Goal: Information Seeking & Learning: Understand process/instructions

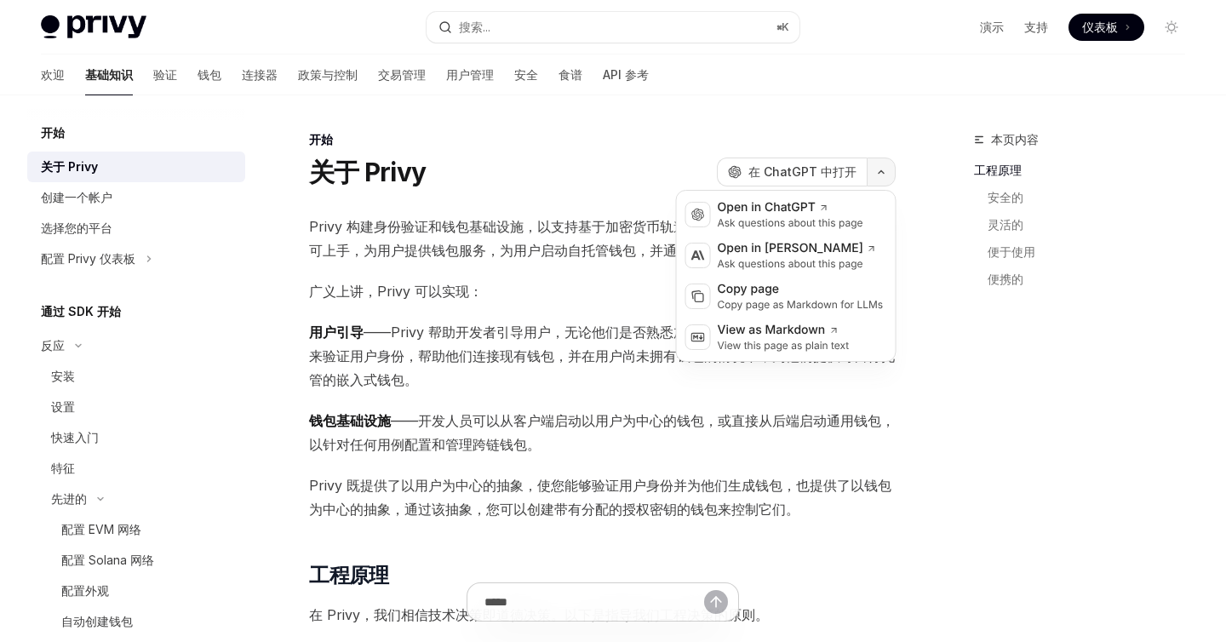
click at [870, 168] on button "button" at bounding box center [880, 171] width 29 height 29
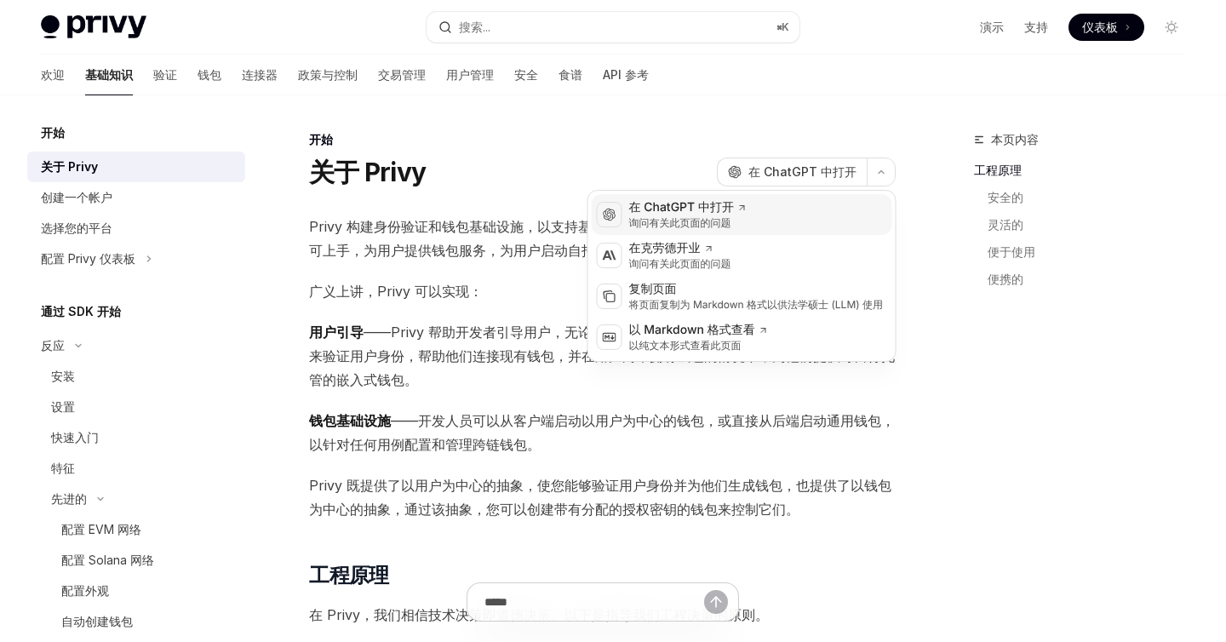
click at [727, 217] on font "询问有关此页面的问题" at bounding box center [680, 222] width 102 height 13
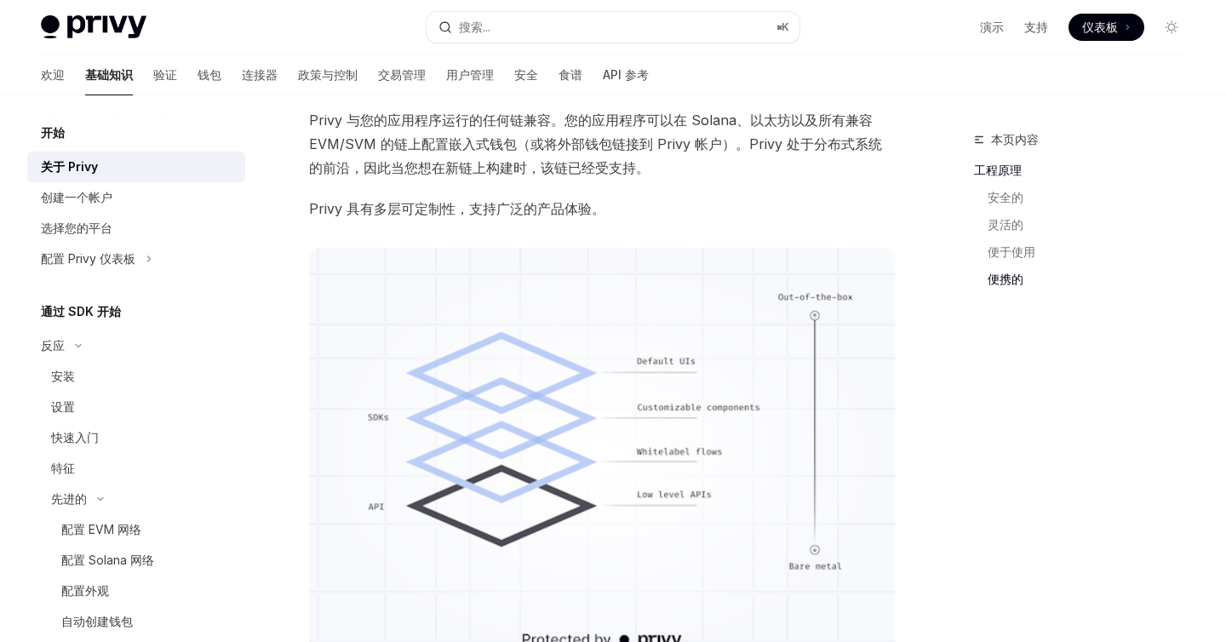
scroll to position [1373, 0]
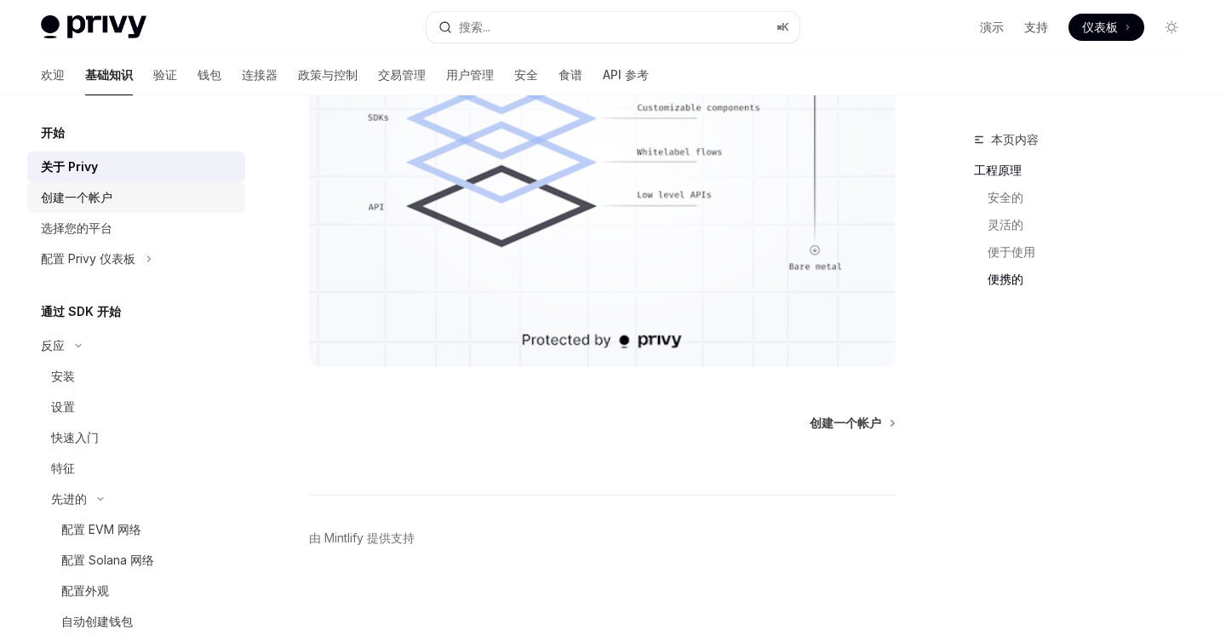
click at [72, 196] on font "创建一个帐户" at bounding box center [76, 197] width 71 height 14
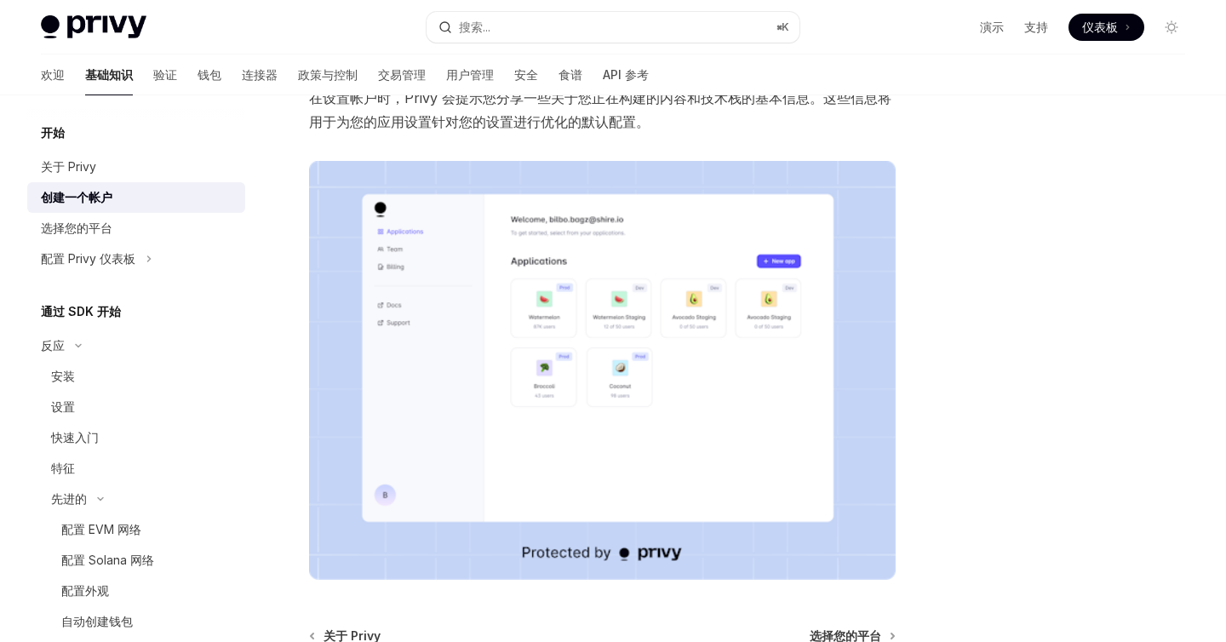
scroll to position [406, 0]
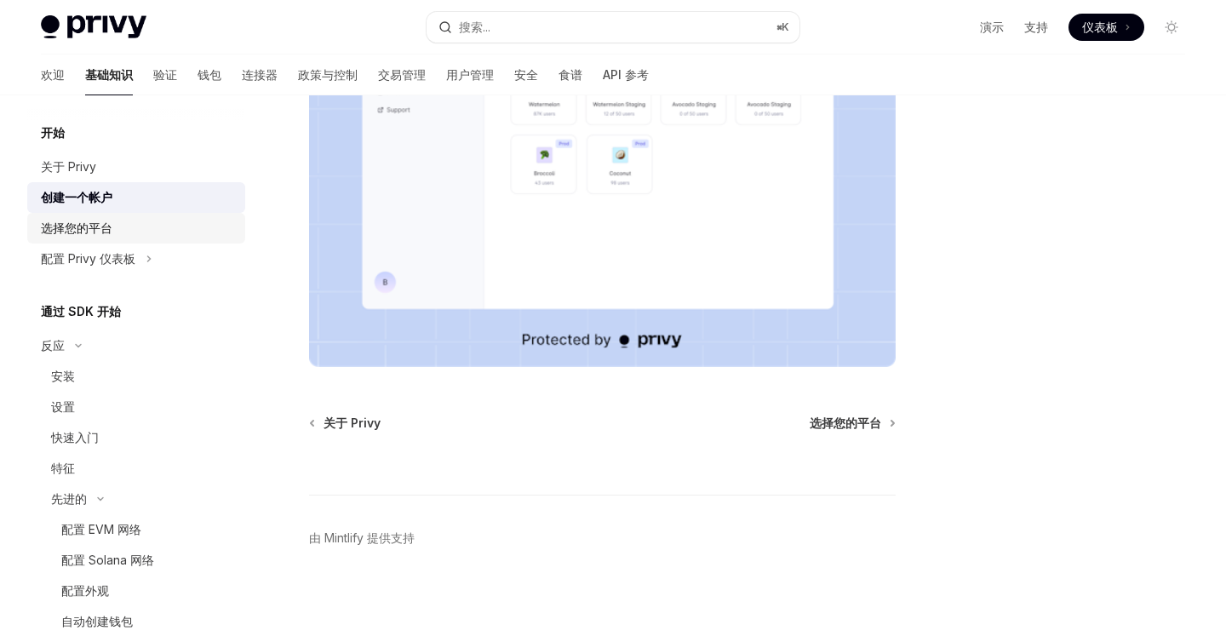
click at [100, 232] on font "选择您的平台" at bounding box center [76, 227] width 71 height 14
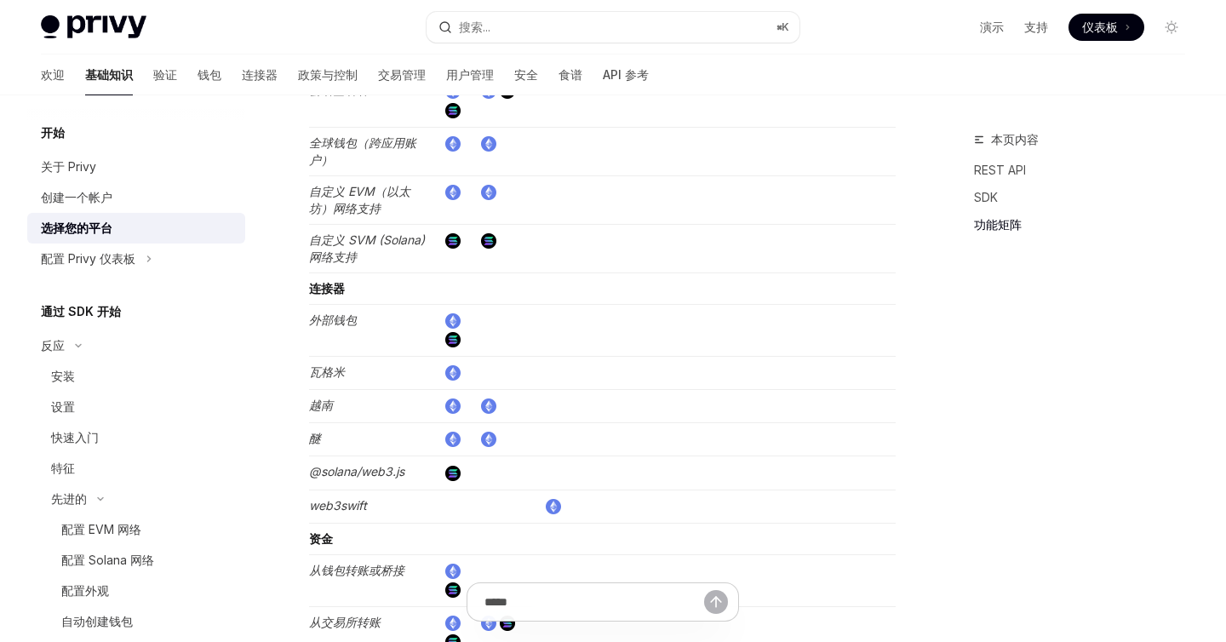
scroll to position [3181, 0]
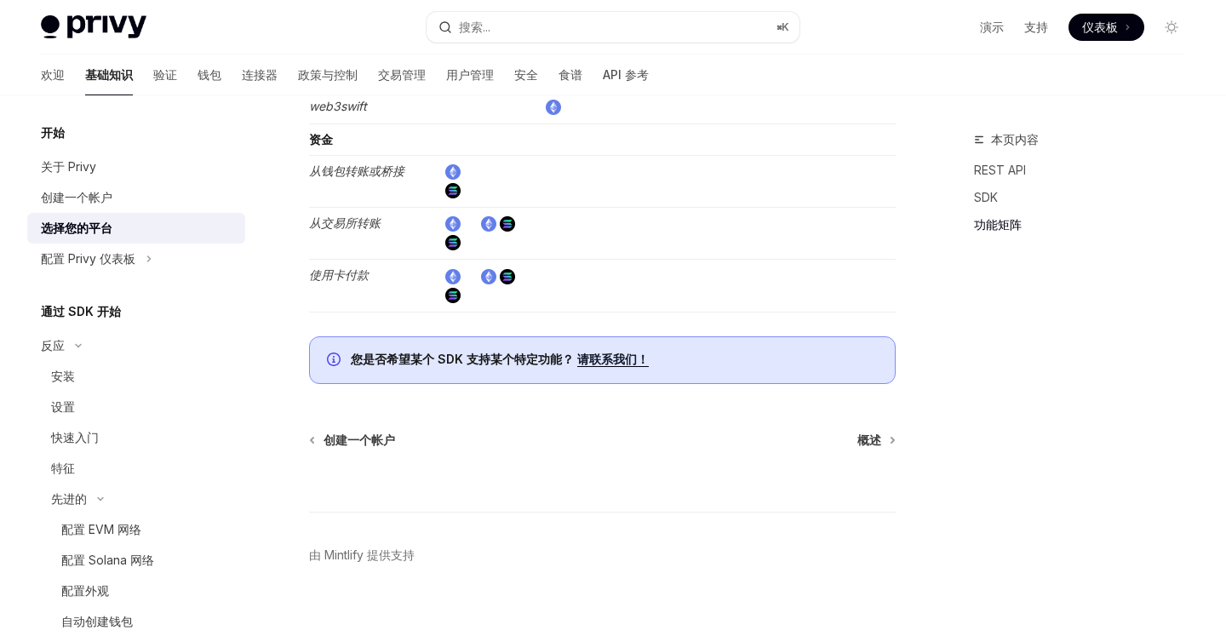
click at [592, 352] on font "请联系我们！" at bounding box center [612, 359] width 71 height 14
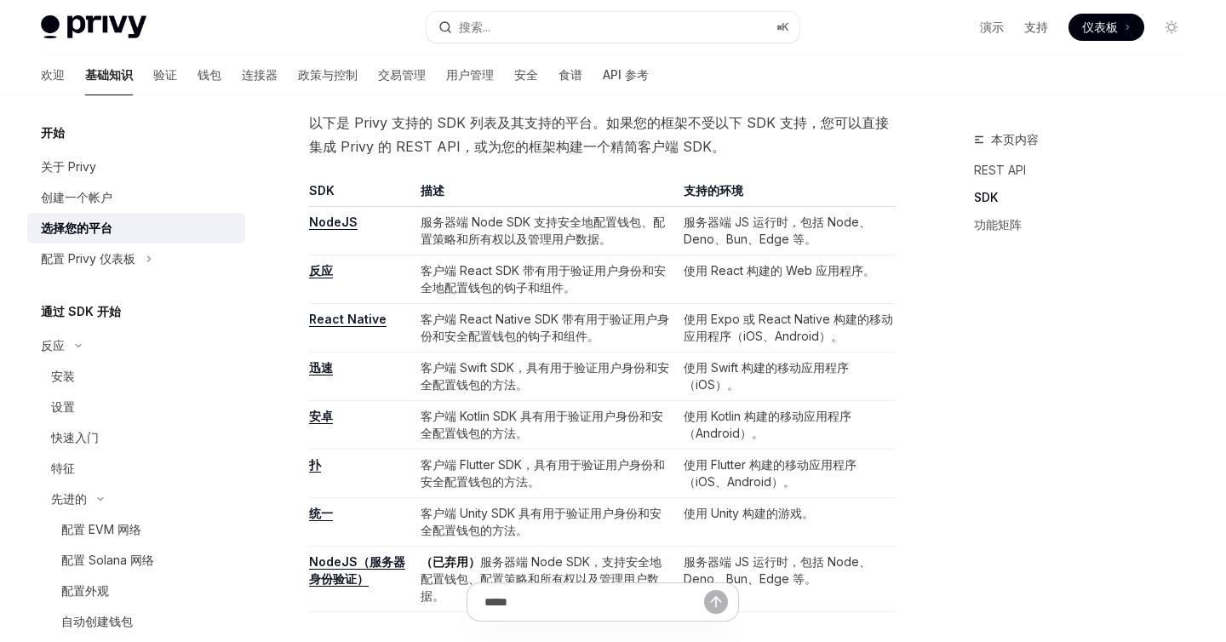
scroll to position [883, 0]
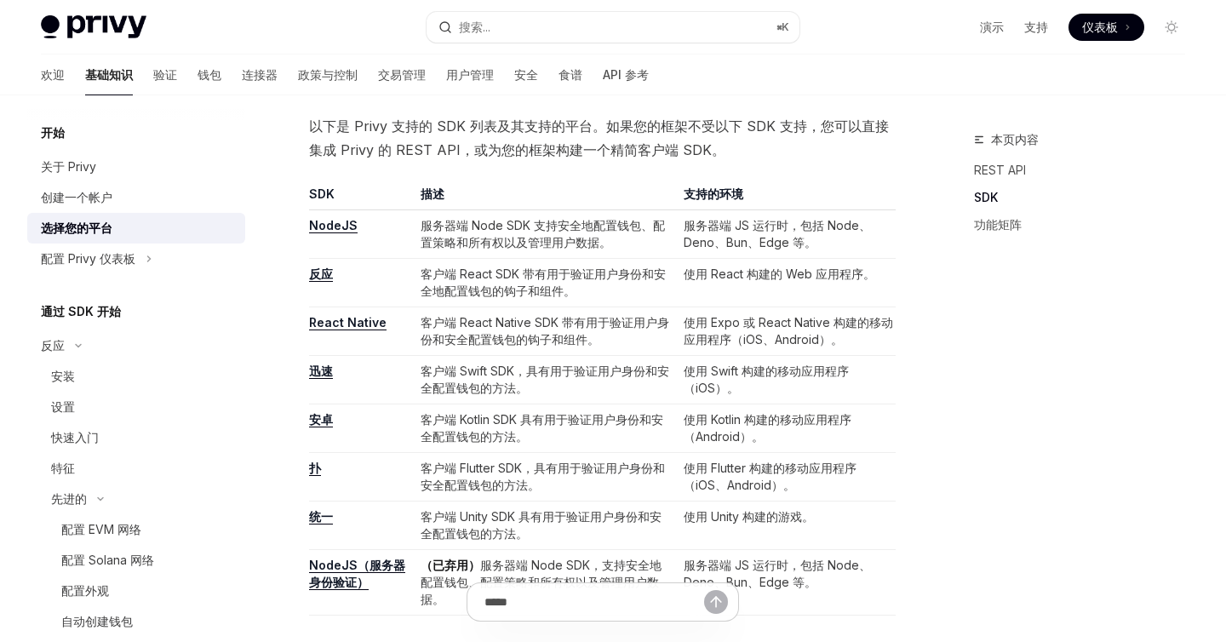
click at [326, 274] on font "反应" at bounding box center [321, 273] width 24 height 14
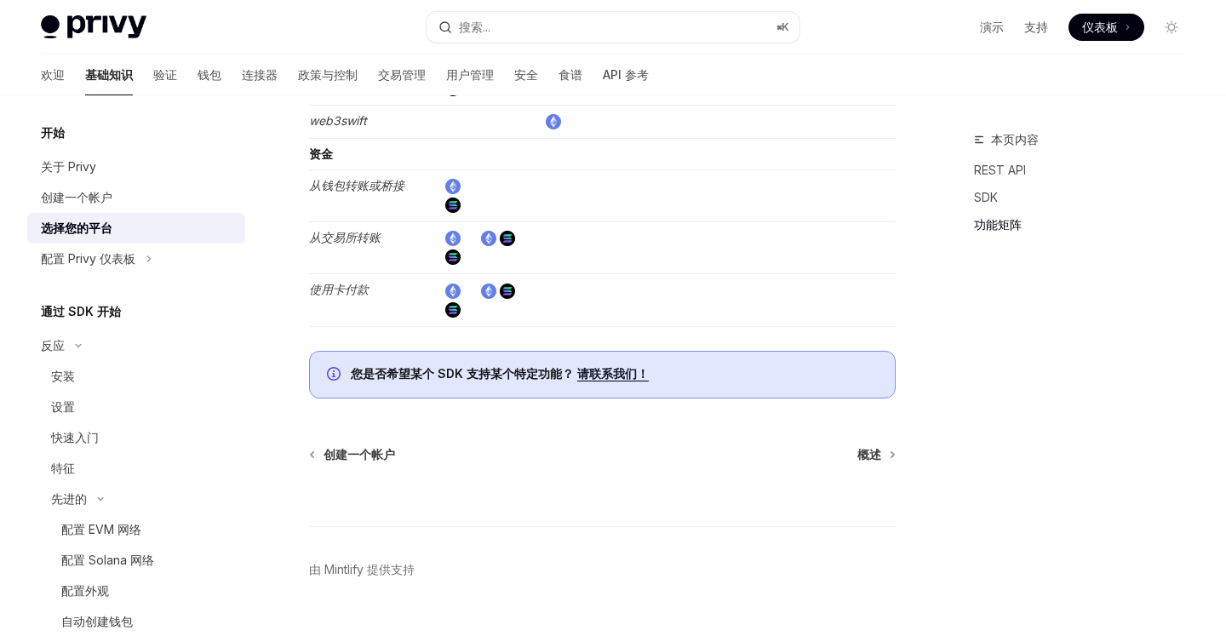
scroll to position [3181, 0]
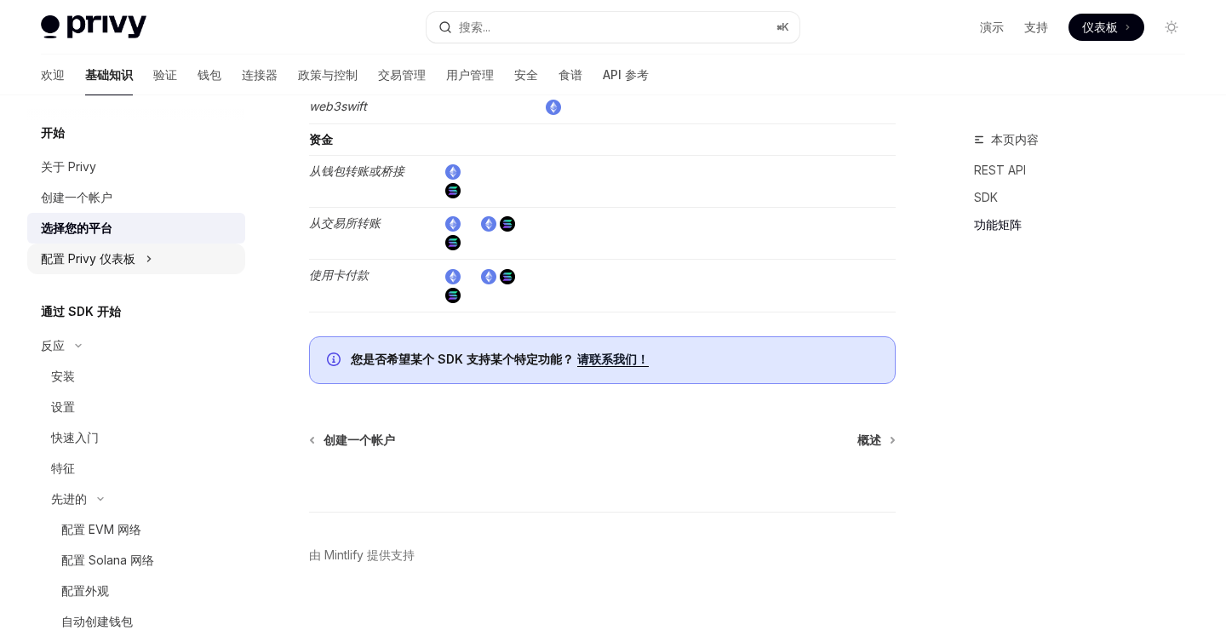
click at [123, 259] on font "配置 Privy 仪表板" at bounding box center [88, 258] width 94 height 14
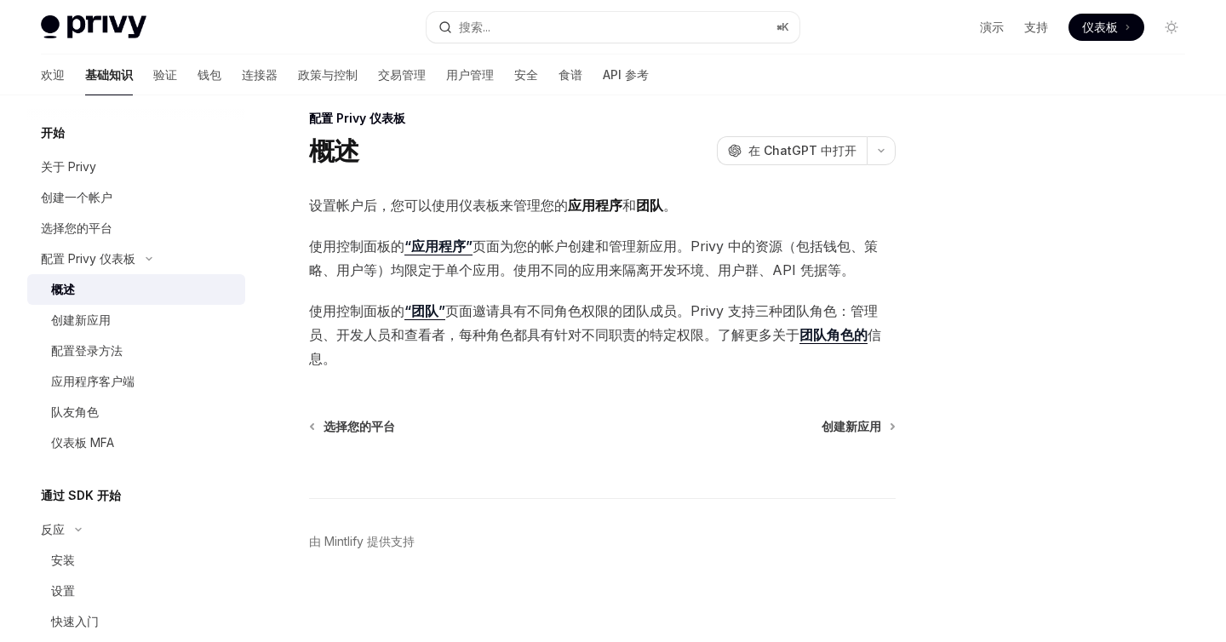
scroll to position [25, 0]
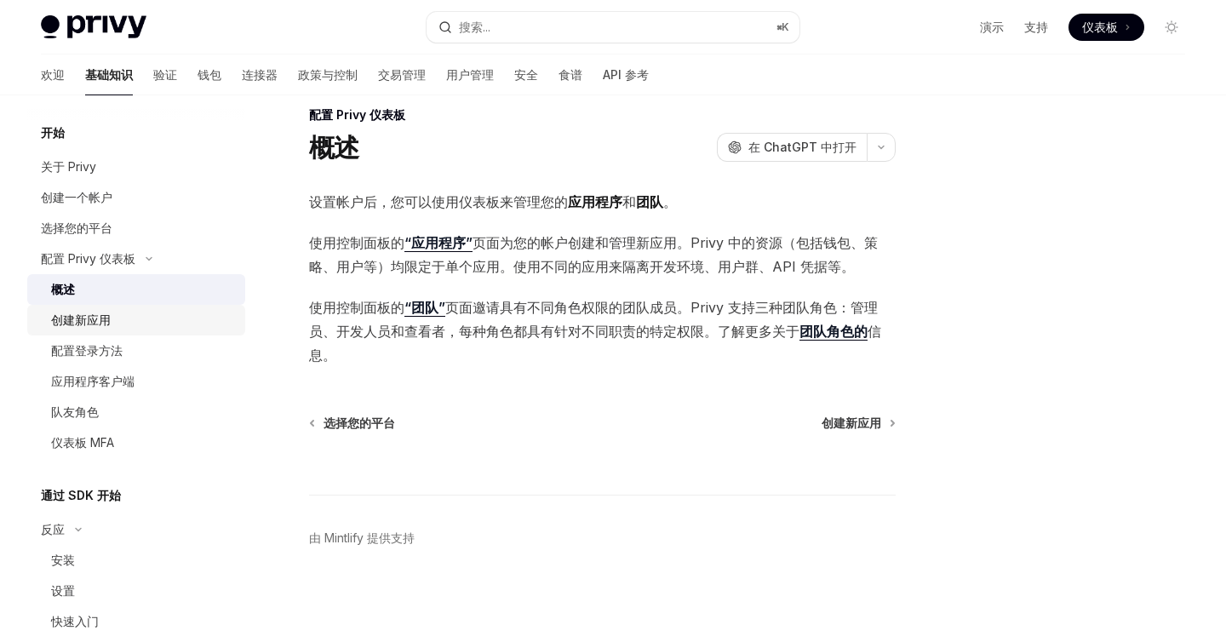
click at [125, 318] on div "创建新应用" at bounding box center [143, 320] width 184 height 20
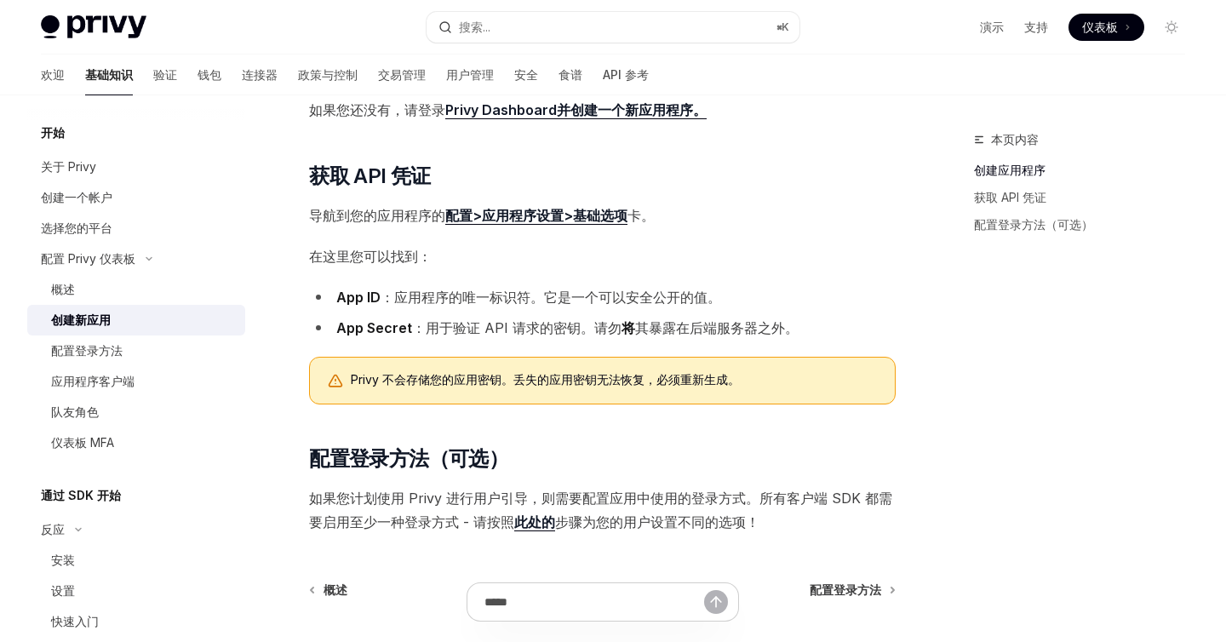
scroll to position [476, 0]
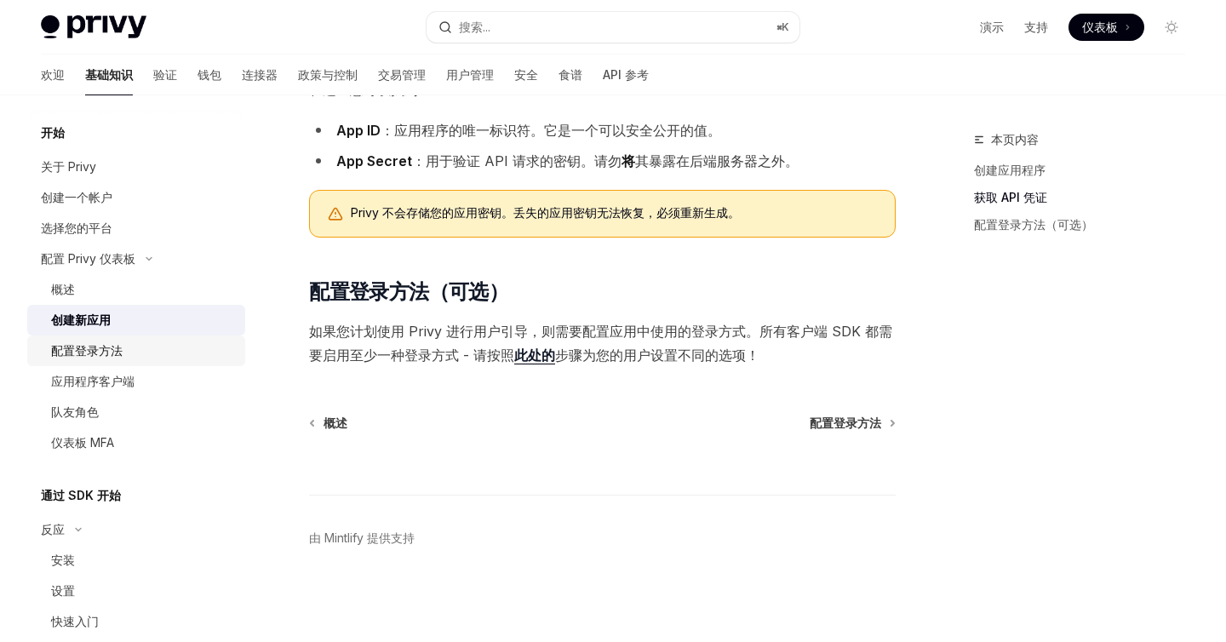
click at [108, 341] on div "配置登录方法" at bounding box center [86, 350] width 71 height 20
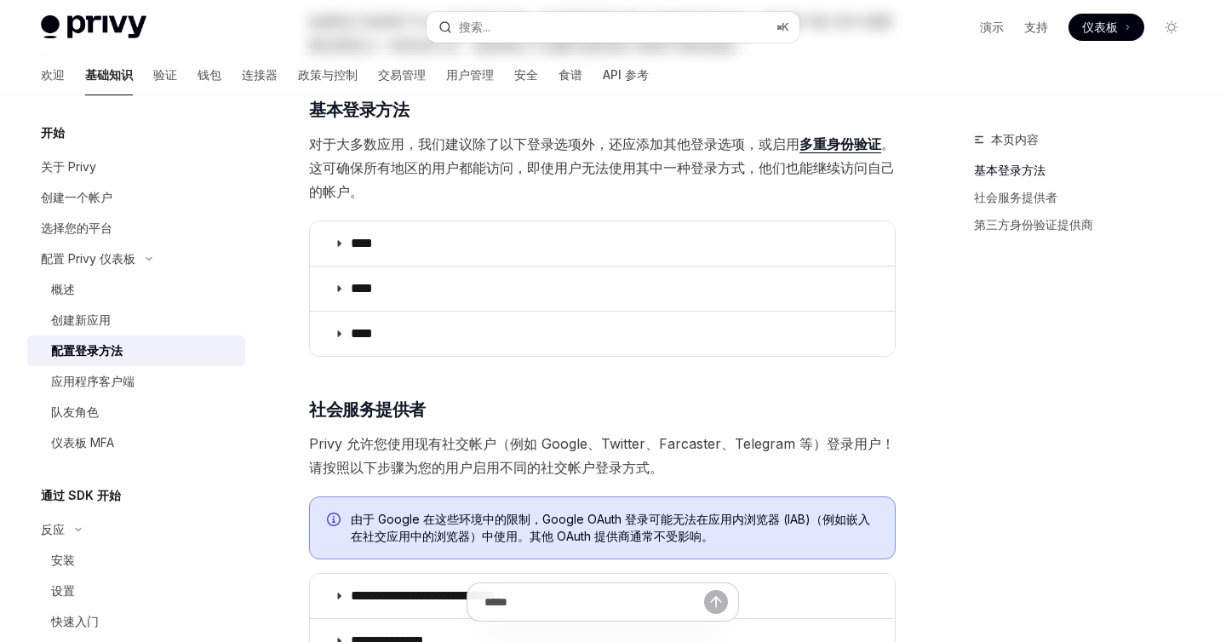
scroll to position [249, 0]
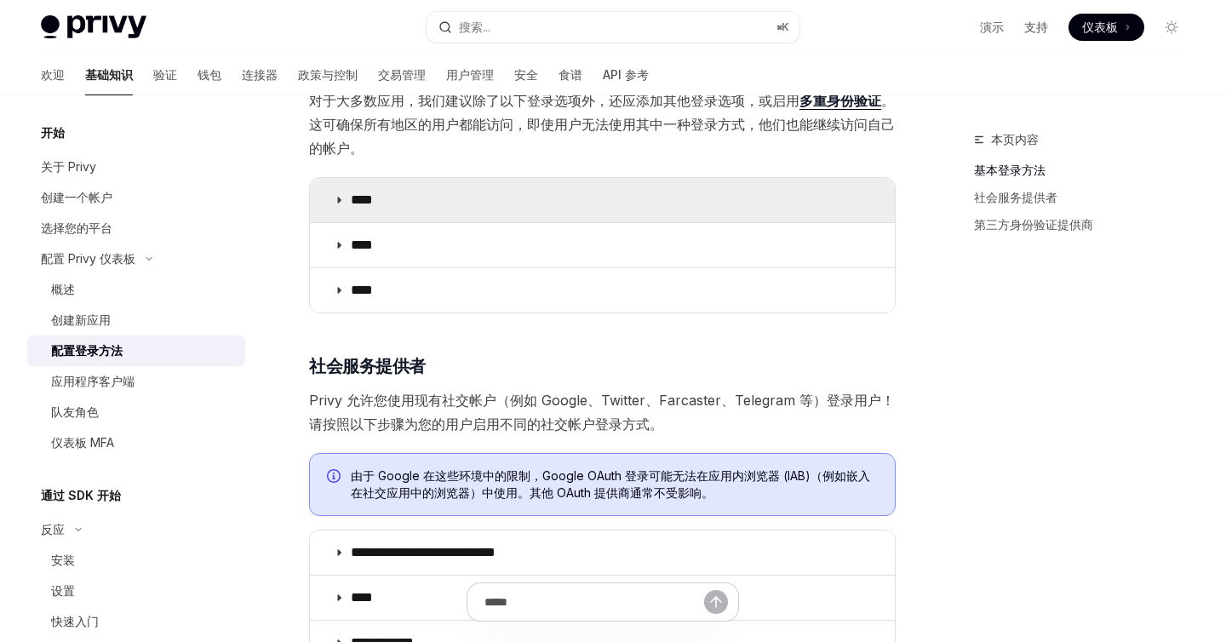
click at [340, 196] on icon at bounding box center [339, 200] width 10 height 10
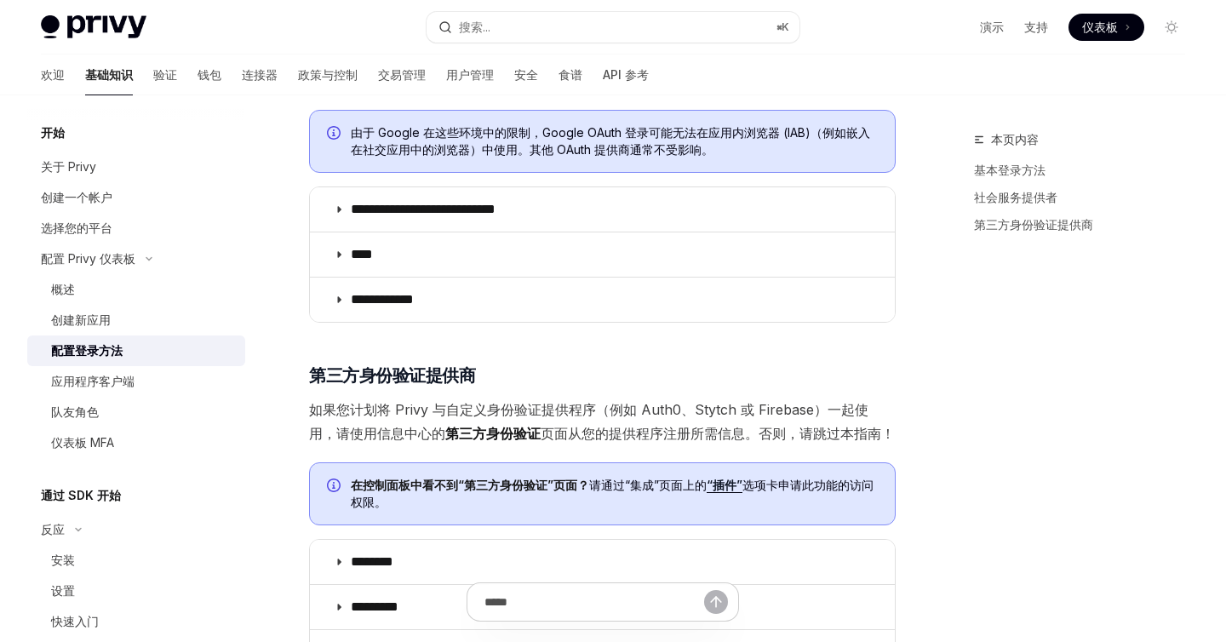
scroll to position [967, 0]
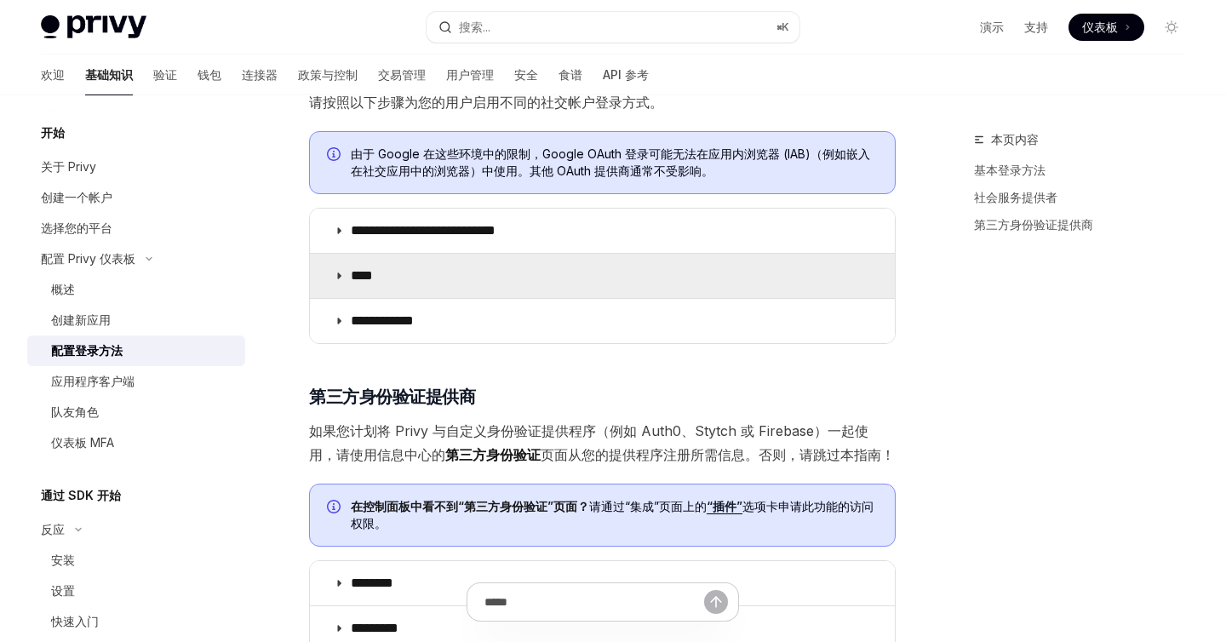
click at [340, 274] on icon at bounding box center [339, 276] width 10 height 10
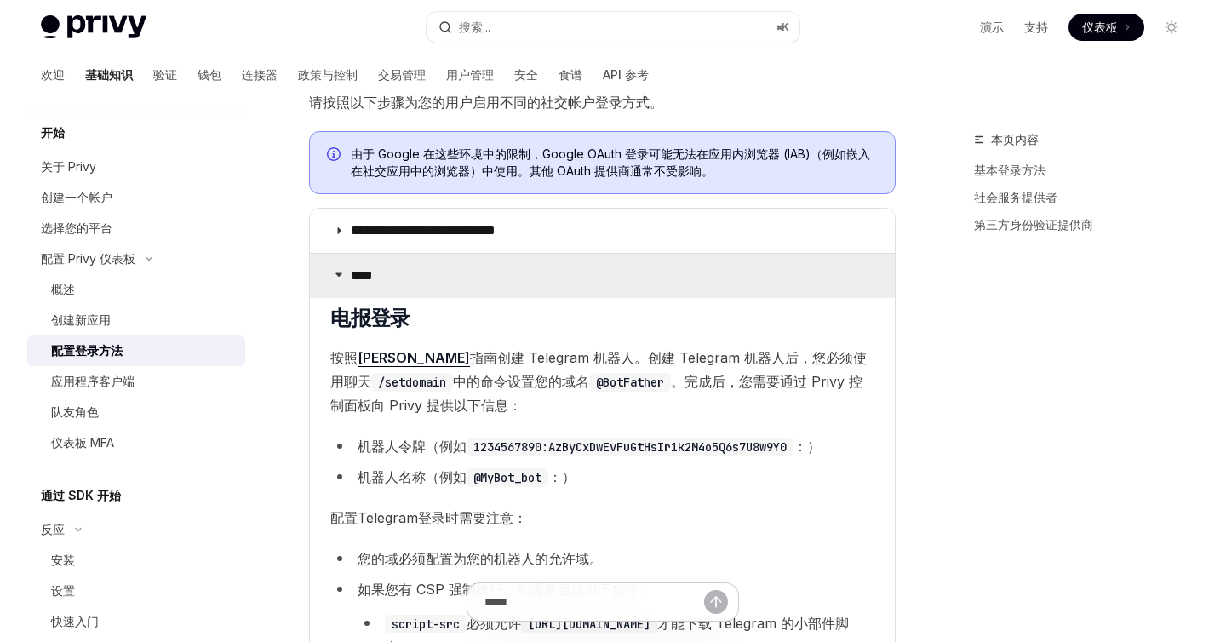
click at [340, 274] on icon at bounding box center [339, 274] width 10 height 10
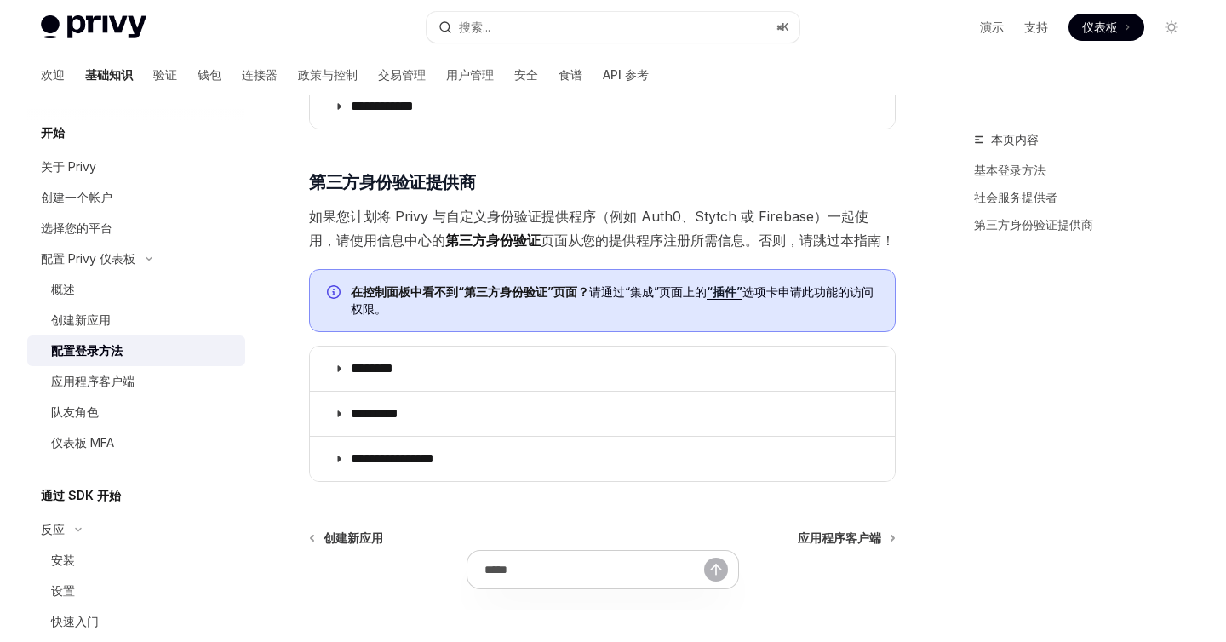
scroll to position [1254, 0]
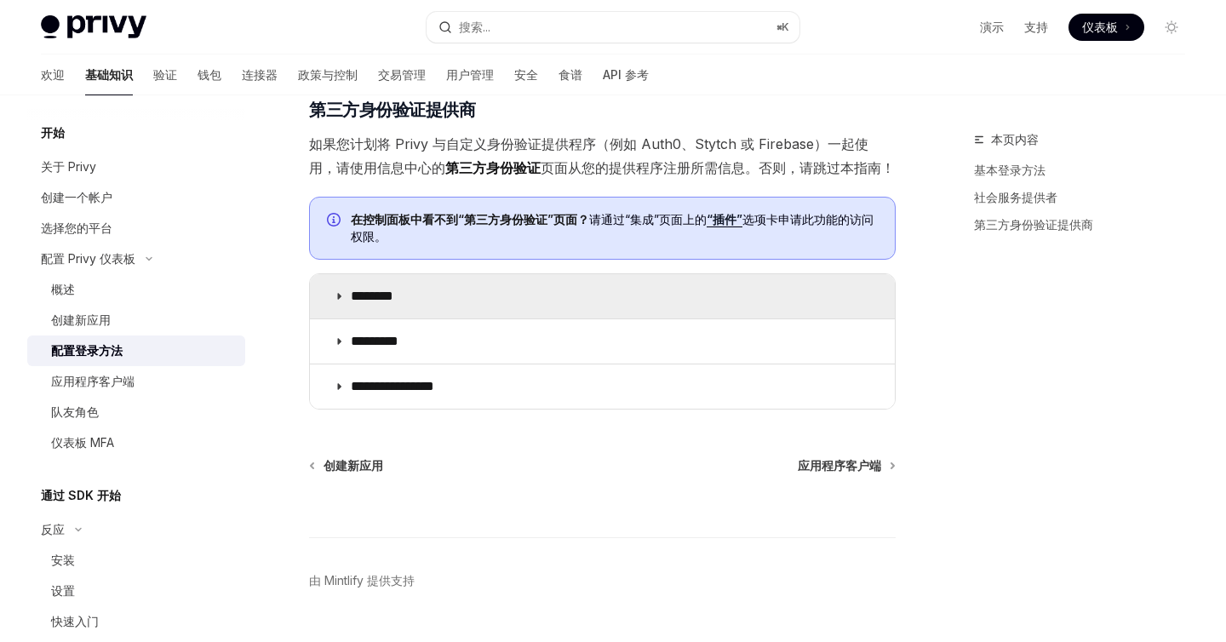
click at [340, 294] on icon at bounding box center [339, 296] width 10 height 10
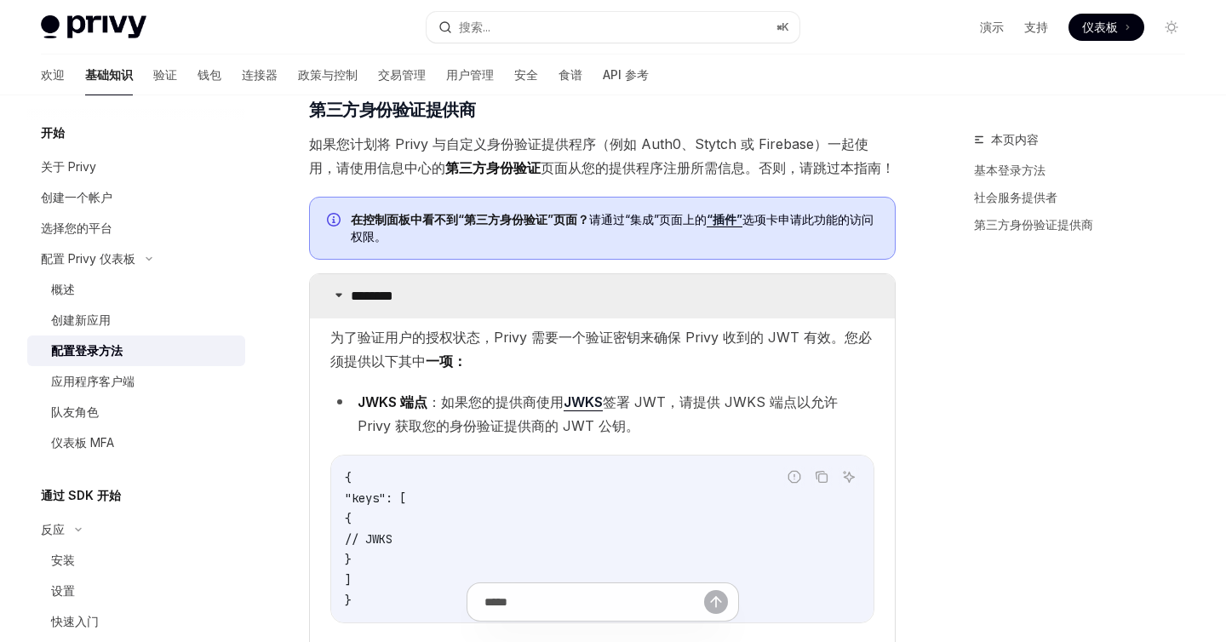
click at [339, 294] on icon at bounding box center [339, 294] width 10 height 10
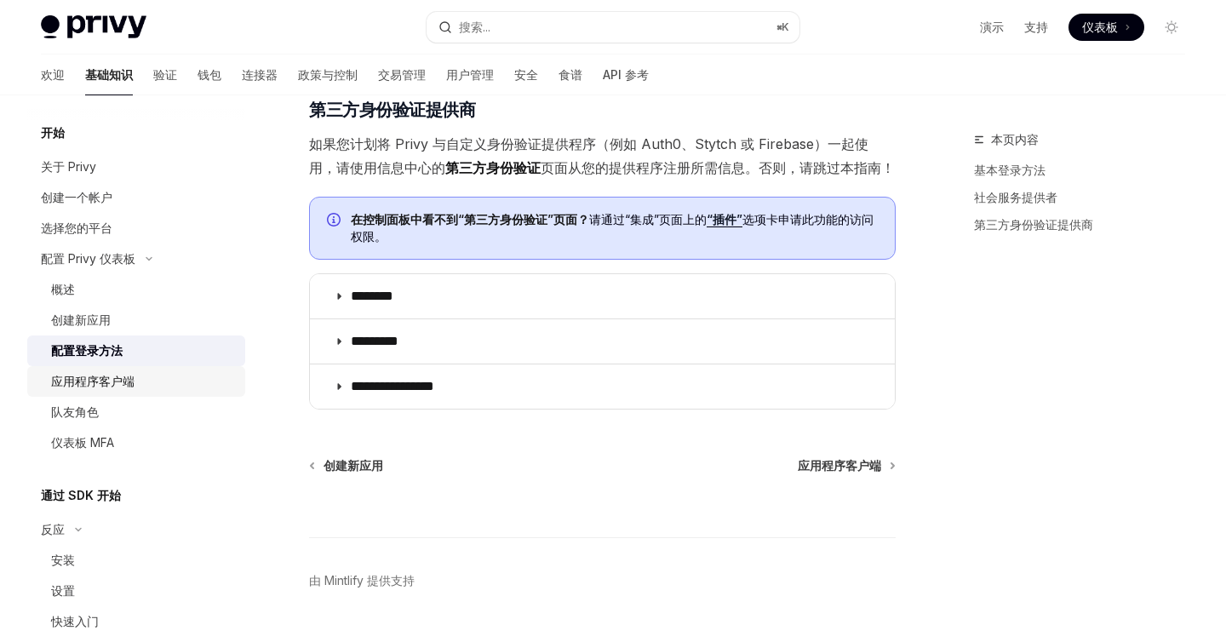
click at [94, 387] on font "应用程序客户端" at bounding box center [92, 381] width 83 height 14
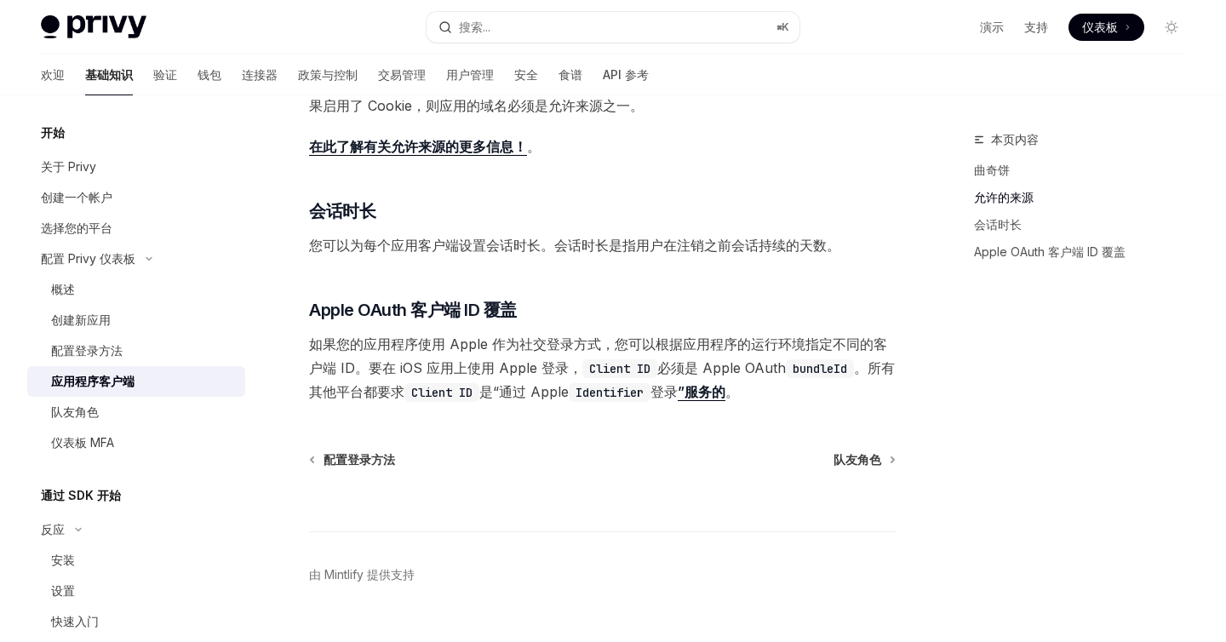
scroll to position [646, 0]
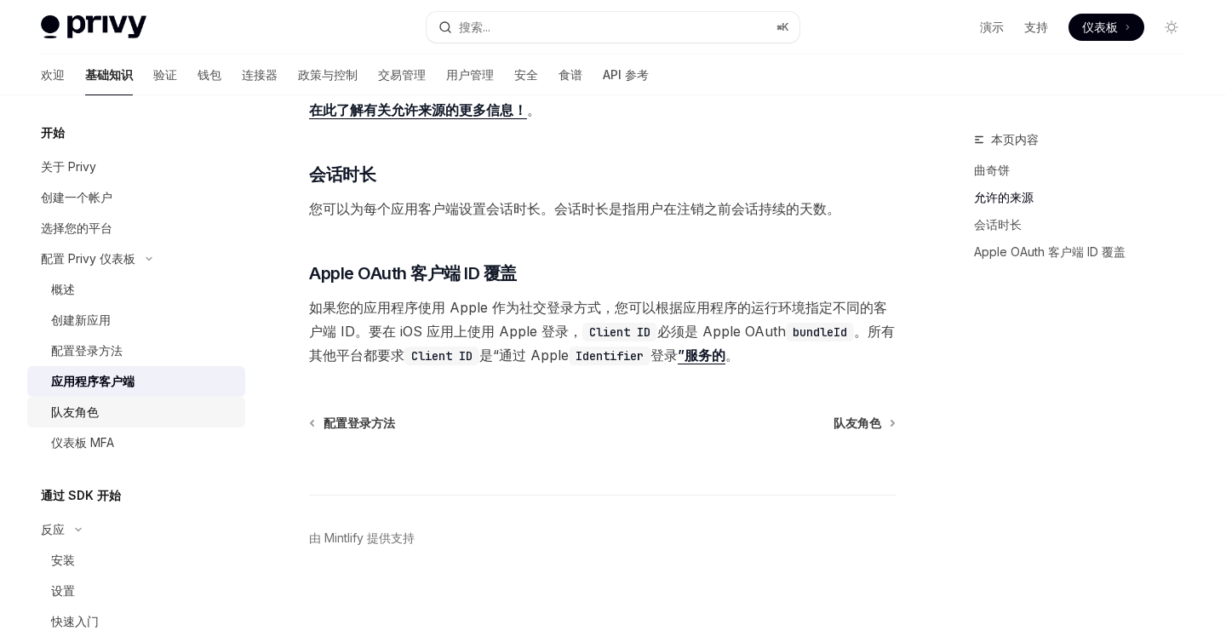
click at [96, 415] on font "队友角色" at bounding box center [75, 411] width 48 height 14
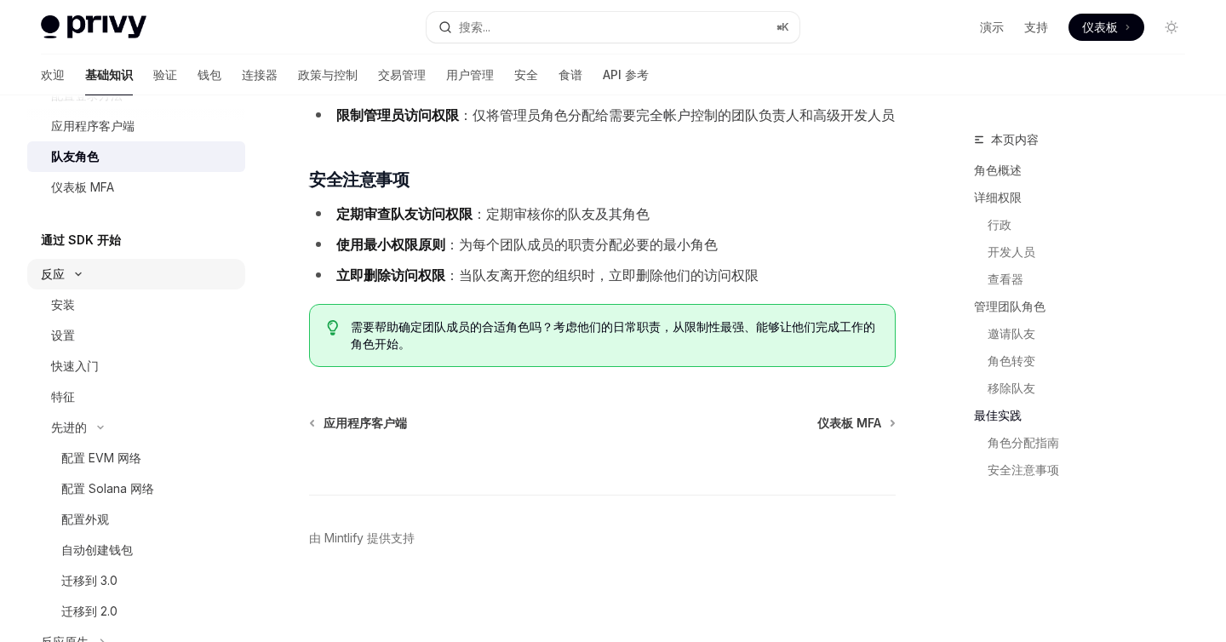
scroll to position [359, 0]
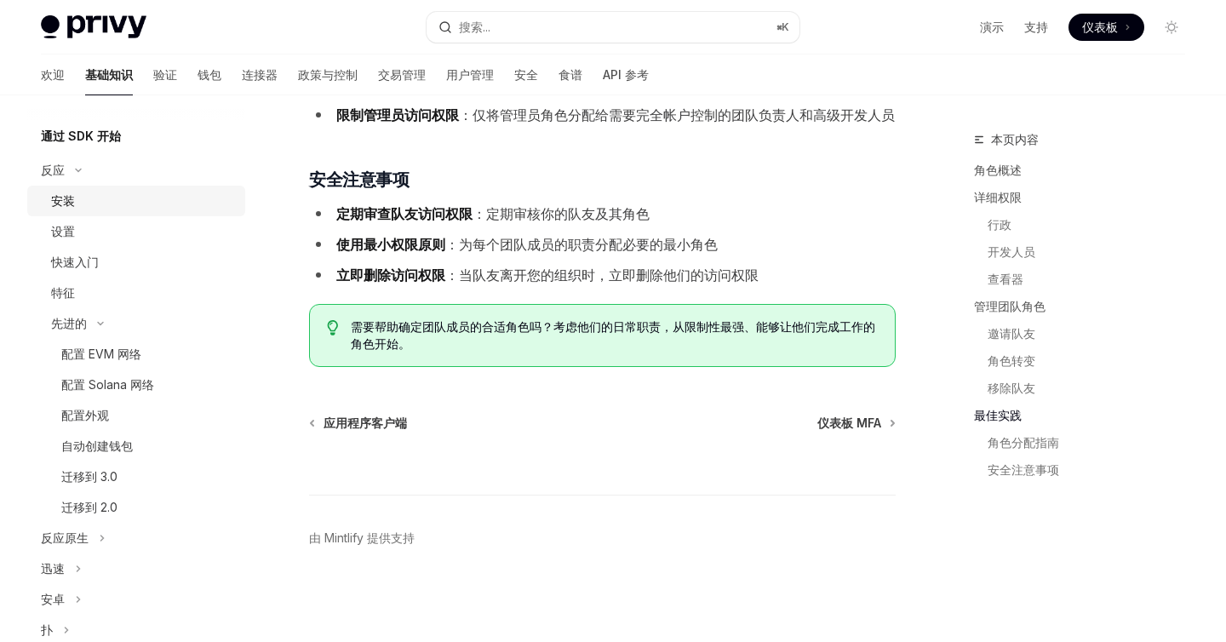
click at [77, 208] on div "安装" at bounding box center [143, 201] width 184 height 20
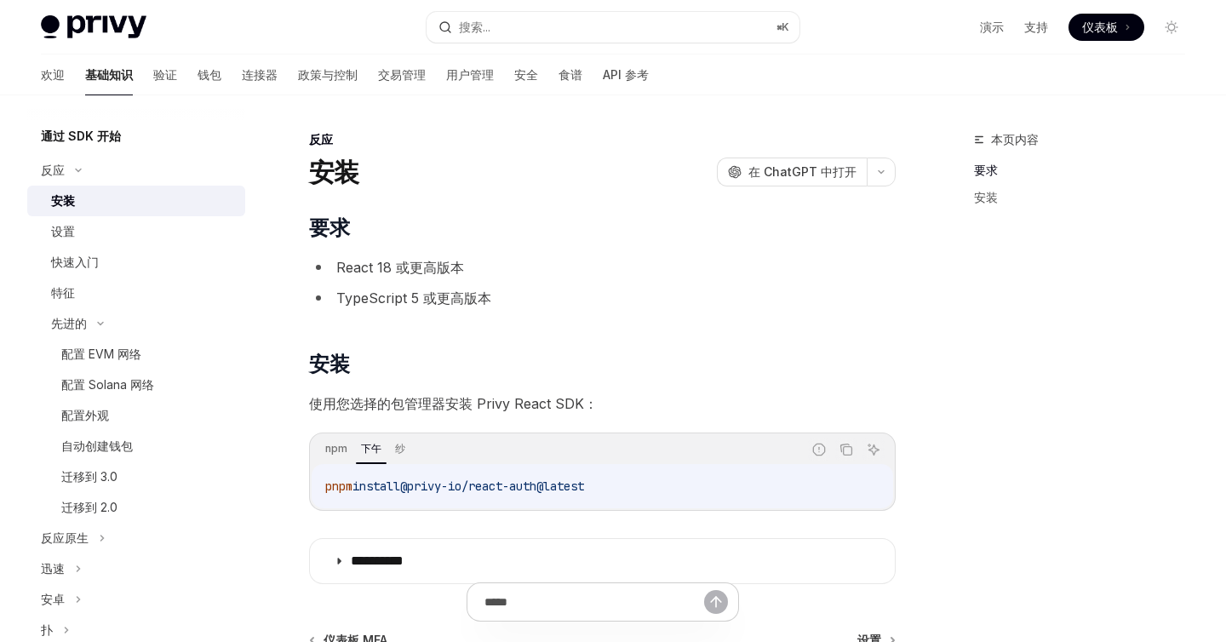
click at [95, 133] on font "通过 SDK 开始" at bounding box center [81, 136] width 80 height 14
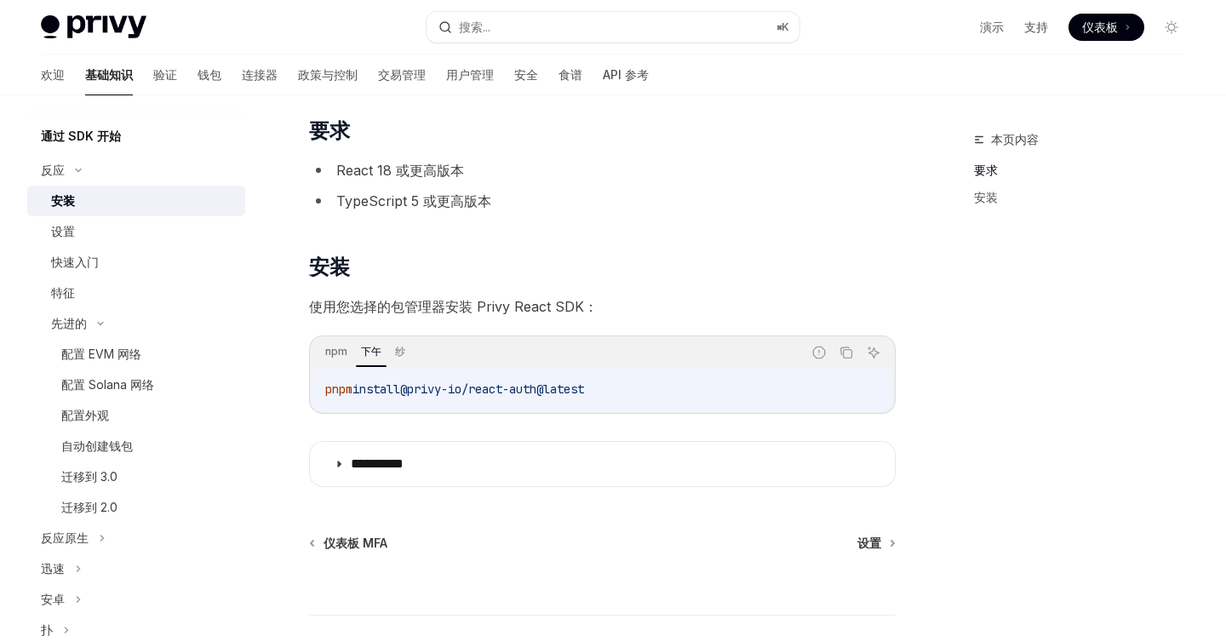
scroll to position [217, 0]
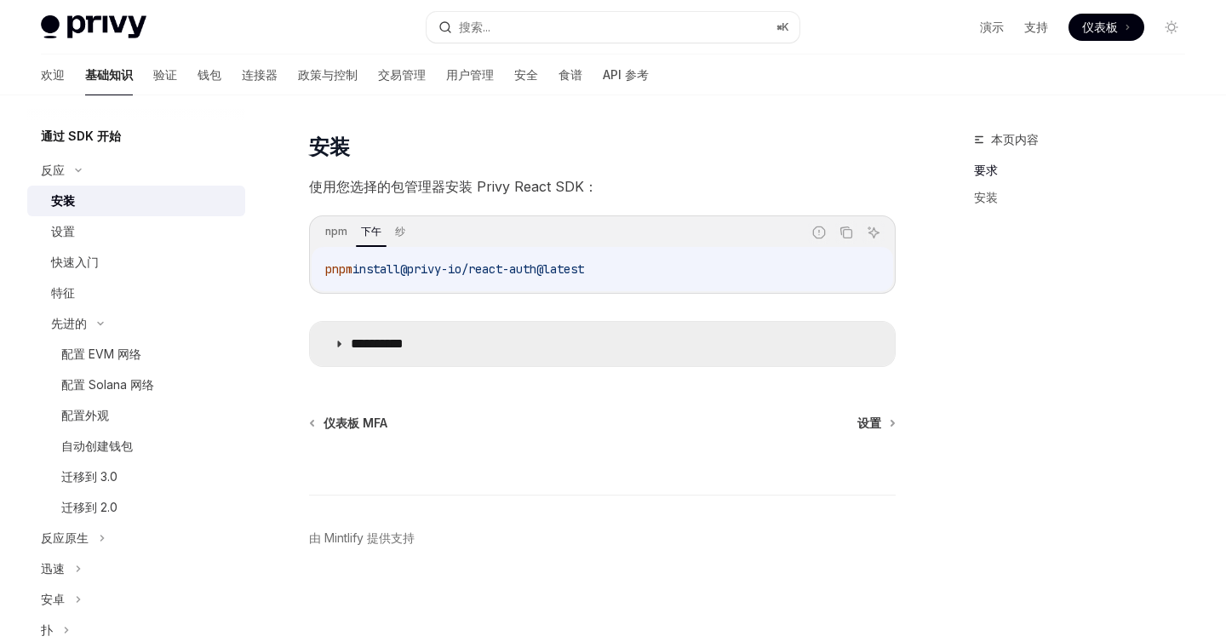
click at [335, 356] on summary "**********" at bounding box center [602, 344] width 585 height 44
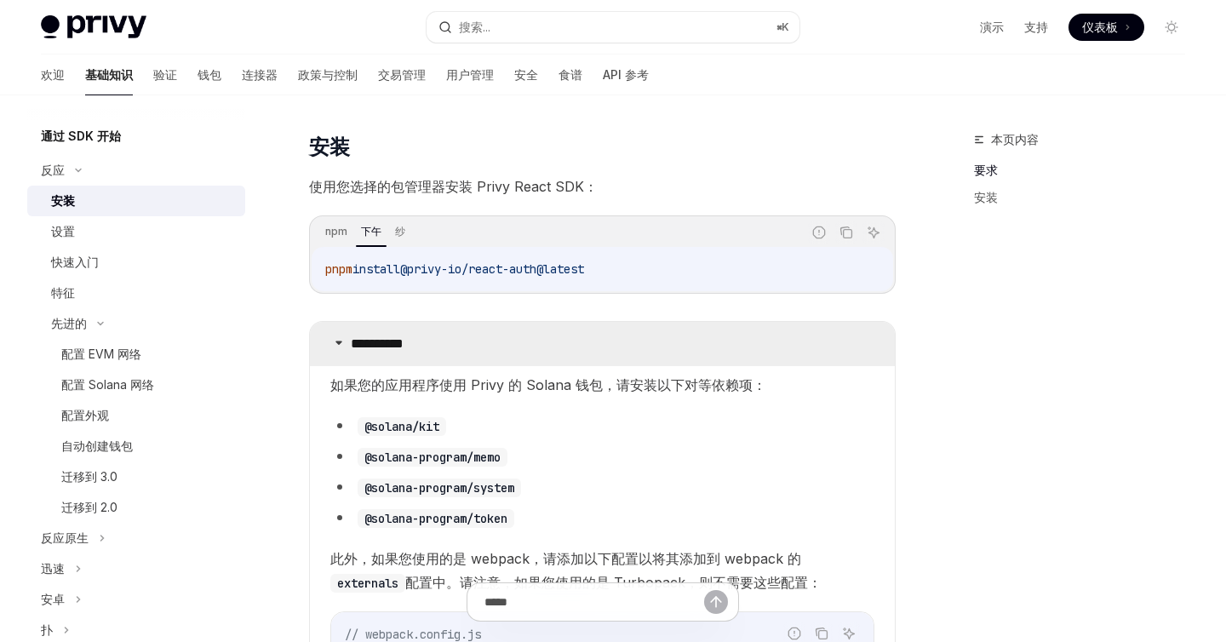
click at [335, 356] on summary "**********" at bounding box center [602, 344] width 585 height 44
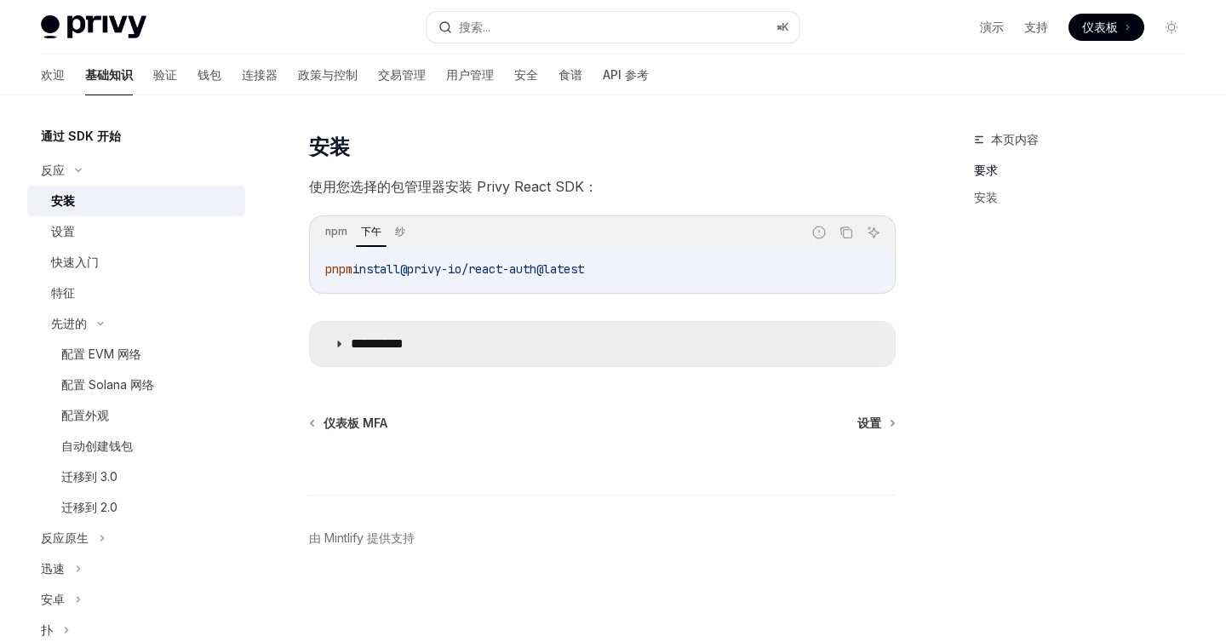
click at [335, 356] on summary "**********" at bounding box center [602, 344] width 585 height 44
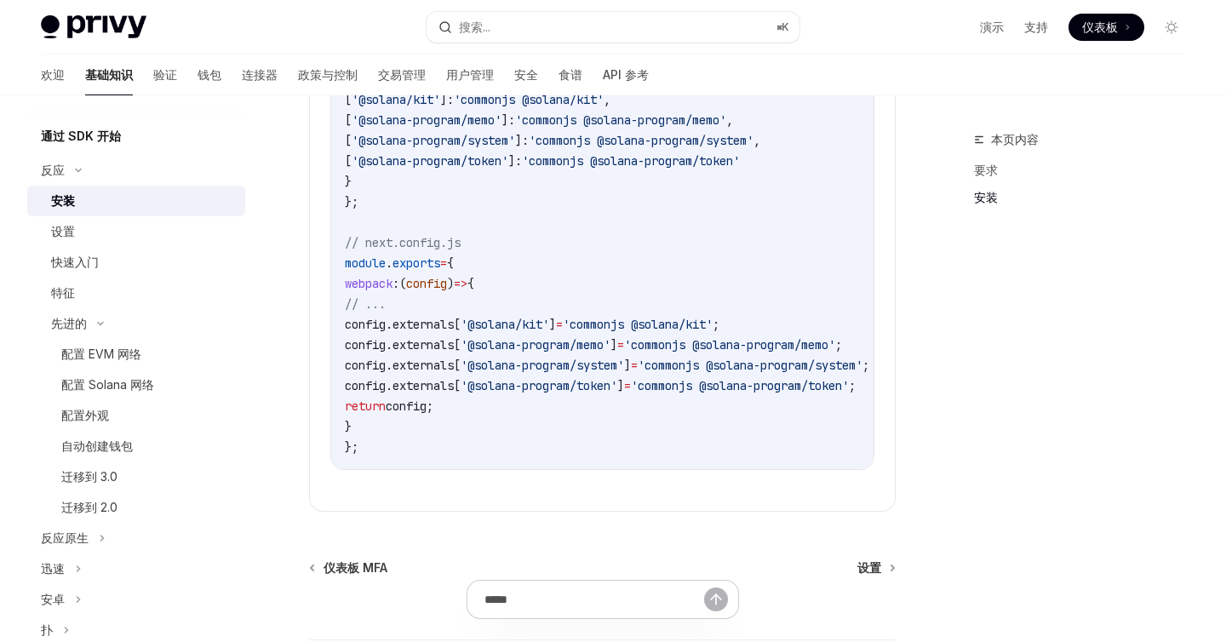
scroll to position [985, 0]
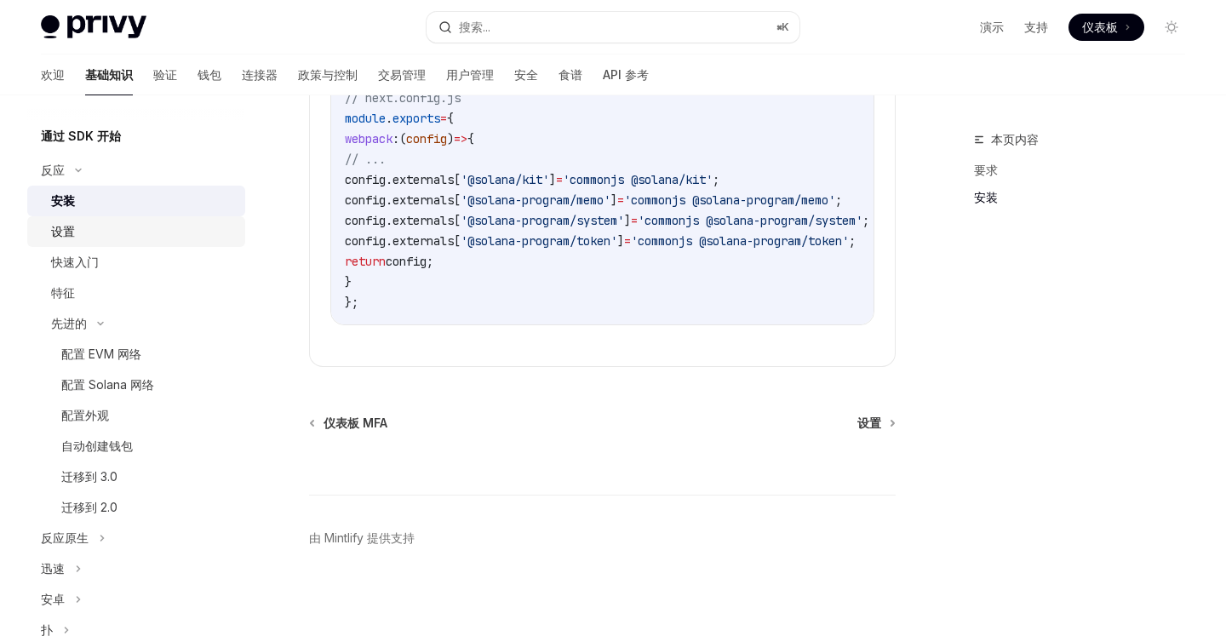
click at [61, 231] on font "设置" at bounding box center [63, 231] width 24 height 14
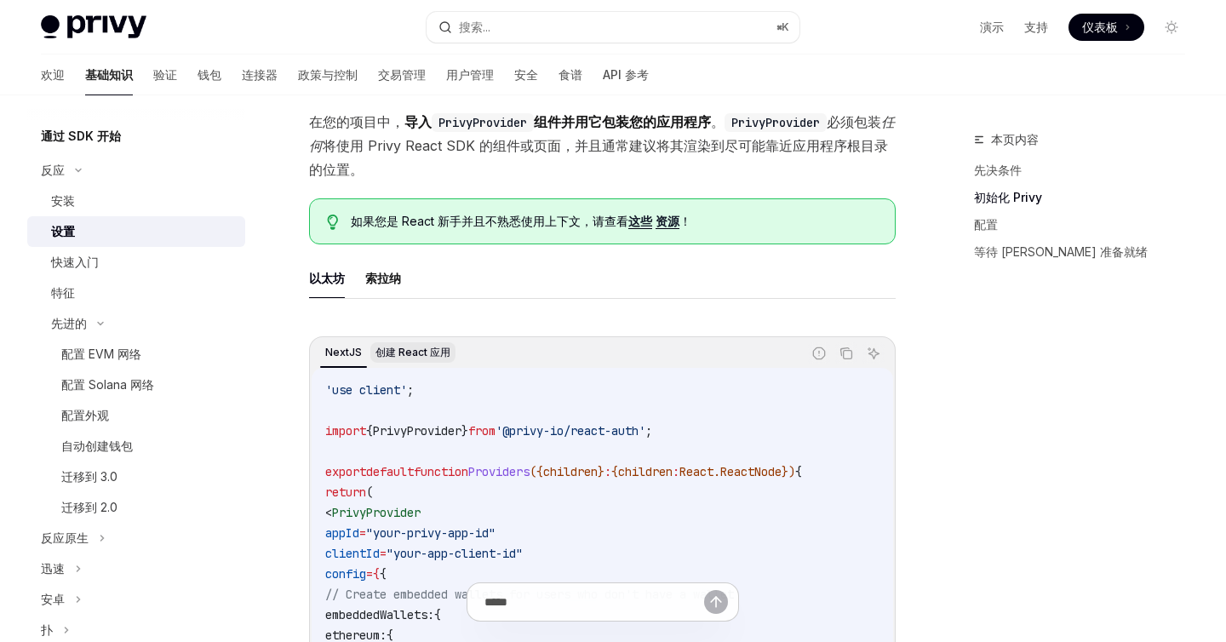
scroll to position [257, 0]
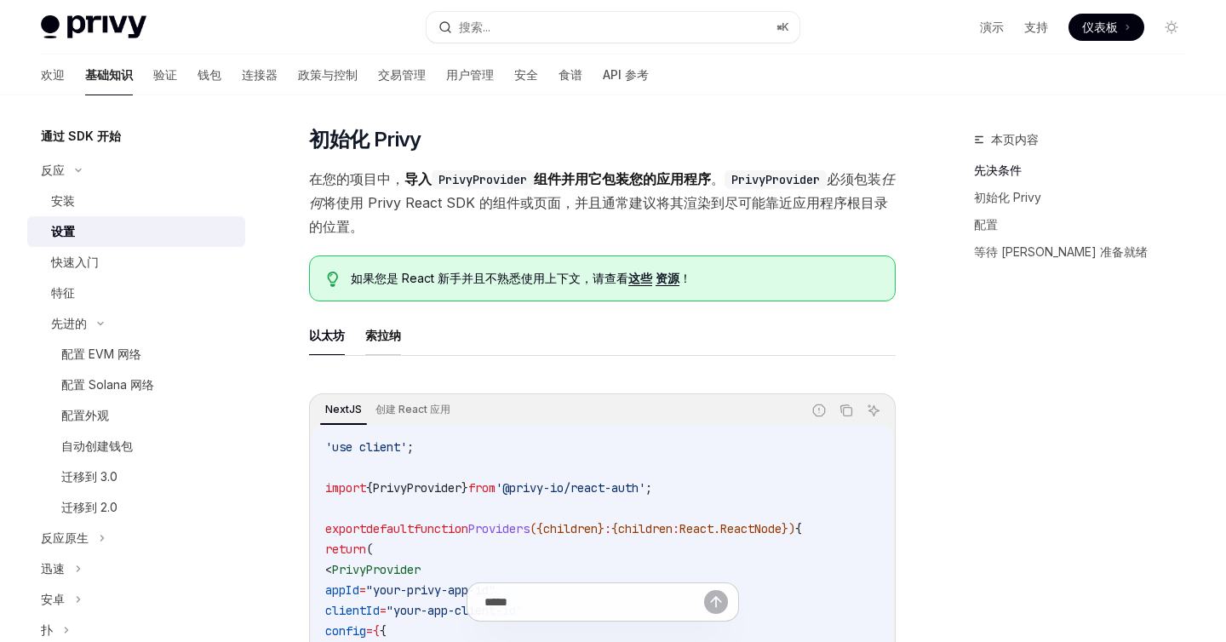
click at [383, 340] on font "索拉纳" at bounding box center [383, 335] width 36 height 14
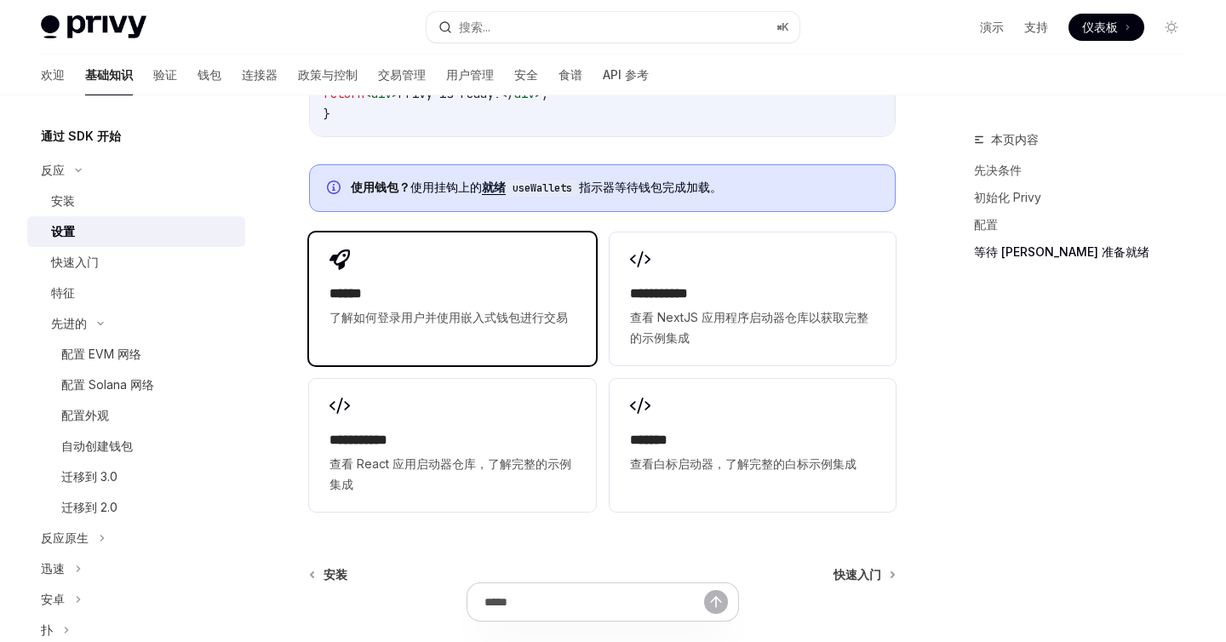
scroll to position [2313, 0]
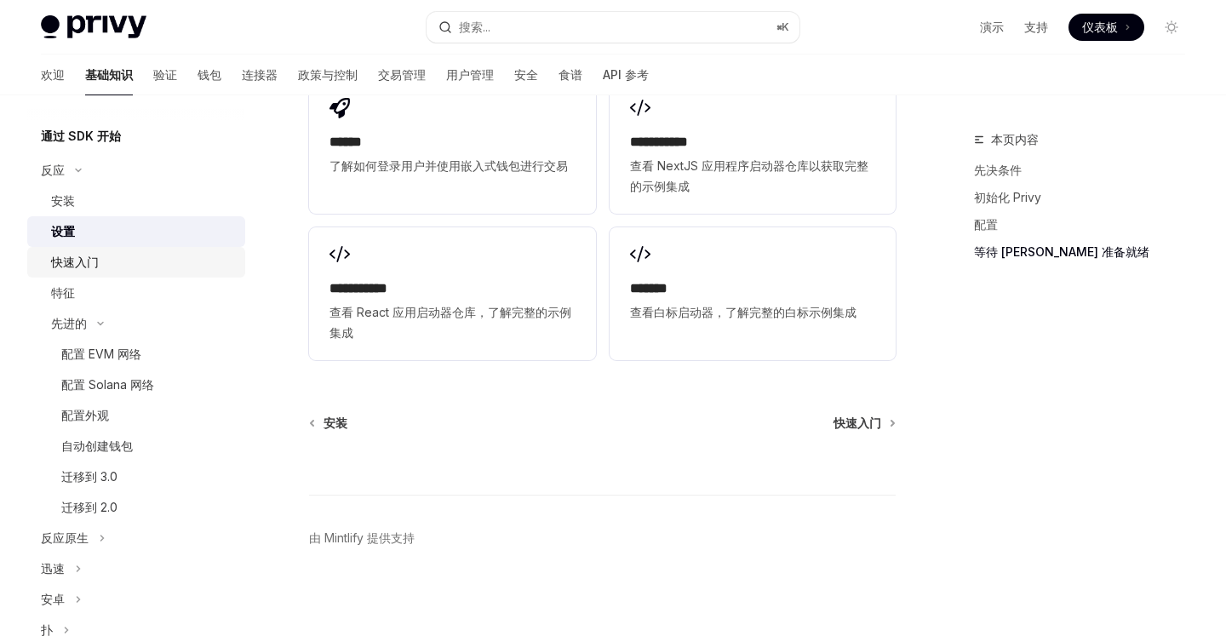
click at [101, 260] on div "快速入门" at bounding box center [143, 262] width 184 height 20
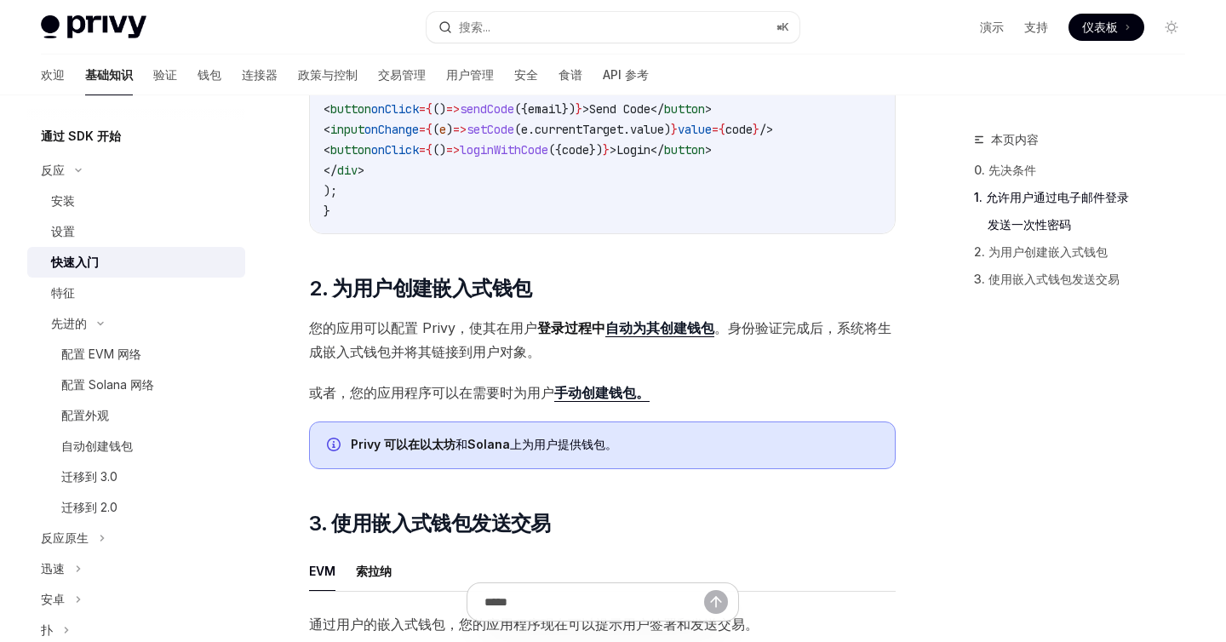
scroll to position [1103, 0]
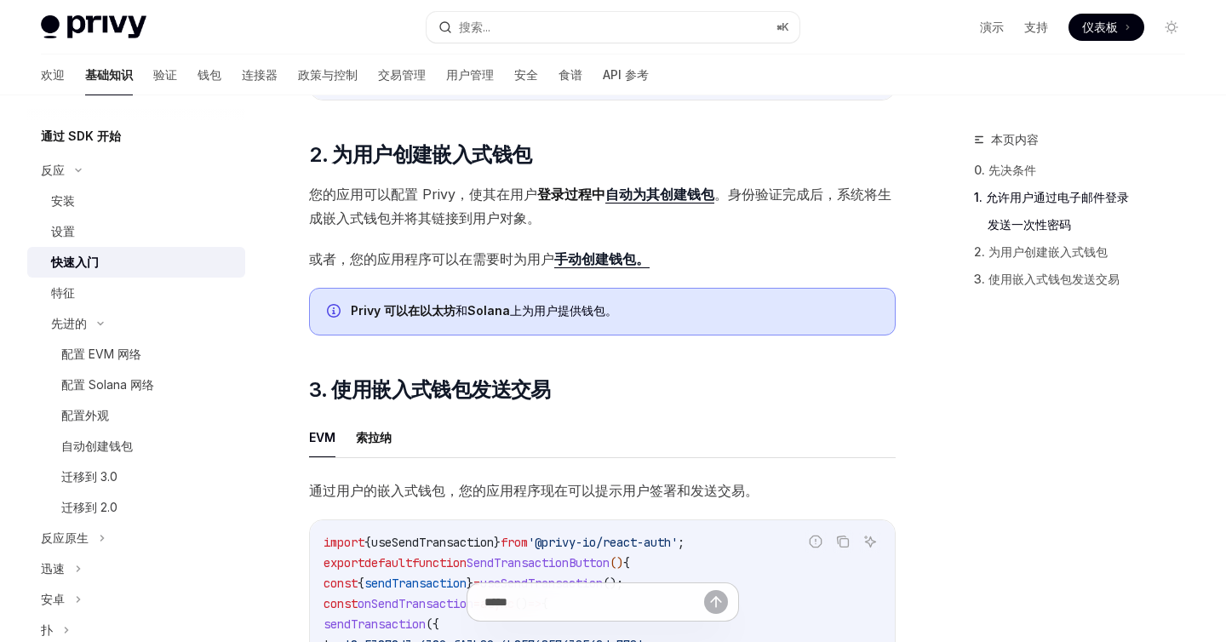
click at [643, 202] on font "为其创建钱包" at bounding box center [673, 194] width 82 height 17
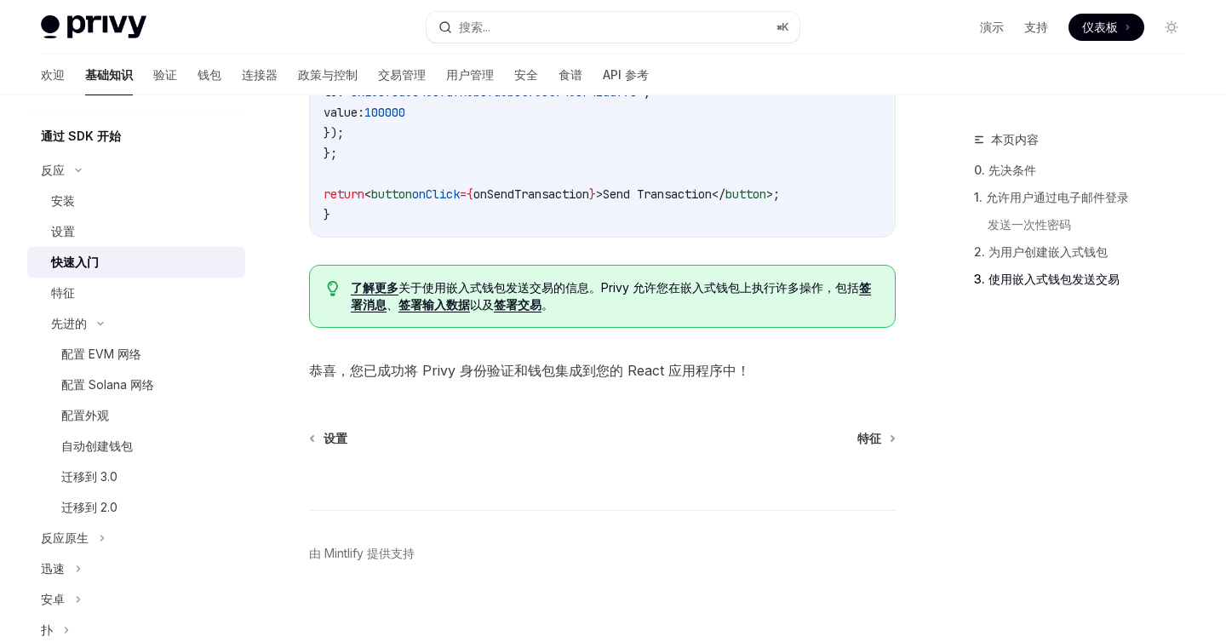
scroll to position [1678, 0]
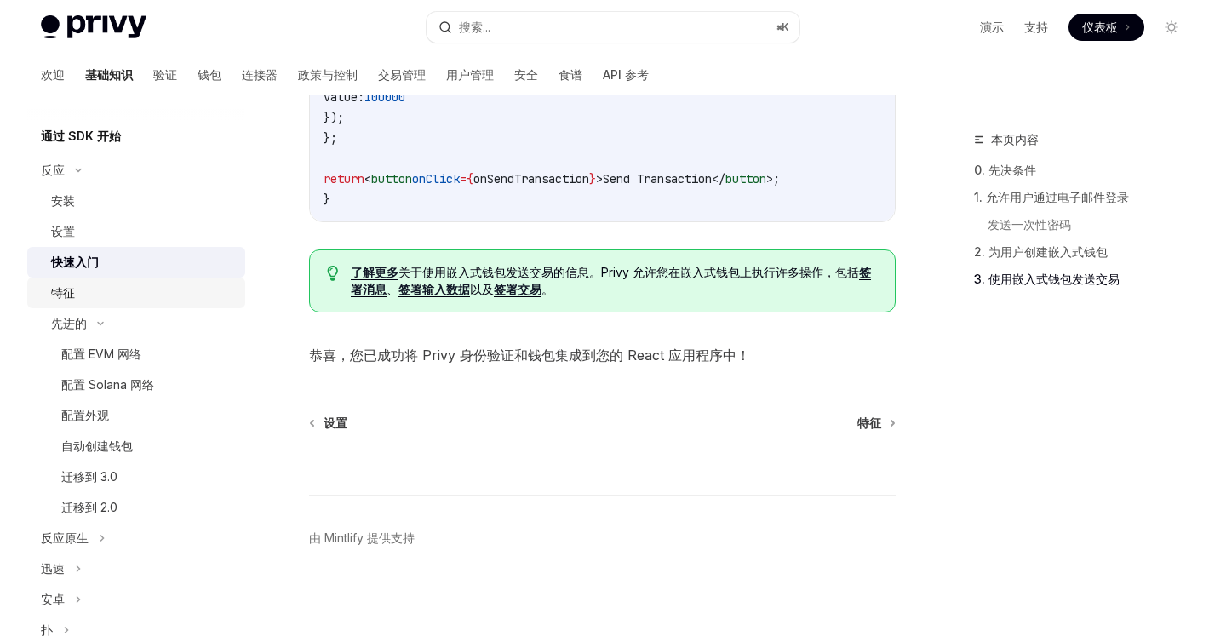
click at [89, 285] on div "特征" at bounding box center [143, 293] width 184 height 20
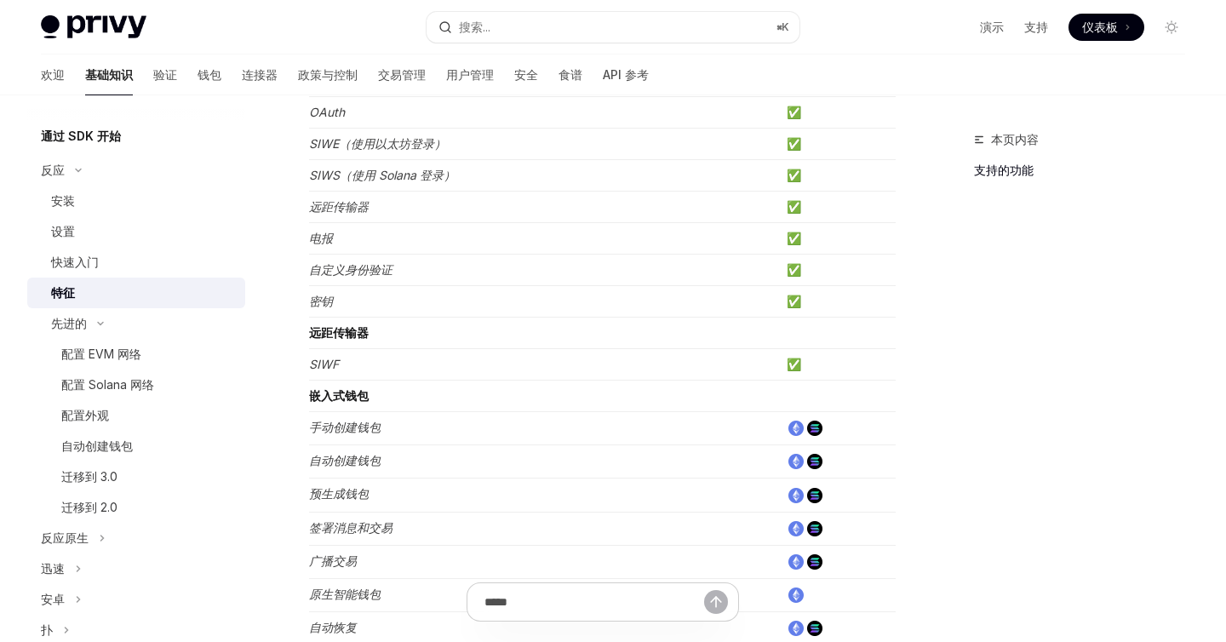
scroll to position [292, 0]
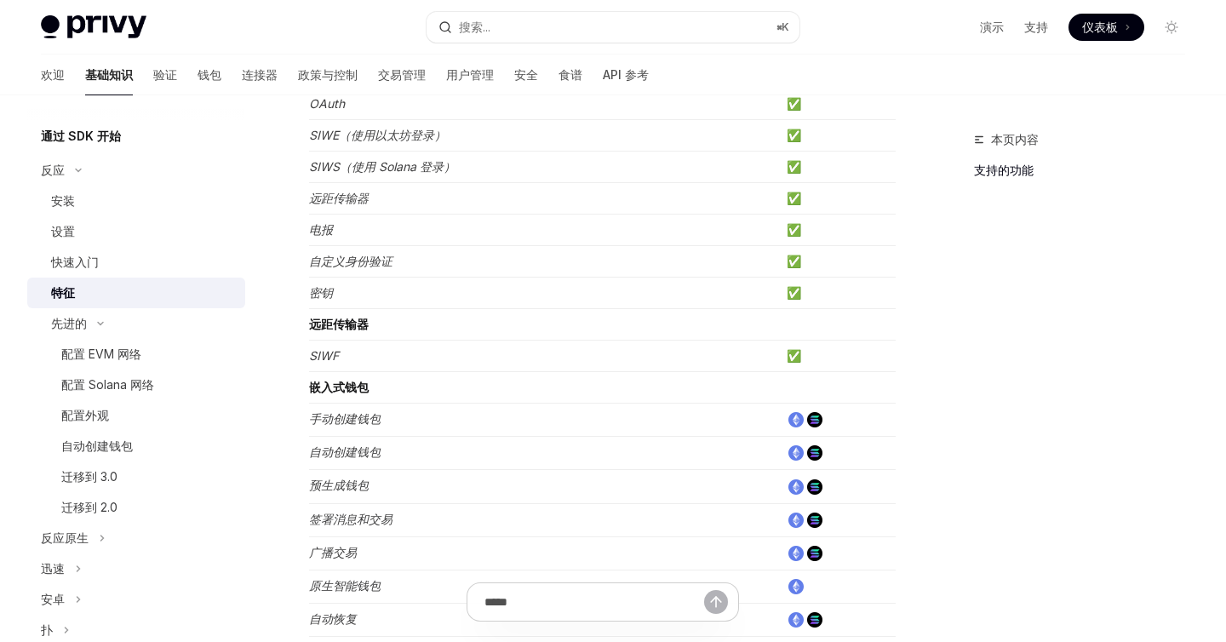
click at [756, 420] on td "手动创建钱包" at bounding box center [544, 419] width 471 height 33
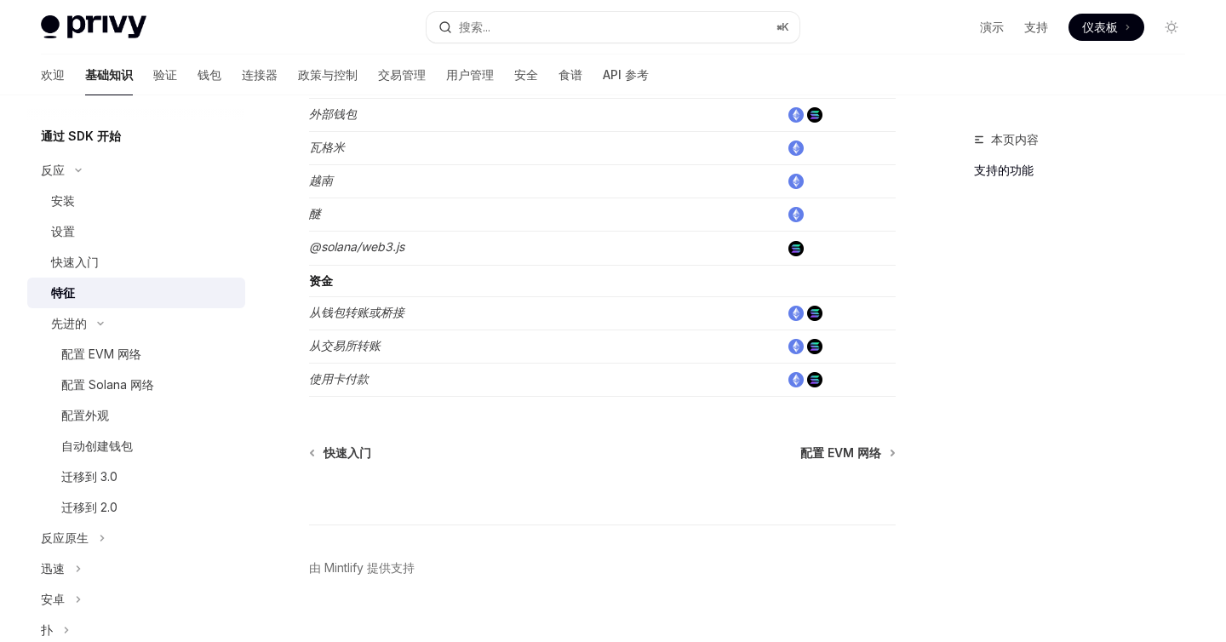
scroll to position [1192, 0]
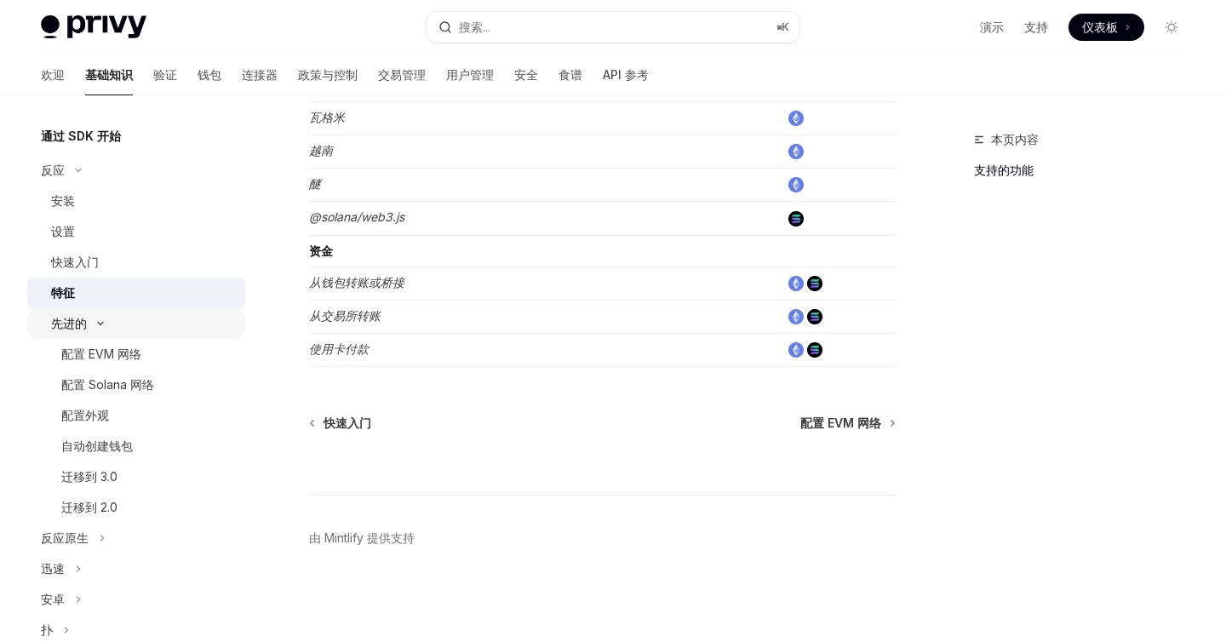
click at [105, 321] on icon at bounding box center [100, 323] width 20 height 7
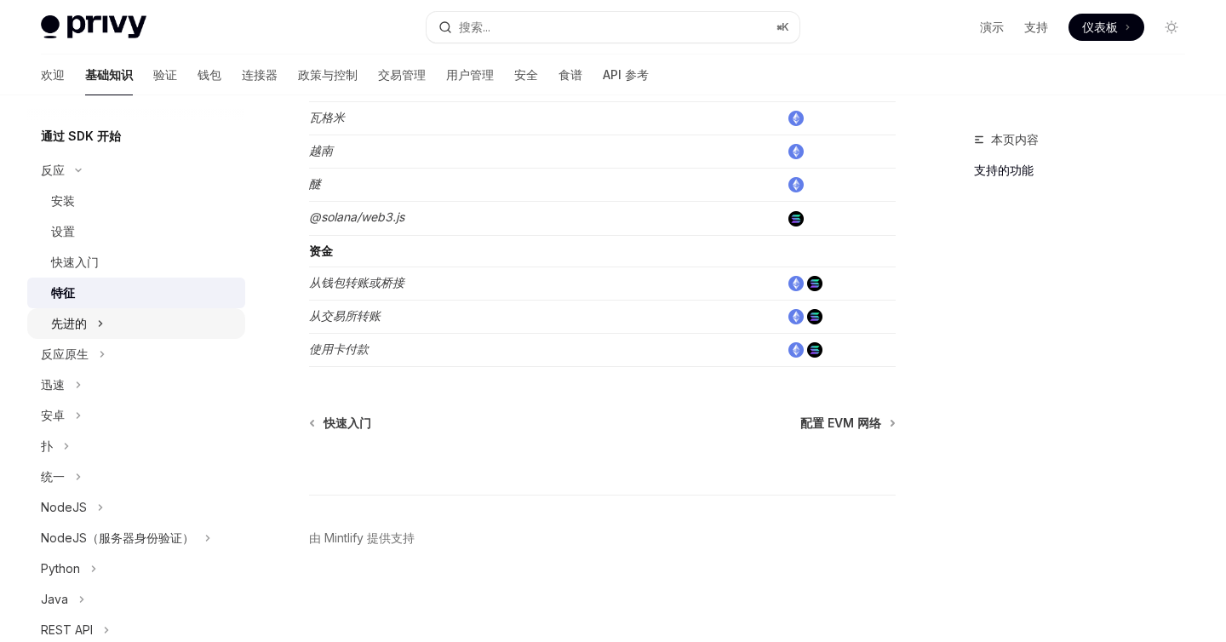
click at [105, 321] on div "先进的" at bounding box center [136, 323] width 218 height 31
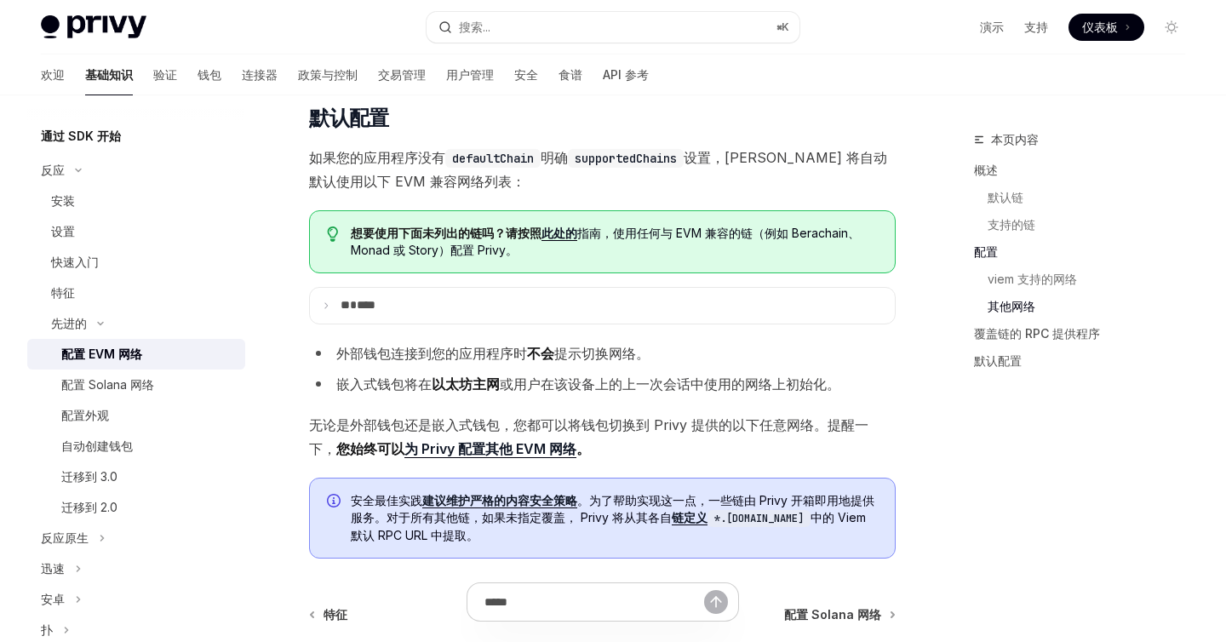
scroll to position [3719, 0]
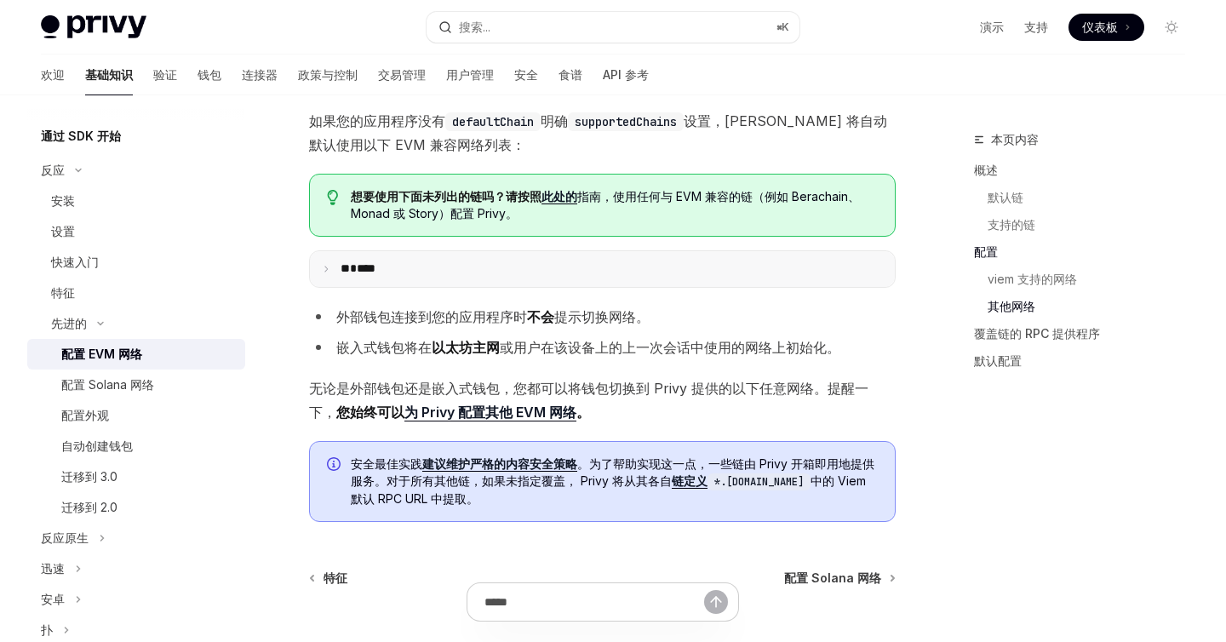
click at [329, 281] on summary "** ****" at bounding box center [602, 269] width 585 height 36
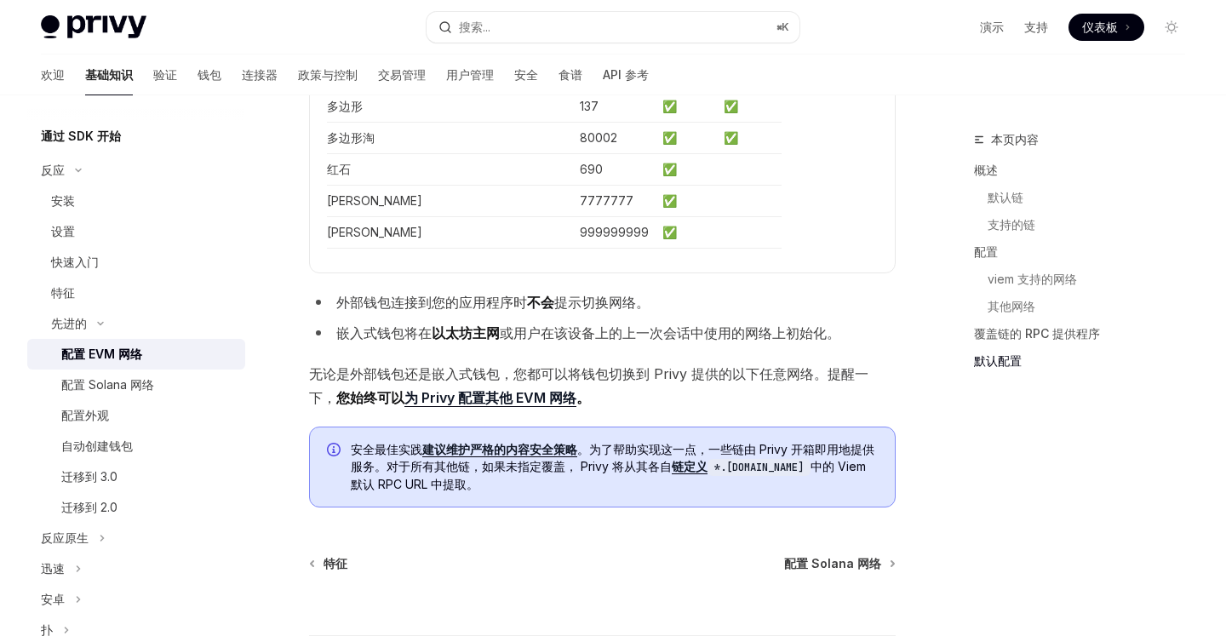
scroll to position [4660, 0]
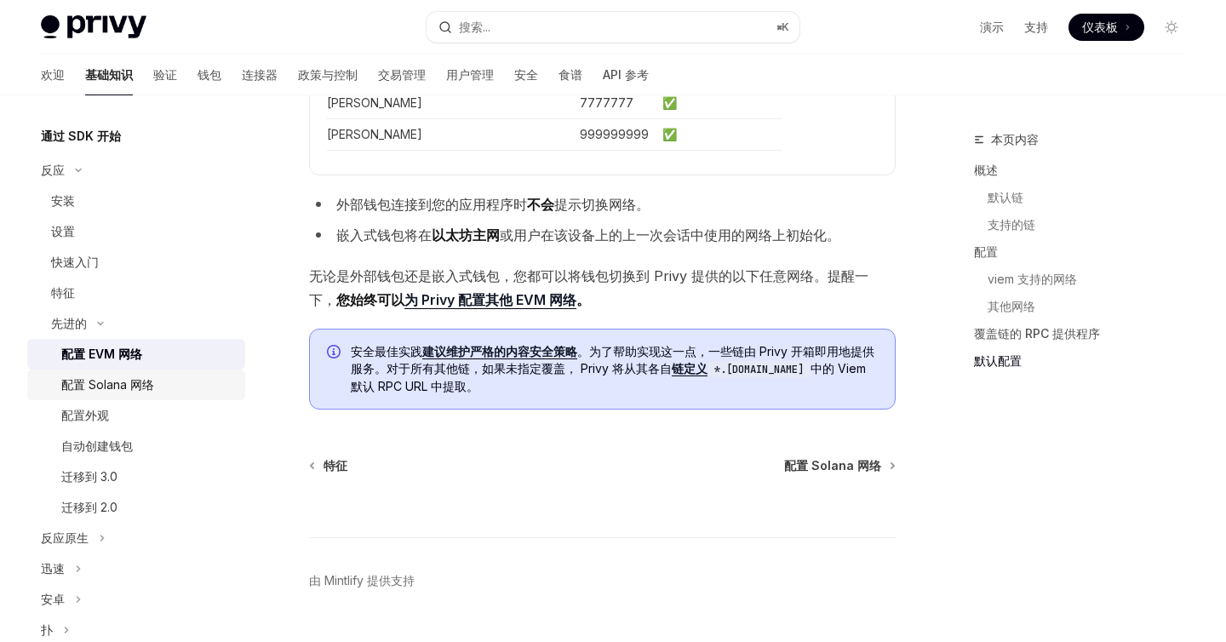
click at [129, 392] on div "配置 Solana 网络" at bounding box center [107, 385] width 93 height 20
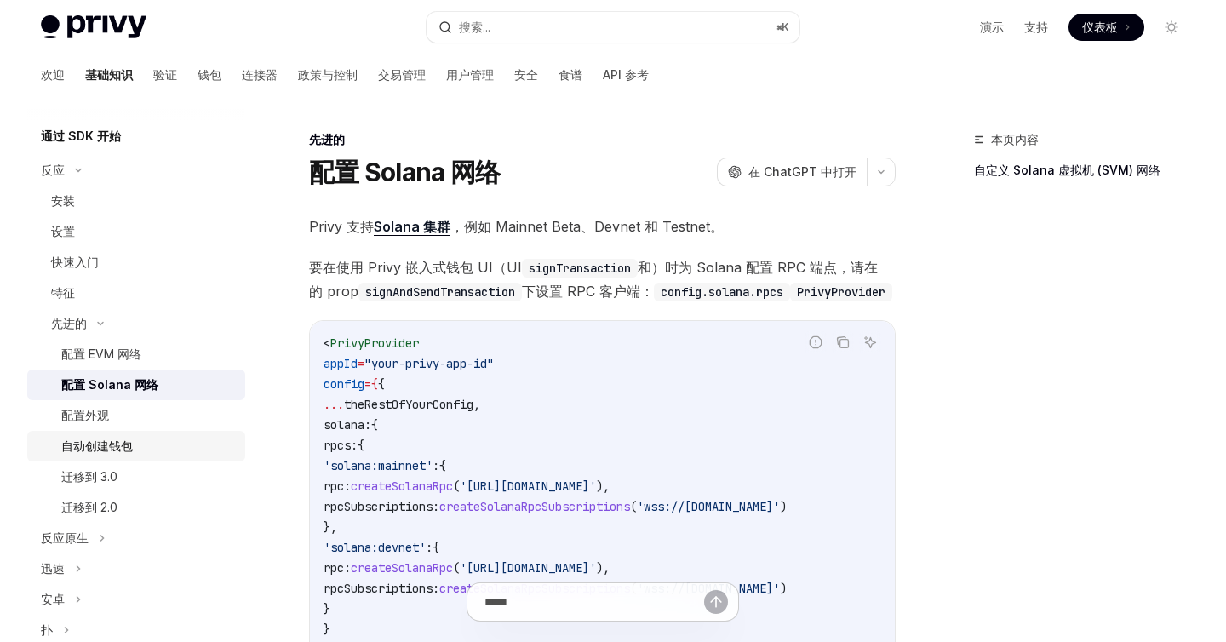
click at [104, 449] on font "自动创建钱包" at bounding box center [96, 445] width 71 height 14
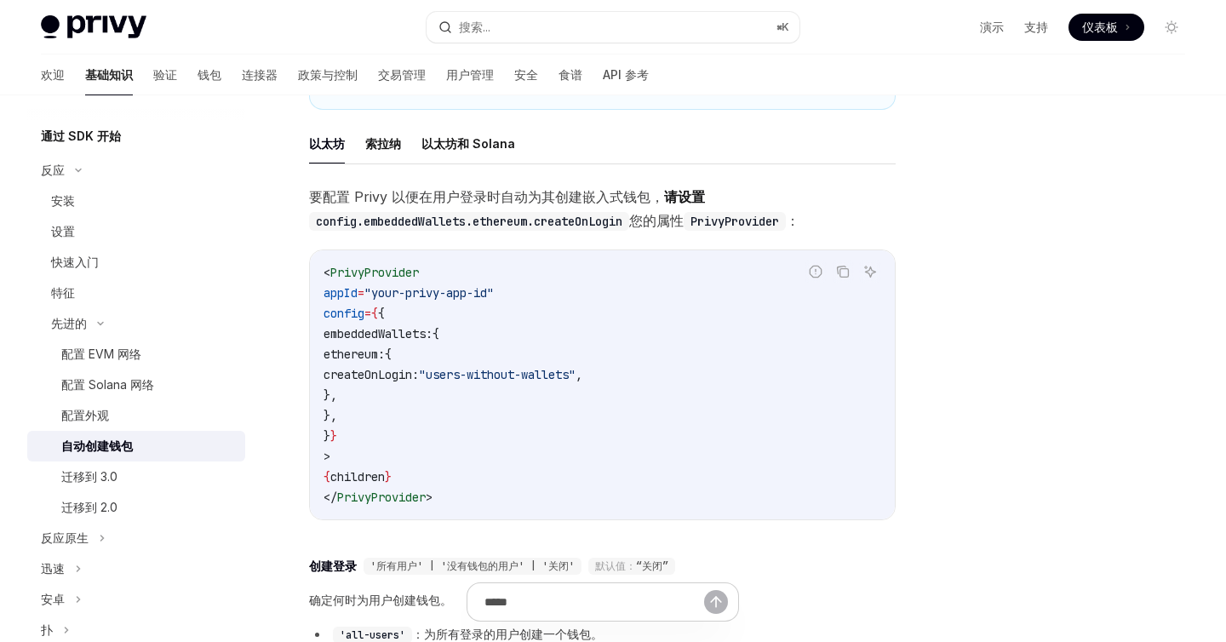
scroll to position [324, 0]
click at [483, 149] on font "以太坊和 Solana" at bounding box center [468, 145] width 94 height 14
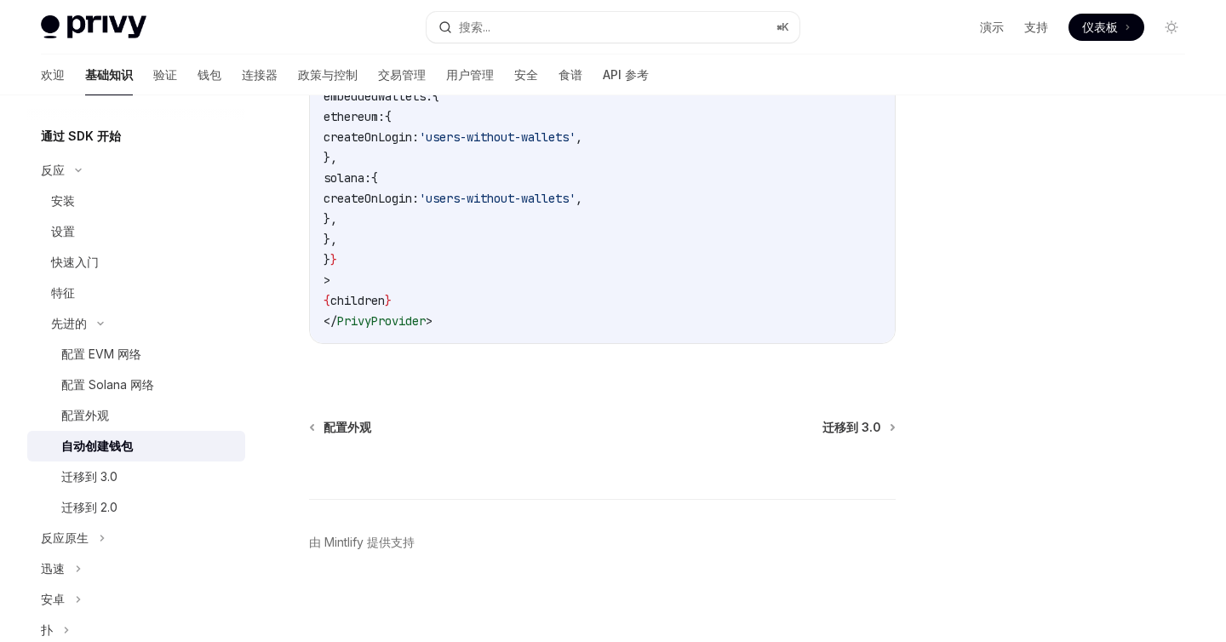
scroll to position [592, 0]
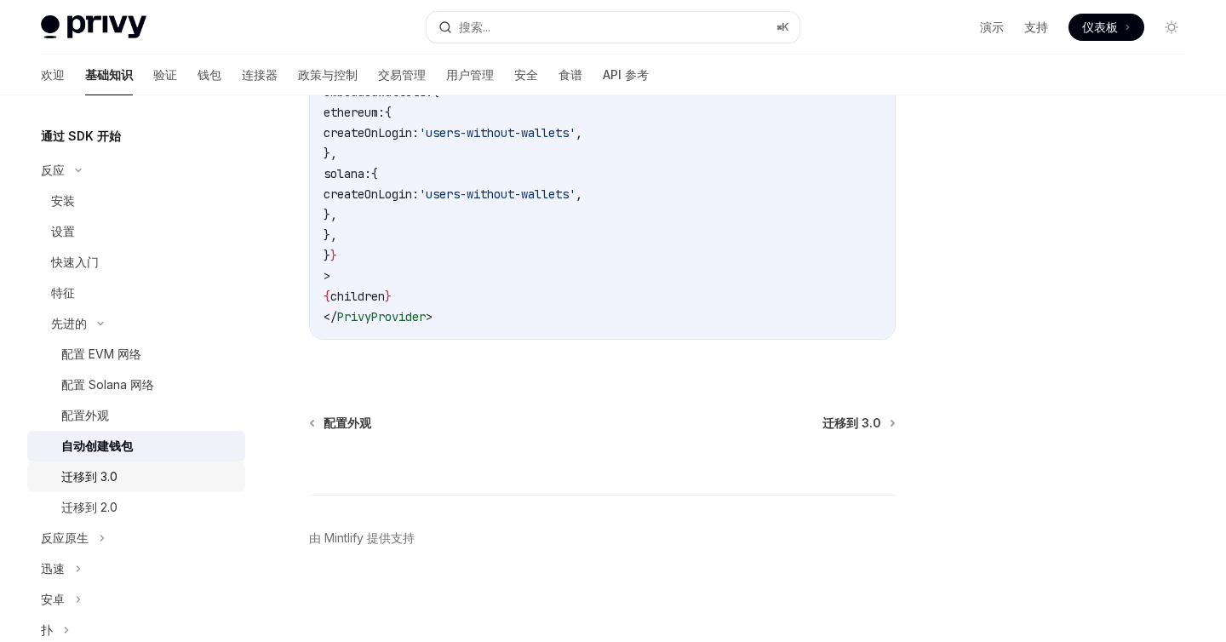
click at [104, 483] on font "迁移到 3.0" at bounding box center [89, 476] width 56 height 14
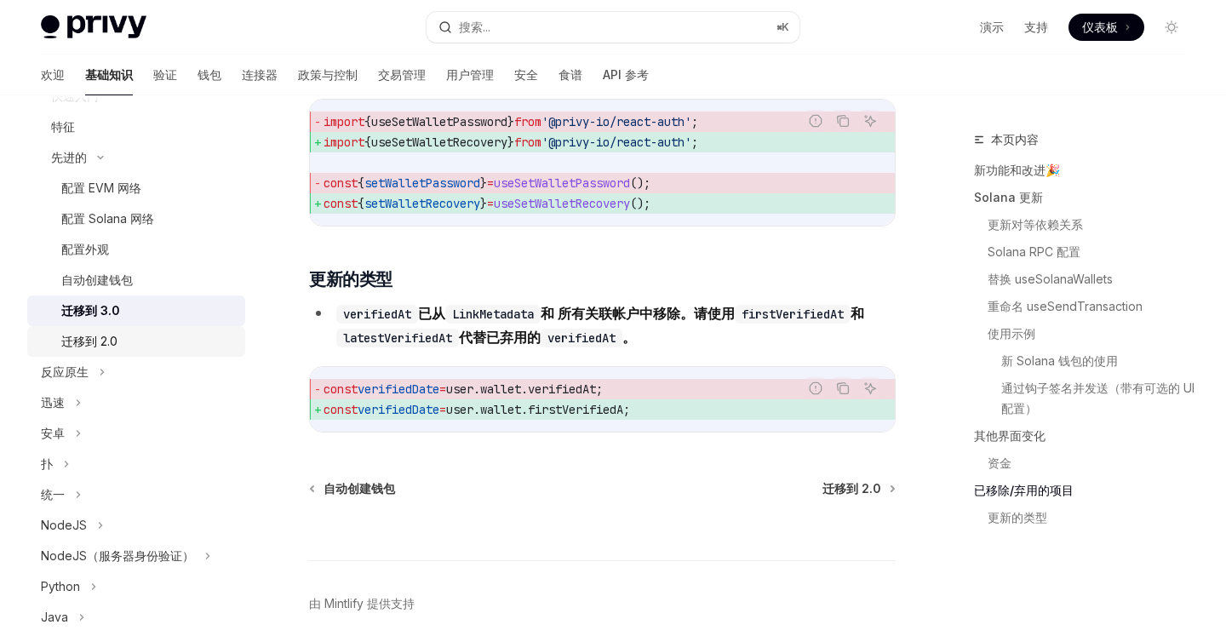
scroll to position [578, 0]
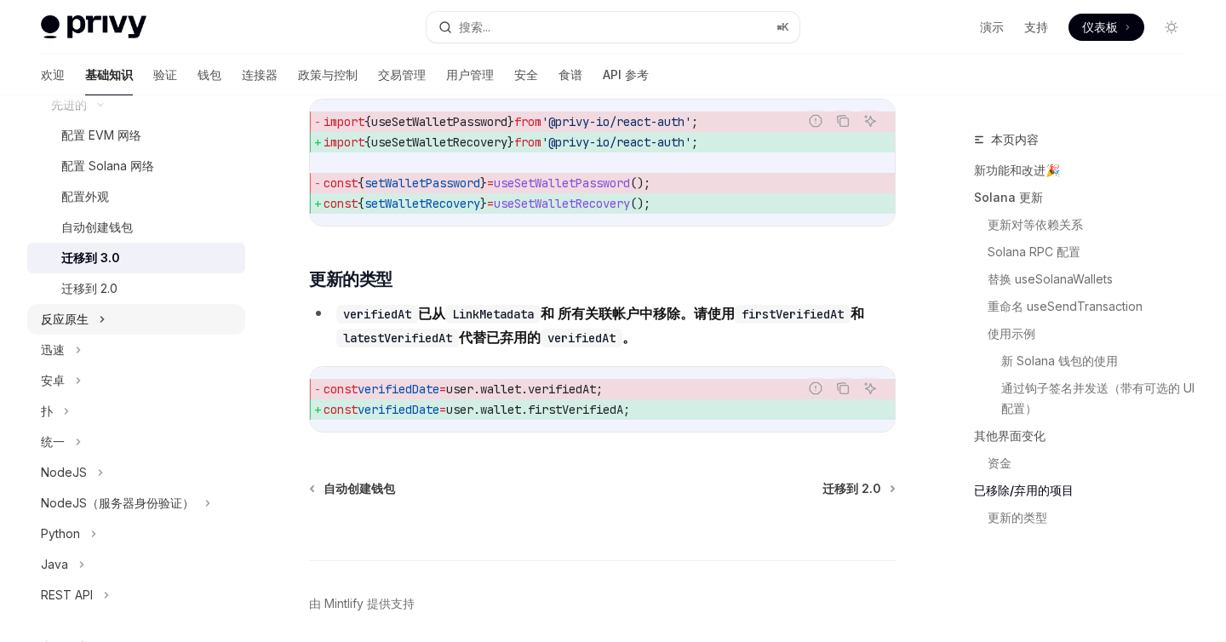
click at [91, 322] on div "反应原生" at bounding box center [136, 319] width 218 height 31
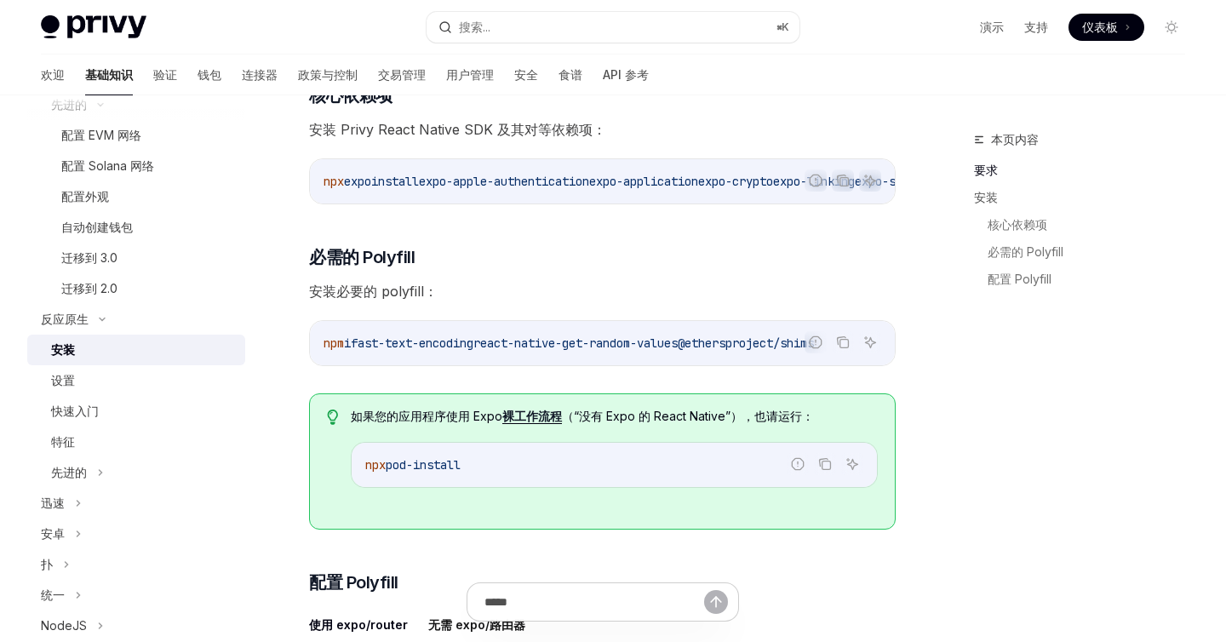
scroll to position [341, 0]
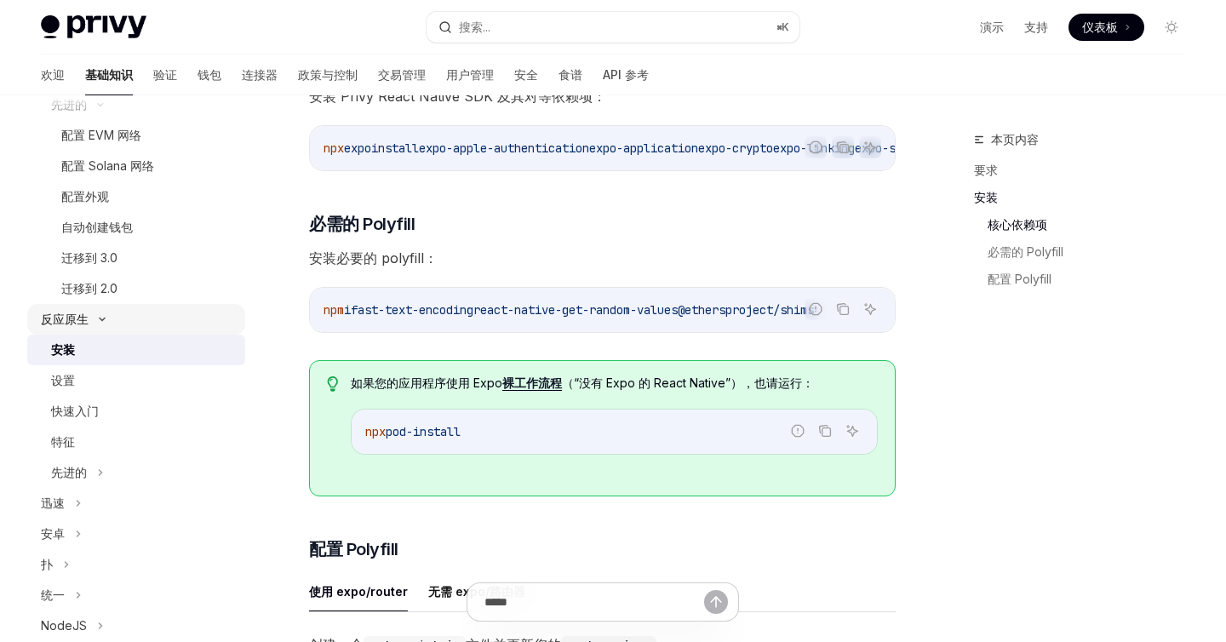
click at [102, 312] on div "反应原生" at bounding box center [136, 319] width 218 height 31
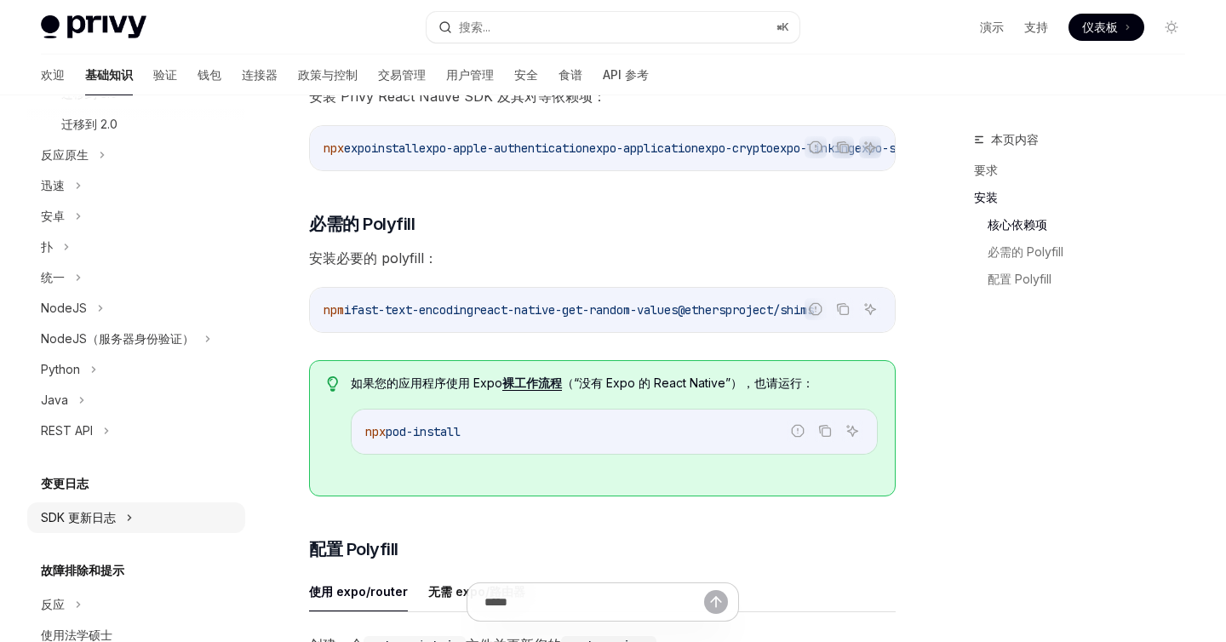
scroll to position [815, 0]
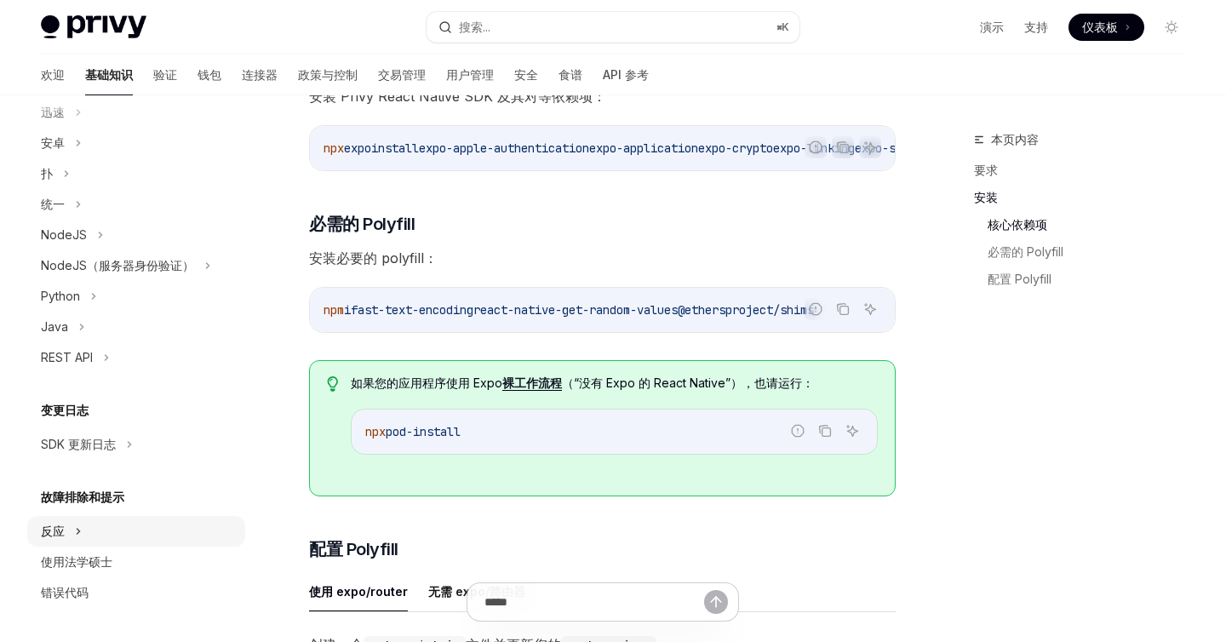
click at [65, 520] on div "反应" at bounding box center [136, 531] width 218 height 31
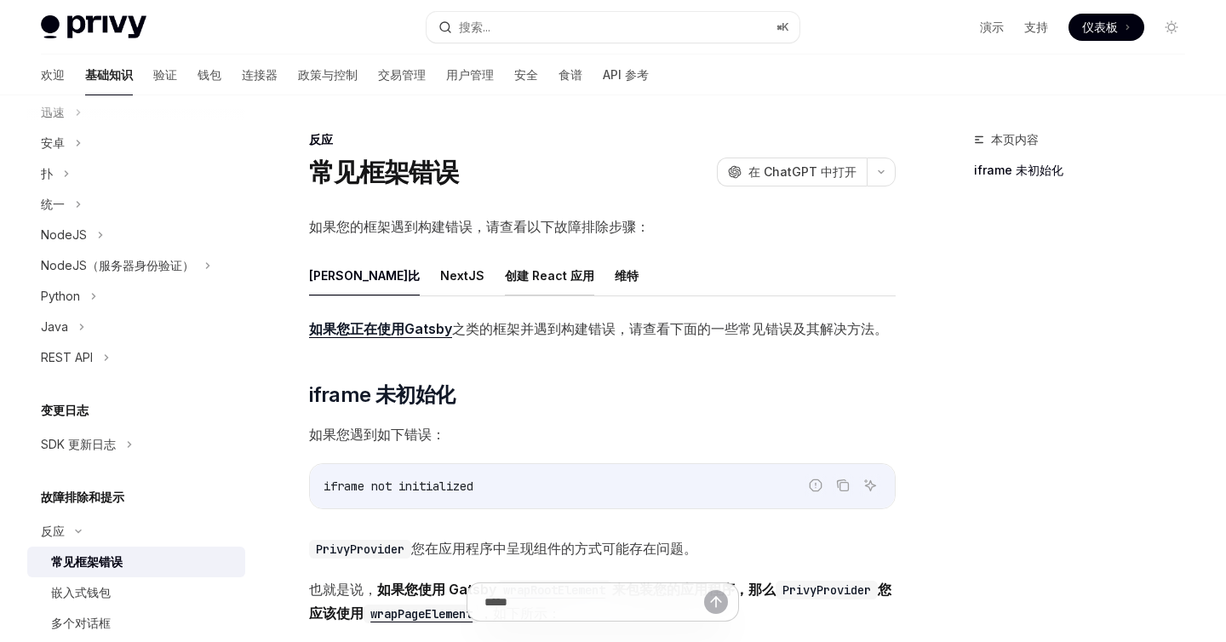
click at [505, 270] on font "创建 React 应用" at bounding box center [549, 275] width 89 height 14
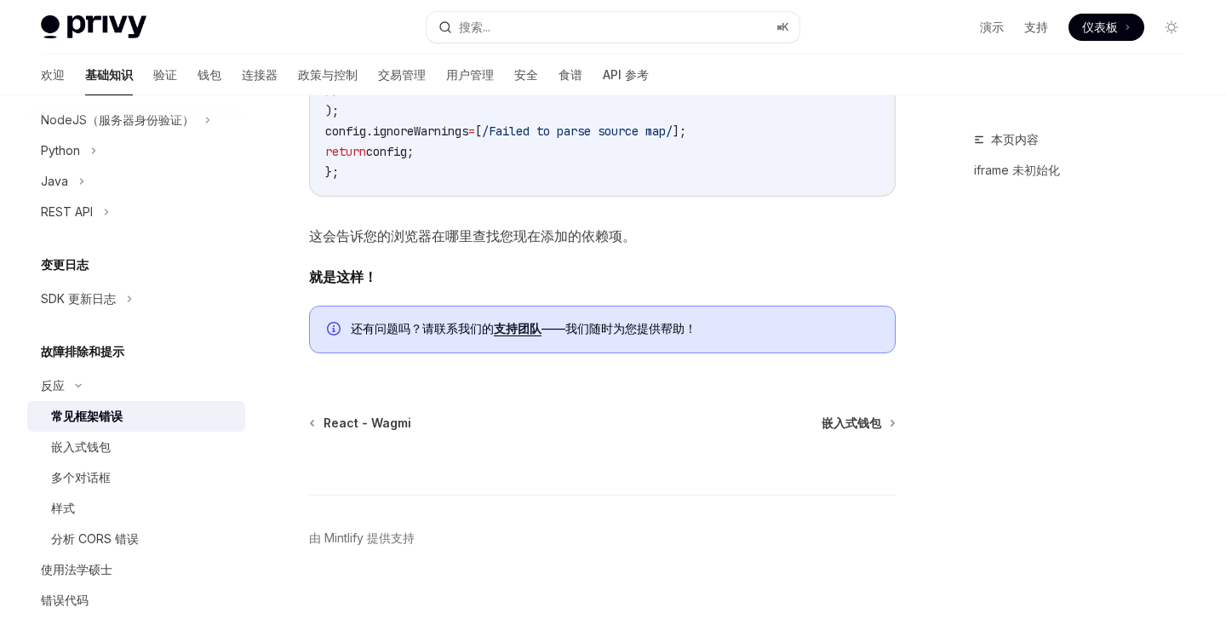
scroll to position [969, 0]
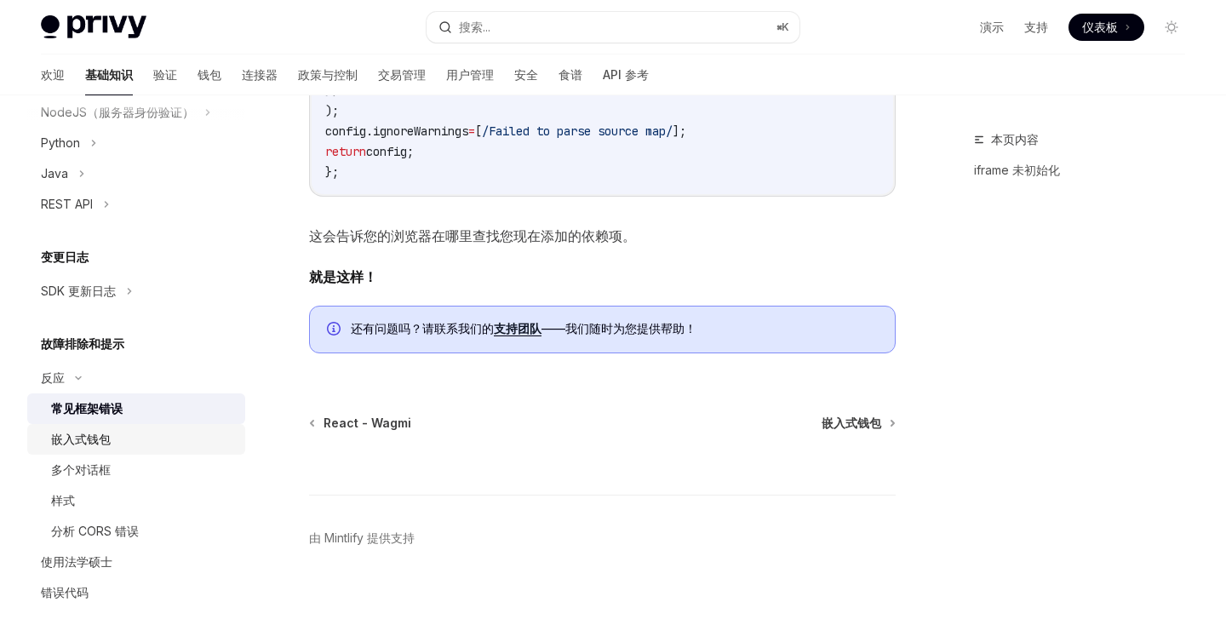
click at [112, 444] on div "嵌入式钱包" at bounding box center [143, 439] width 184 height 20
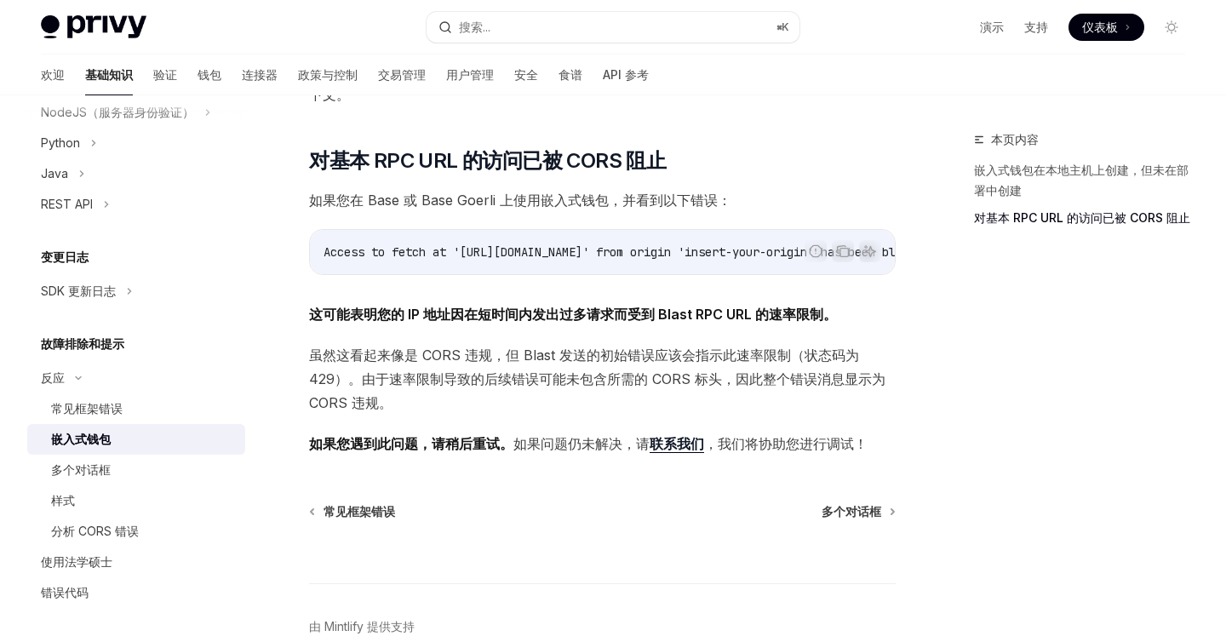
scroll to position [493, 0]
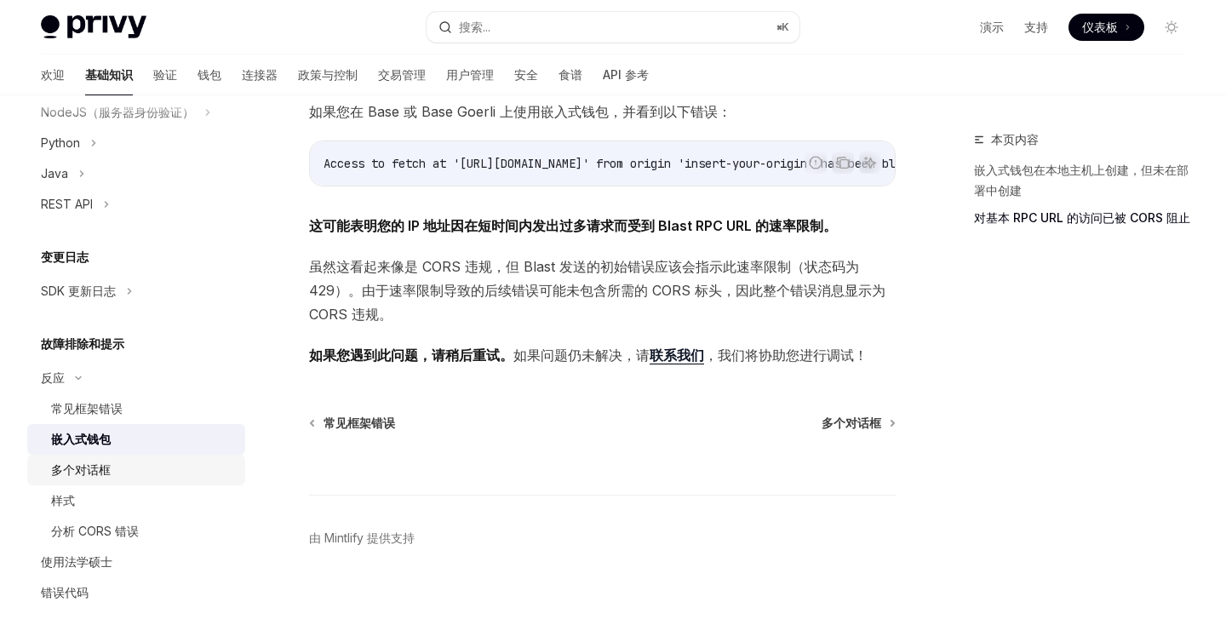
click at [141, 475] on div "多个对话框" at bounding box center [143, 470] width 184 height 20
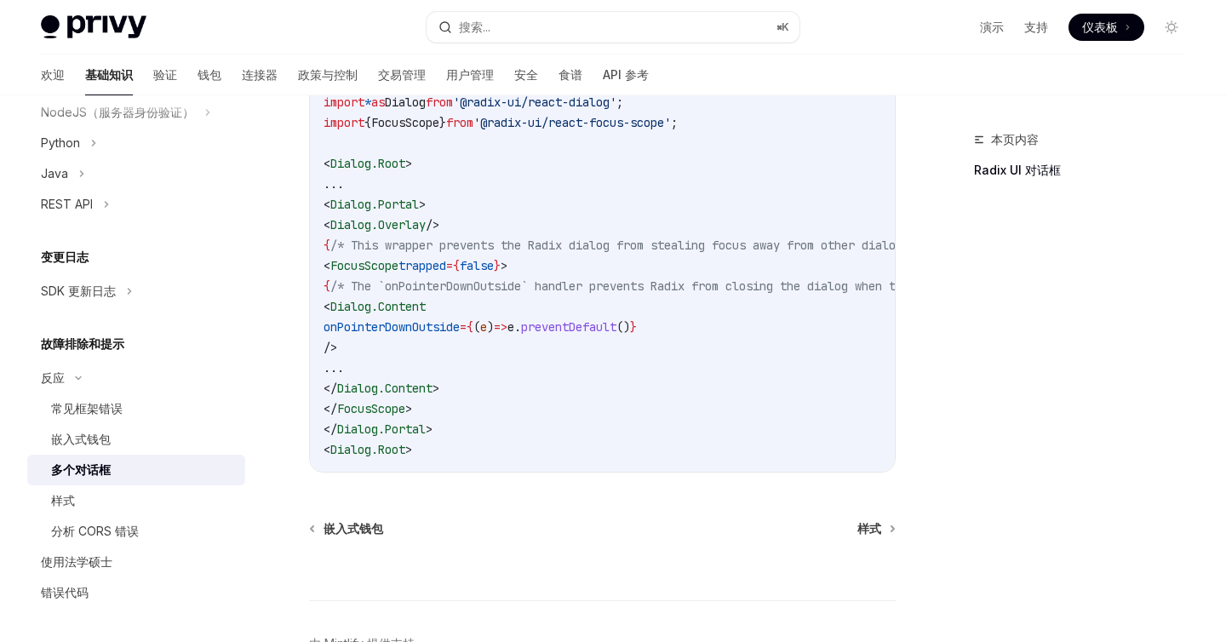
scroll to position [847, 0]
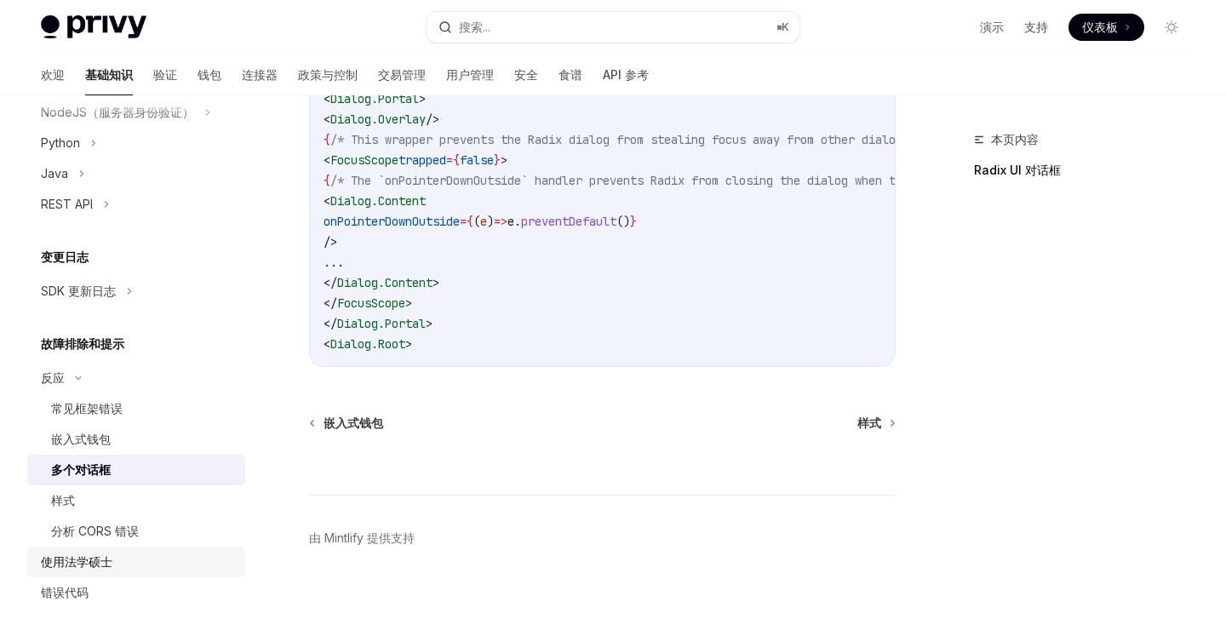
click at [76, 560] on font "使用法学硕士" at bounding box center [76, 561] width 71 height 14
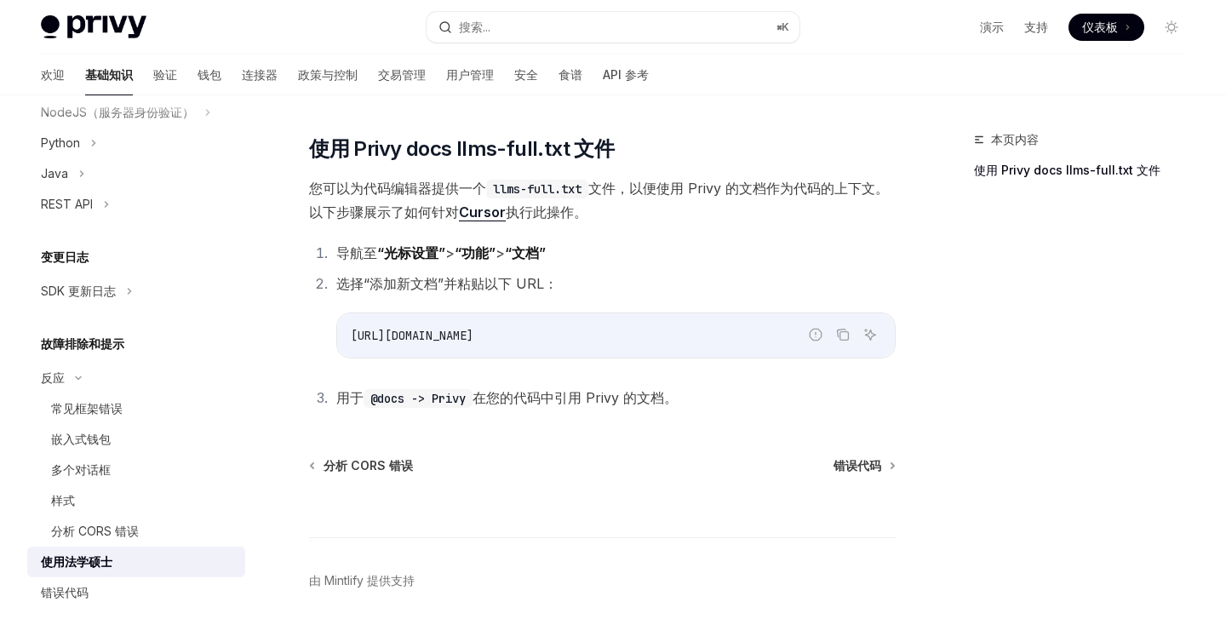
scroll to position [186, 0]
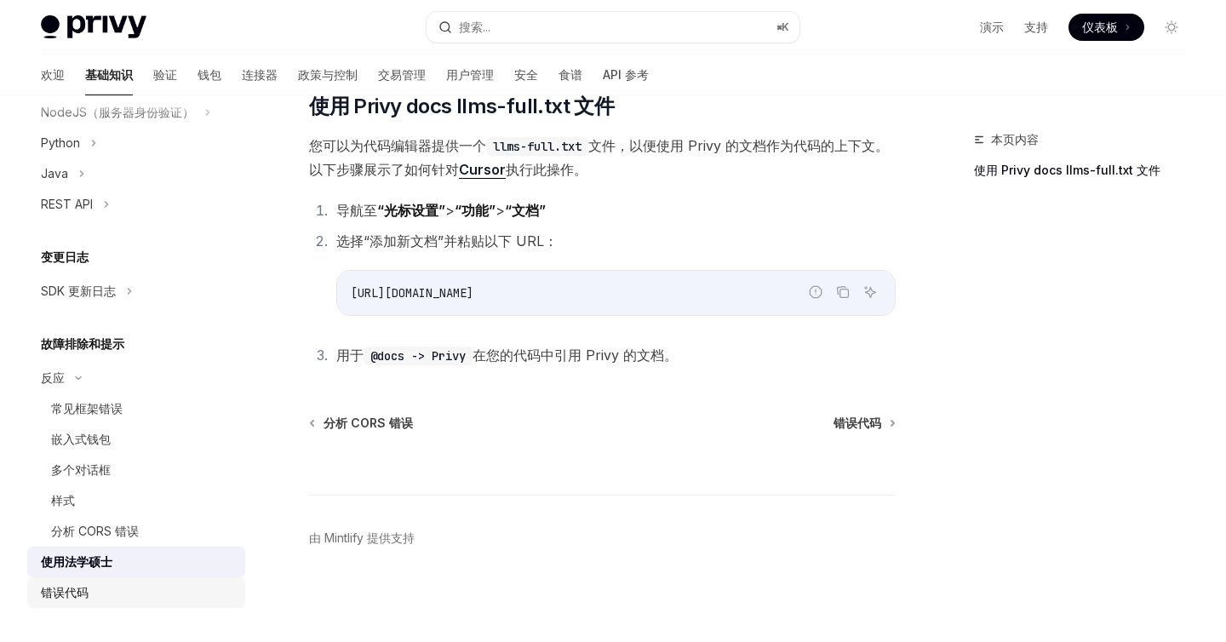
click at [54, 600] on div "错误代码" at bounding box center [65, 592] width 48 height 20
type textarea "*"
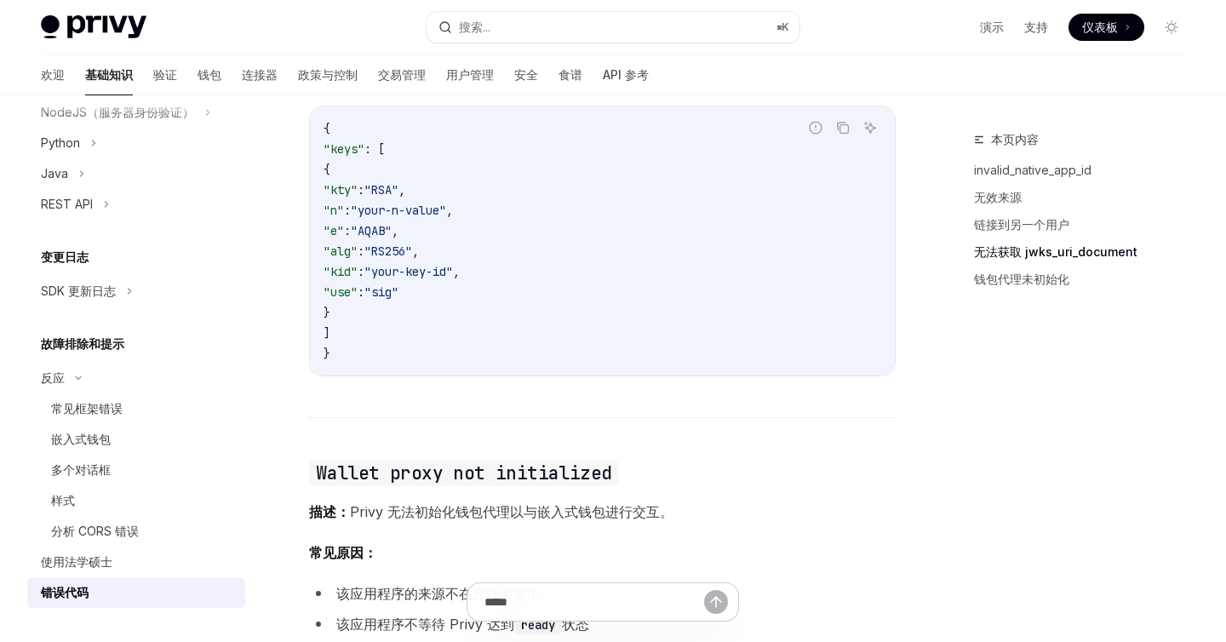
scroll to position [2181, 0]
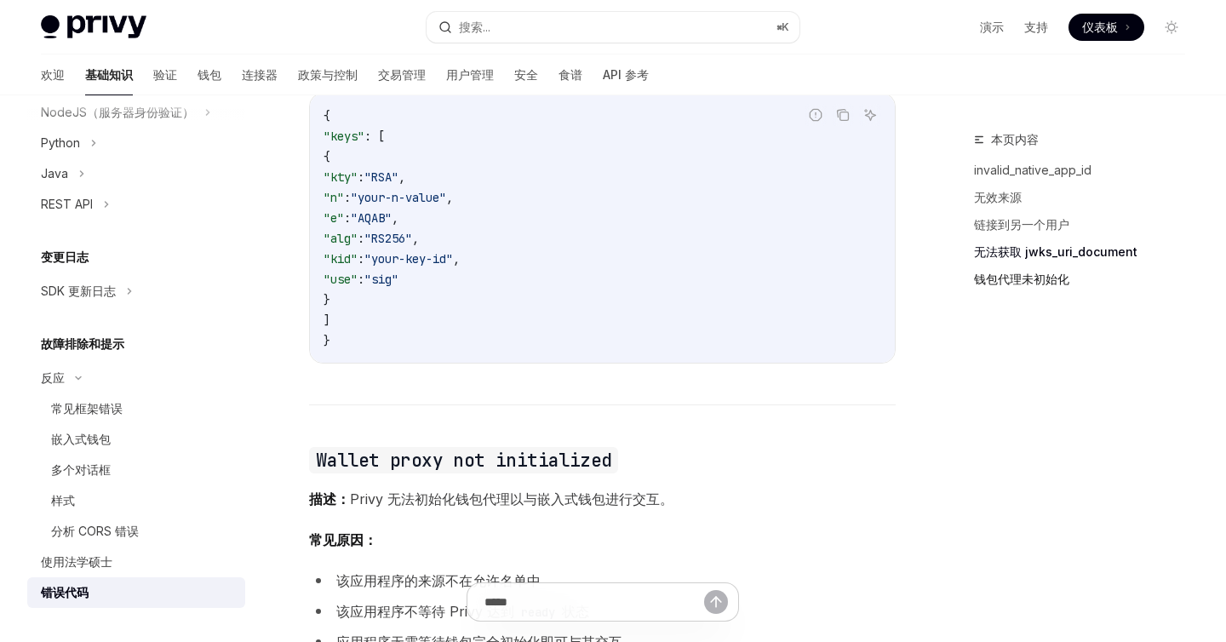
click at [993, 284] on font "钱包代理未初始化" at bounding box center [1021, 279] width 95 height 14
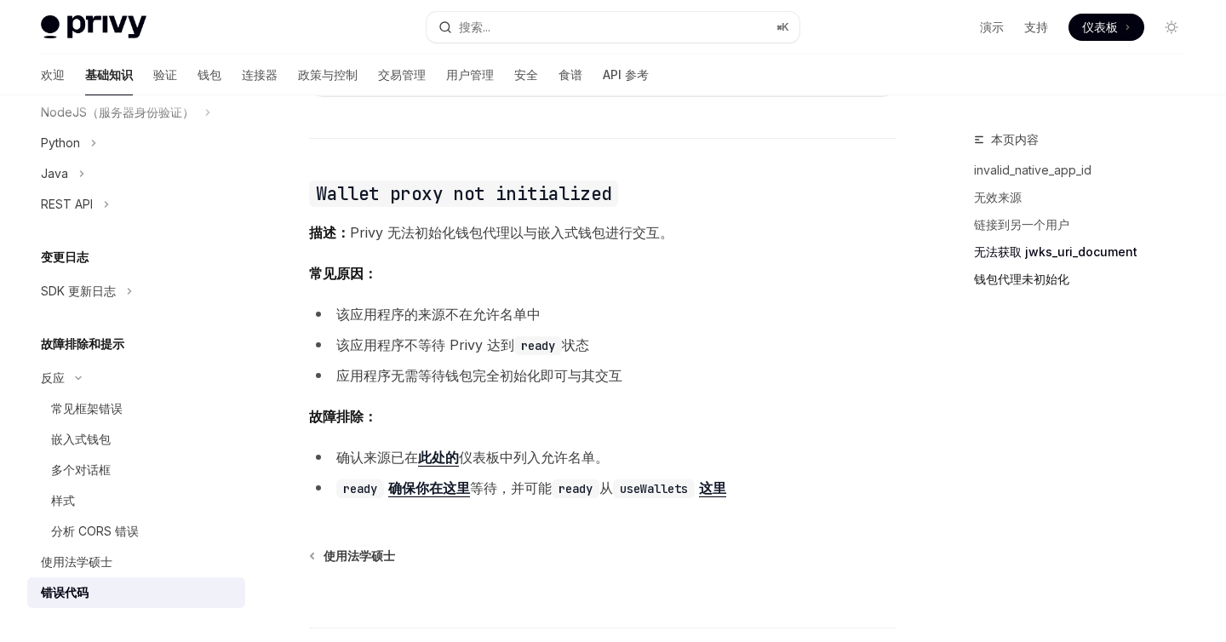
scroll to position [2498, 0]
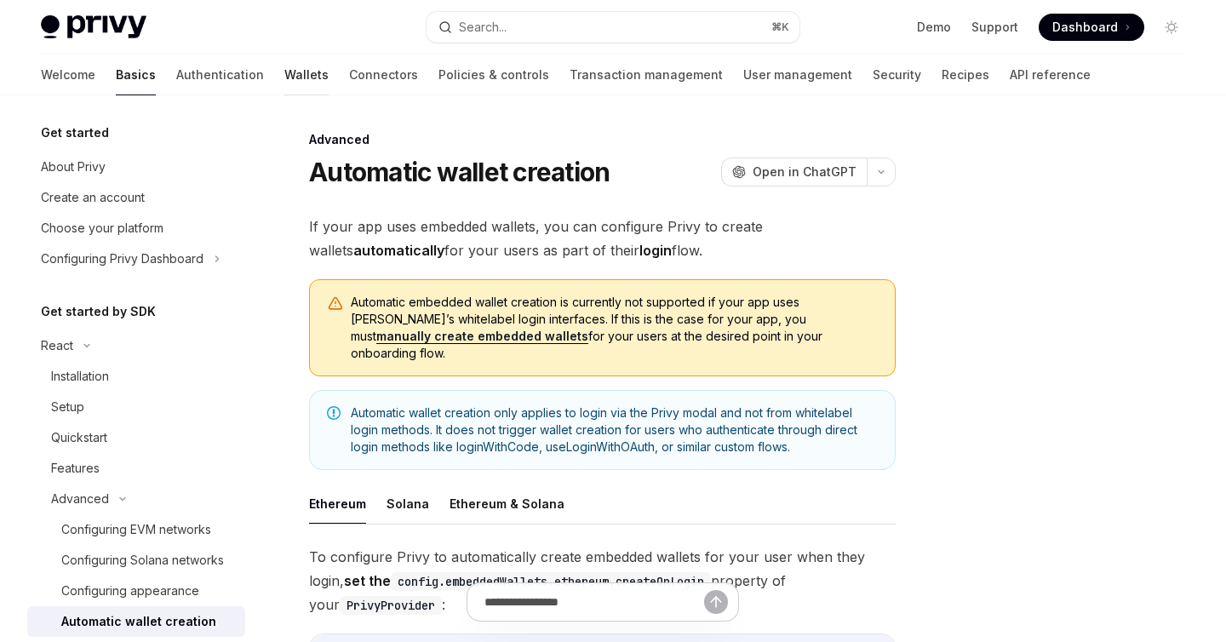
click at [284, 78] on link "Wallets" at bounding box center [306, 74] width 44 height 41
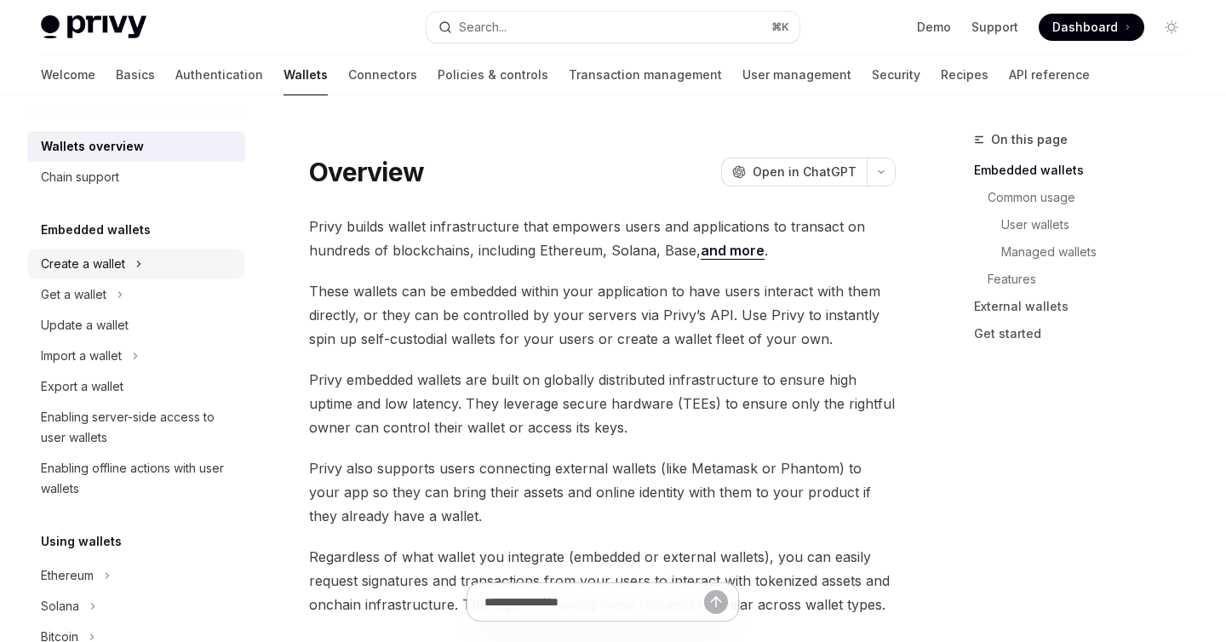
click at [95, 275] on div "Create a wallet" at bounding box center [136, 264] width 218 height 31
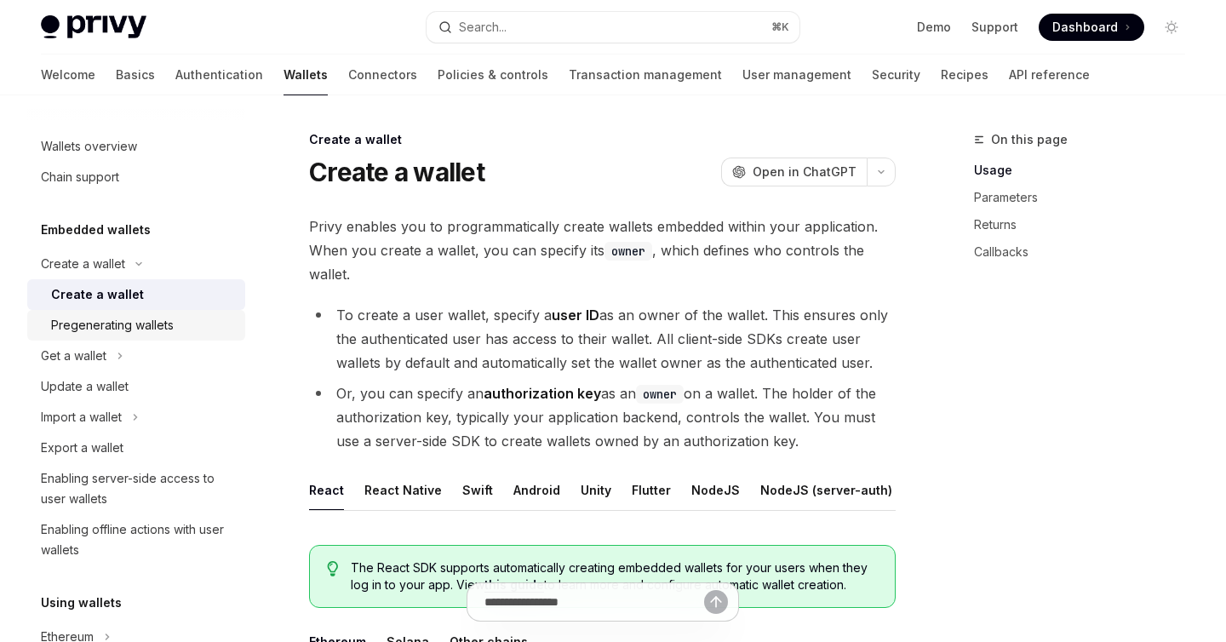
click at [156, 323] on div "Pregenerating wallets" at bounding box center [112, 325] width 123 height 20
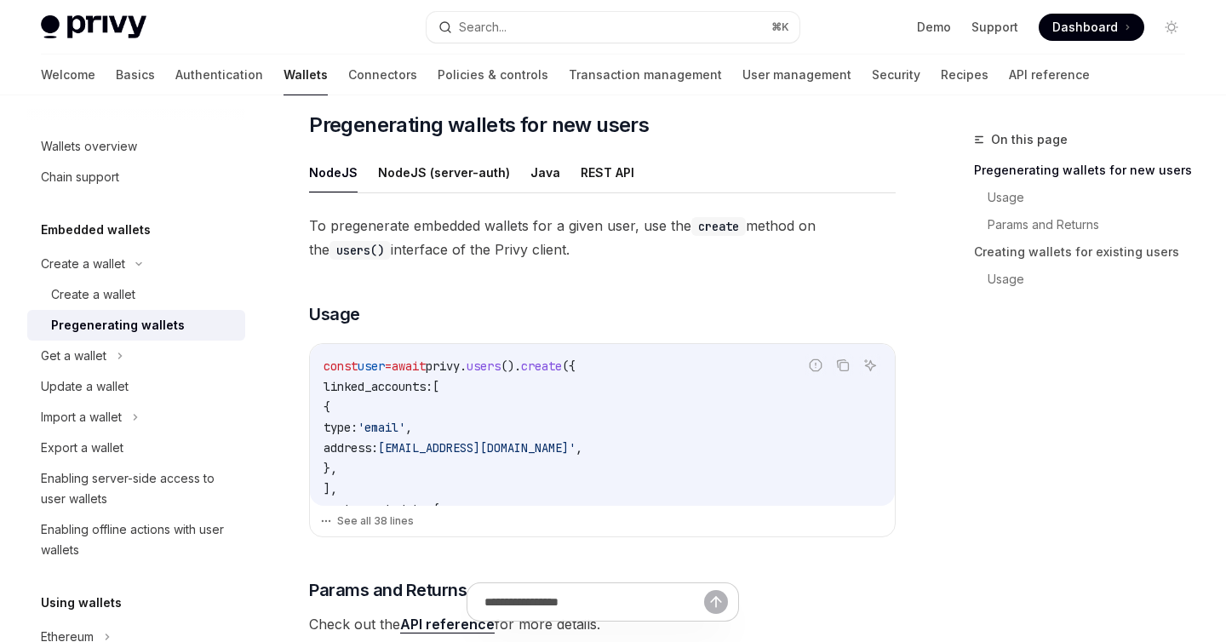
scroll to position [300, 0]
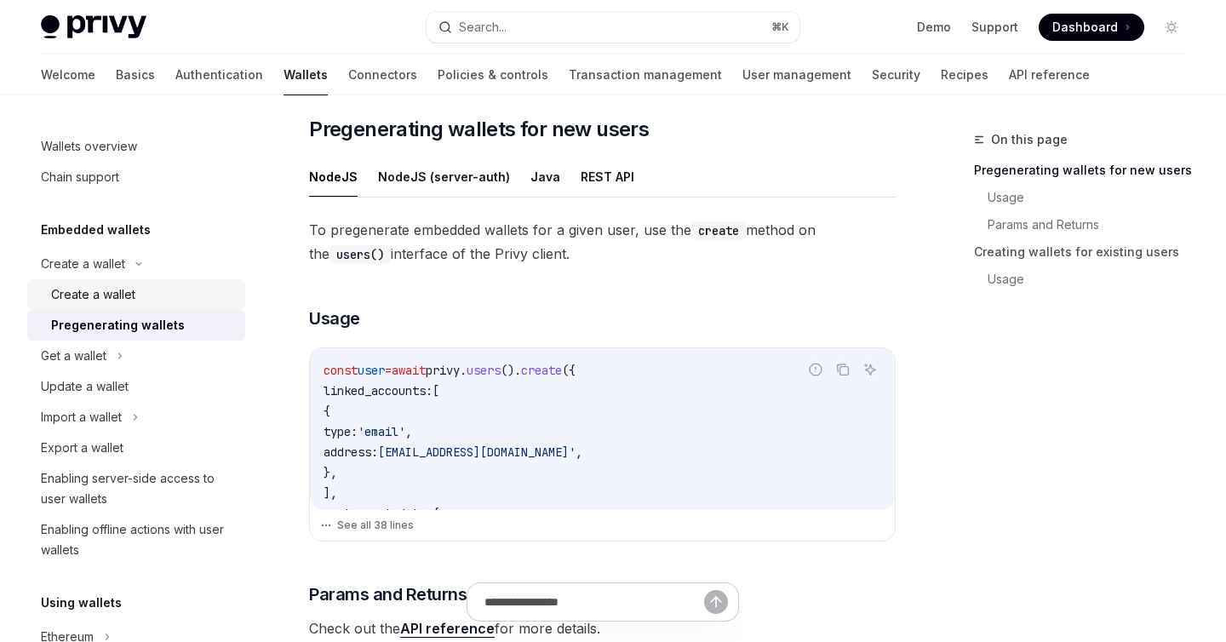
click at [112, 297] on div "Create a wallet" at bounding box center [93, 294] width 84 height 20
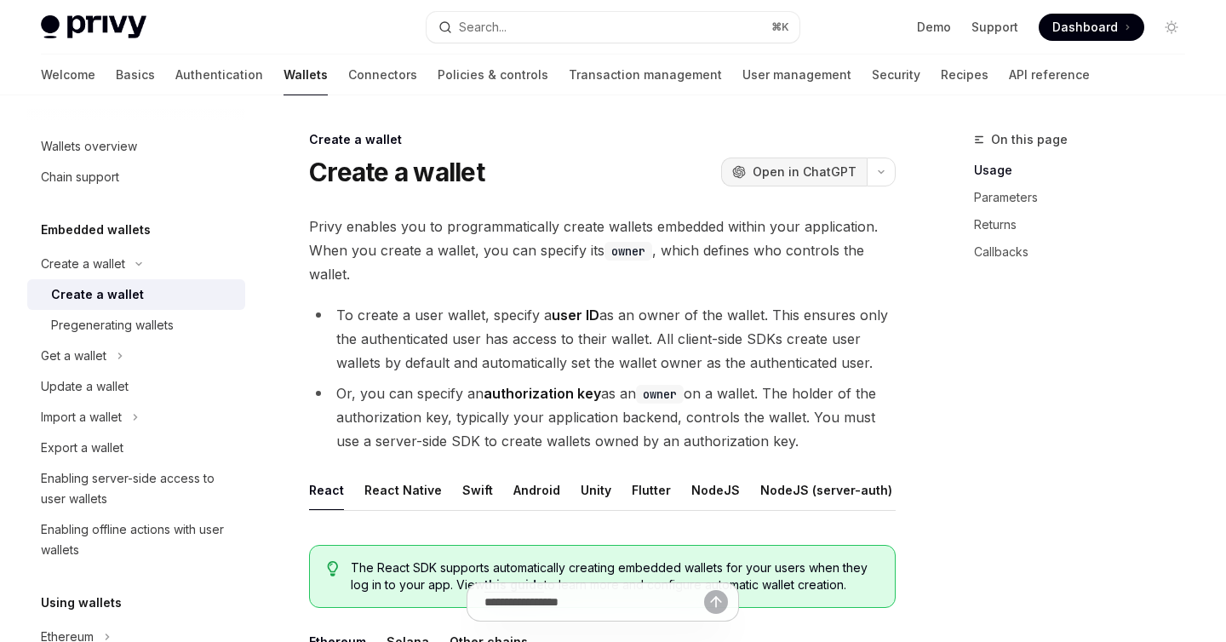
click at [846, 175] on span "Open in ChatGPT" at bounding box center [804, 171] width 104 height 17
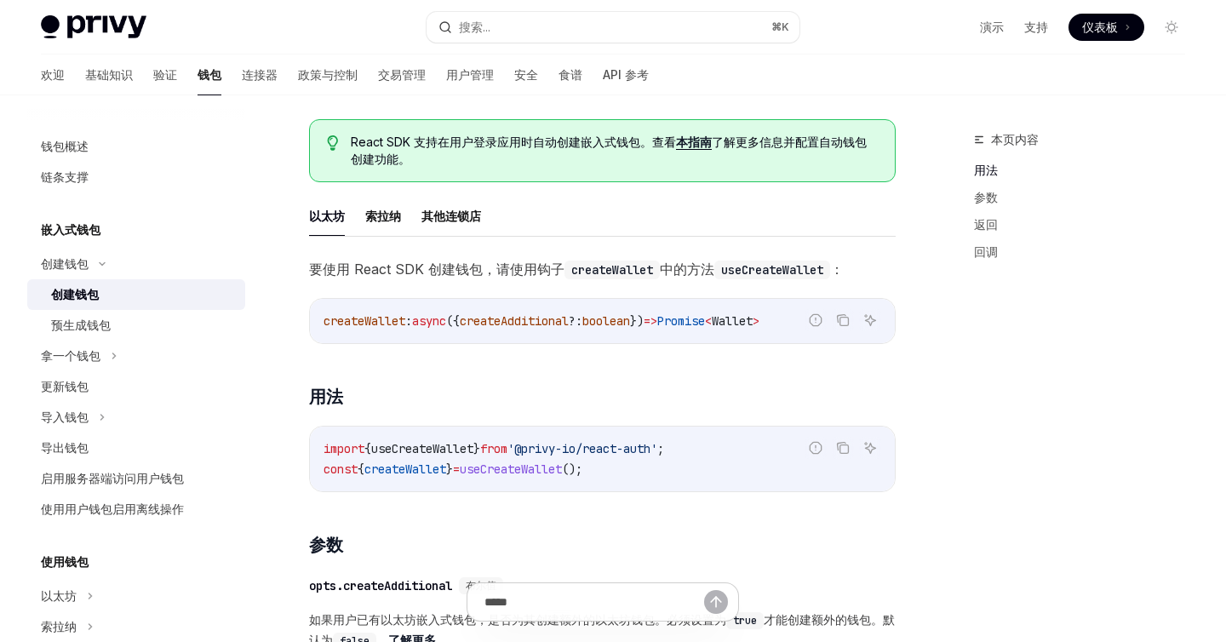
scroll to position [471, 0]
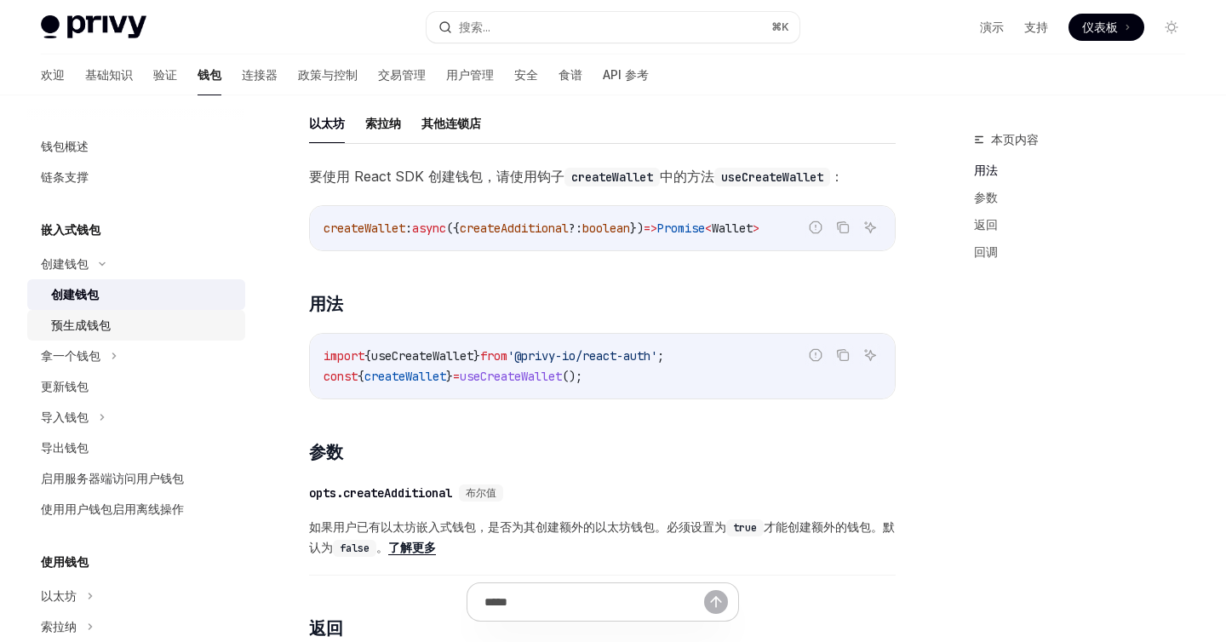
click at [95, 329] on font "预生成钱包" at bounding box center [81, 324] width 60 height 14
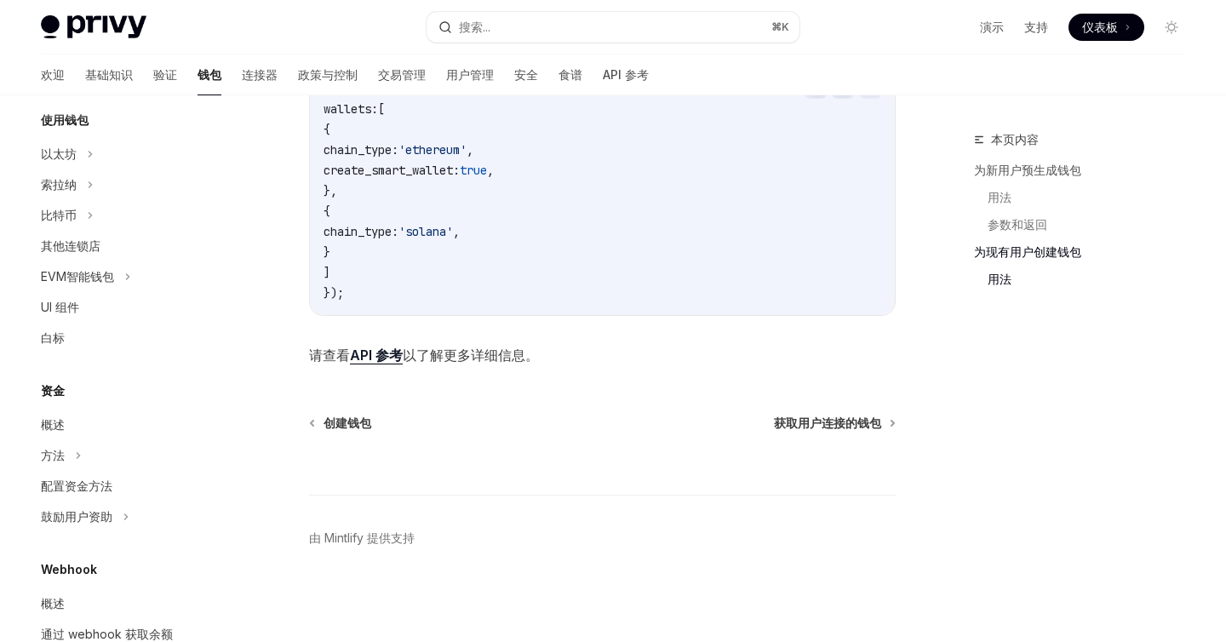
scroll to position [449, 0]
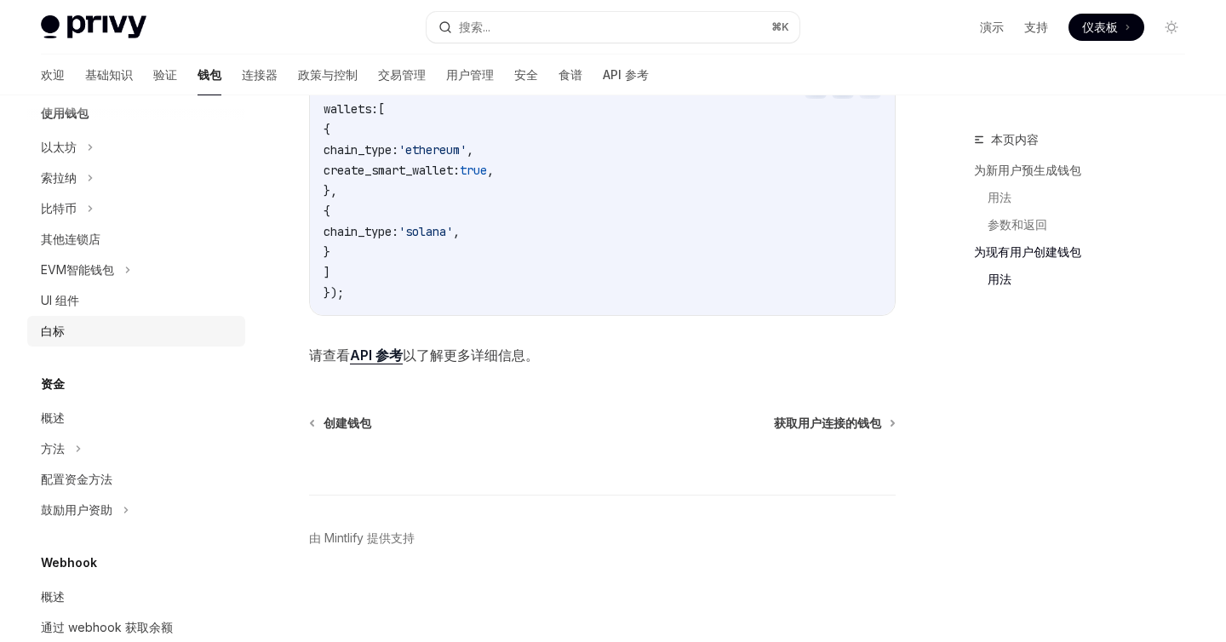
click at [98, 341] on link "白标" at bounding box center [136, 331] width 218 height 31
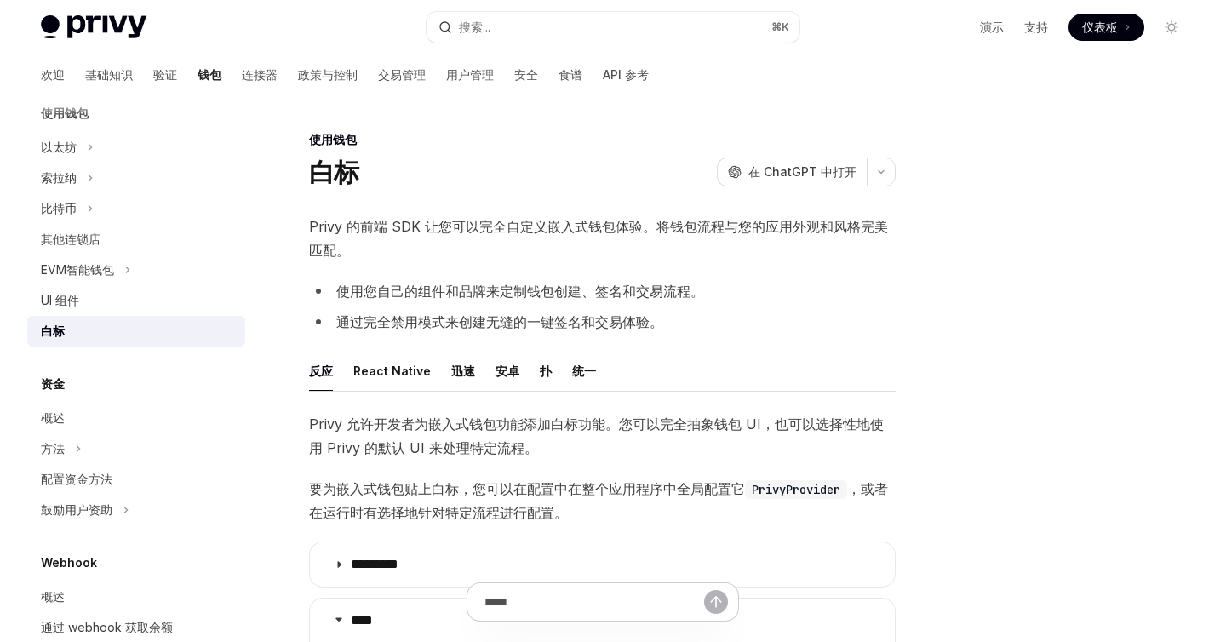
scroll to position [489, 0]
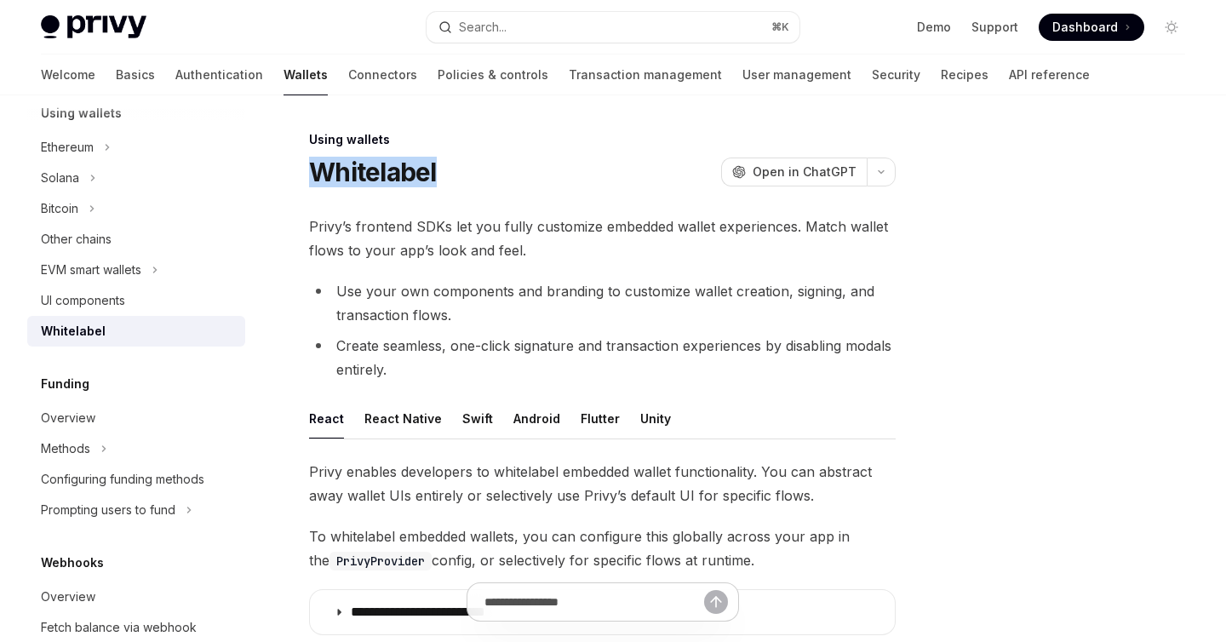
drag, startPoint x: 462, startPoint y: 170, endPoint x: 309, endPoint y: 171, distance: 153.2
click at [309, 171] on div "Whitelabel OpenAI Open in ChatGPT" at bounding box center [602, 172] width 586 height 31
copy h1 "Whitelabel"
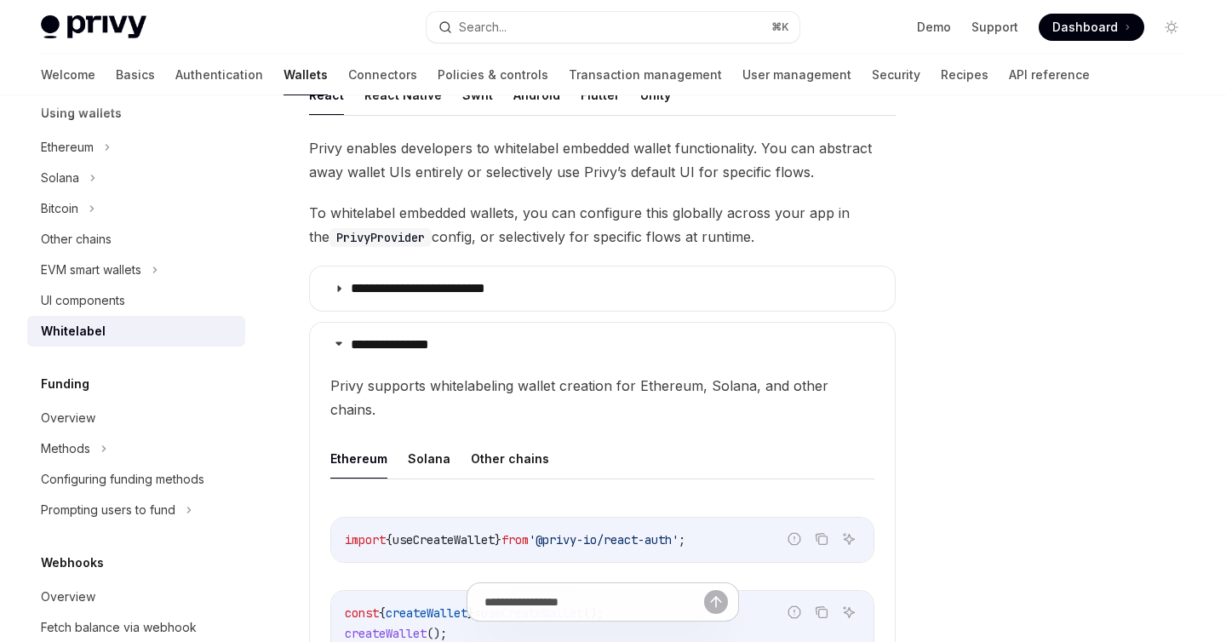
scroll to position [318, 0]
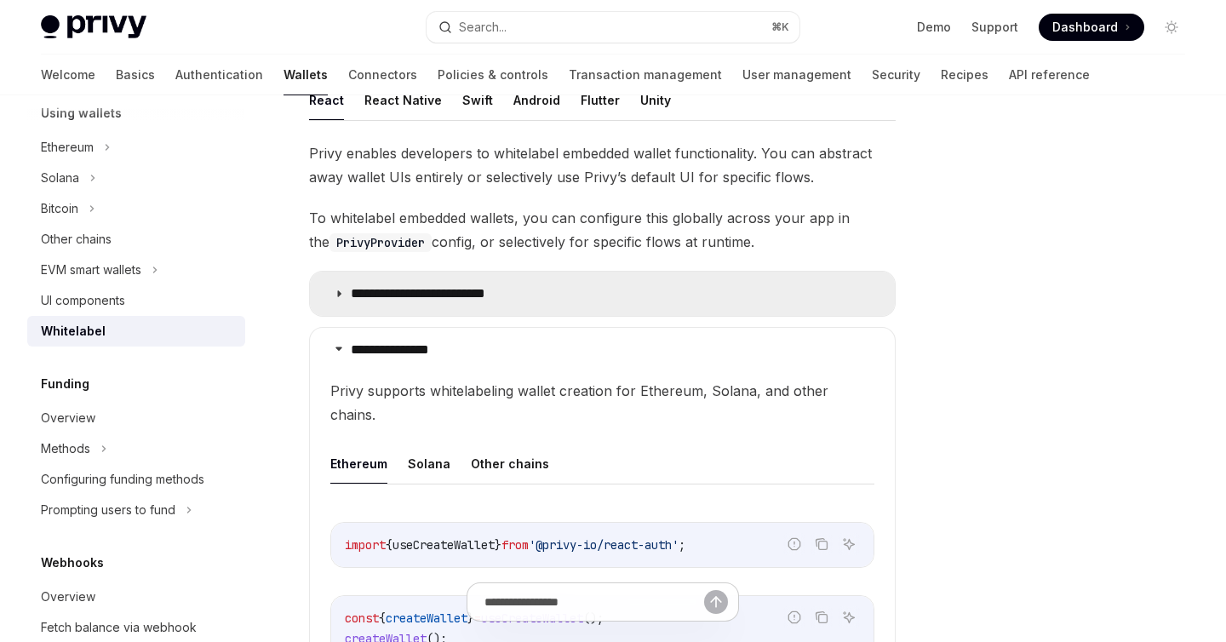
click at [352, 290] on p "**********" at bounding box center [433, 293] width 164 height 17
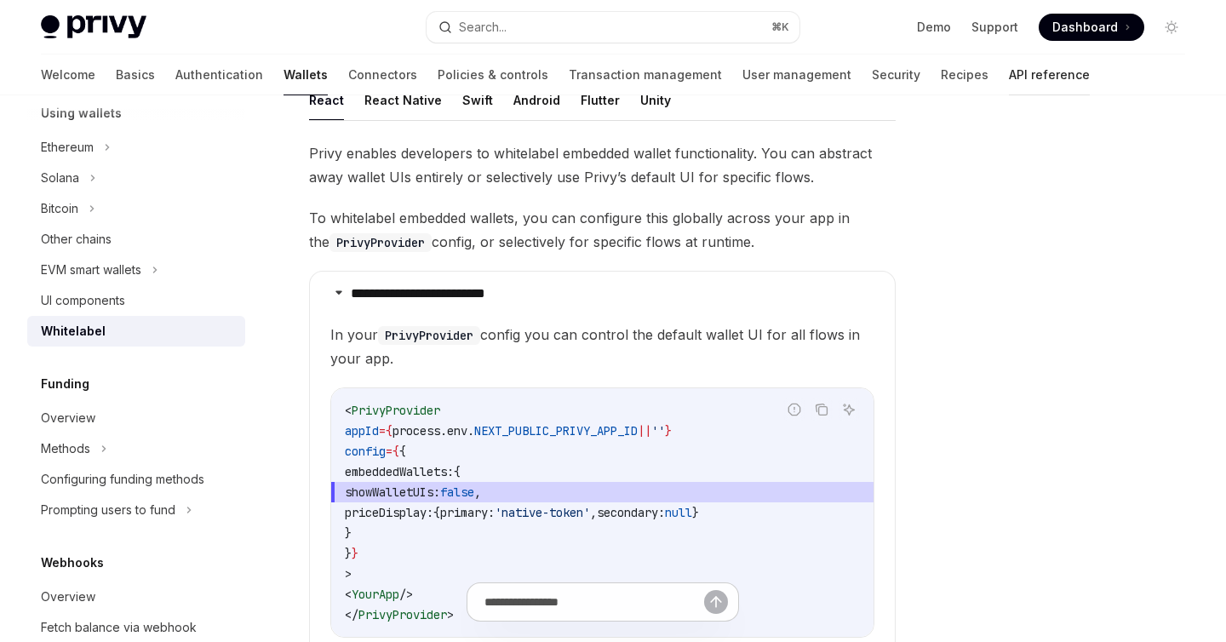
click at [1009, 80] on link "API reference" at bounding box center [1049, 74] width 81 height 41
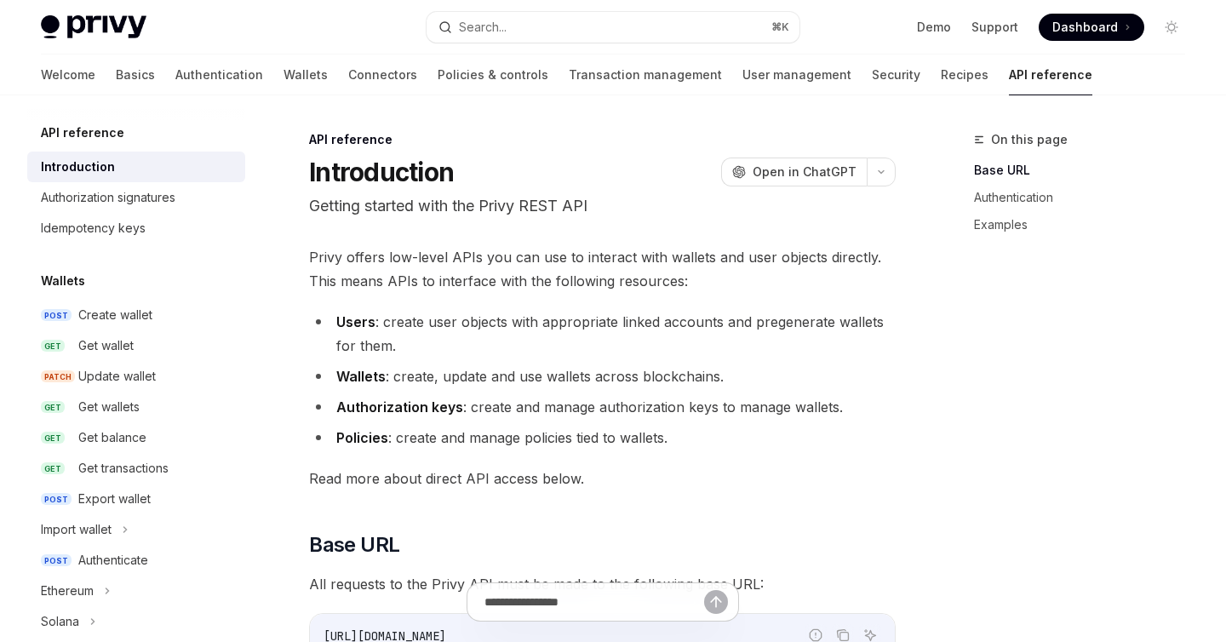
click at [145, 298] on div "Wallets POST Create wallet GET Get wallet PATCH Update wallet GET Get wallets G…" at bounding box center [136, 484] width 218 height 427
click at [130, 319] on div "Create wallet" at bounding box center [115, 315] width 74 height 20
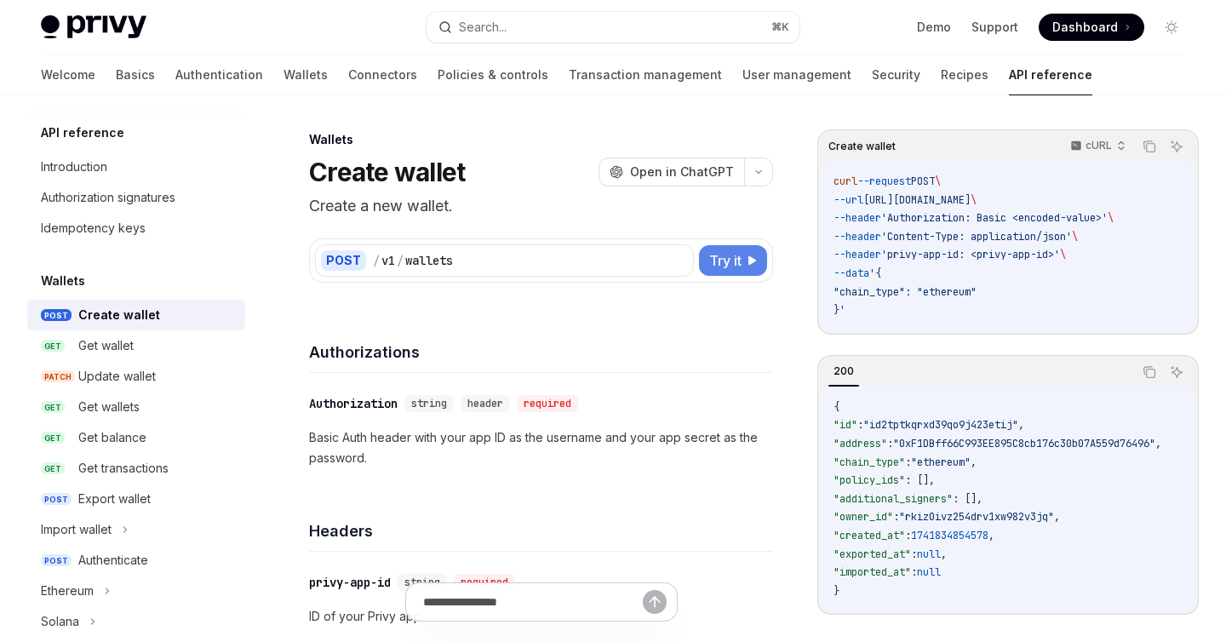
click at [731, 265] on span "Try it" at bounding box center [725, 260] width 32 height 20
type textarea "*"
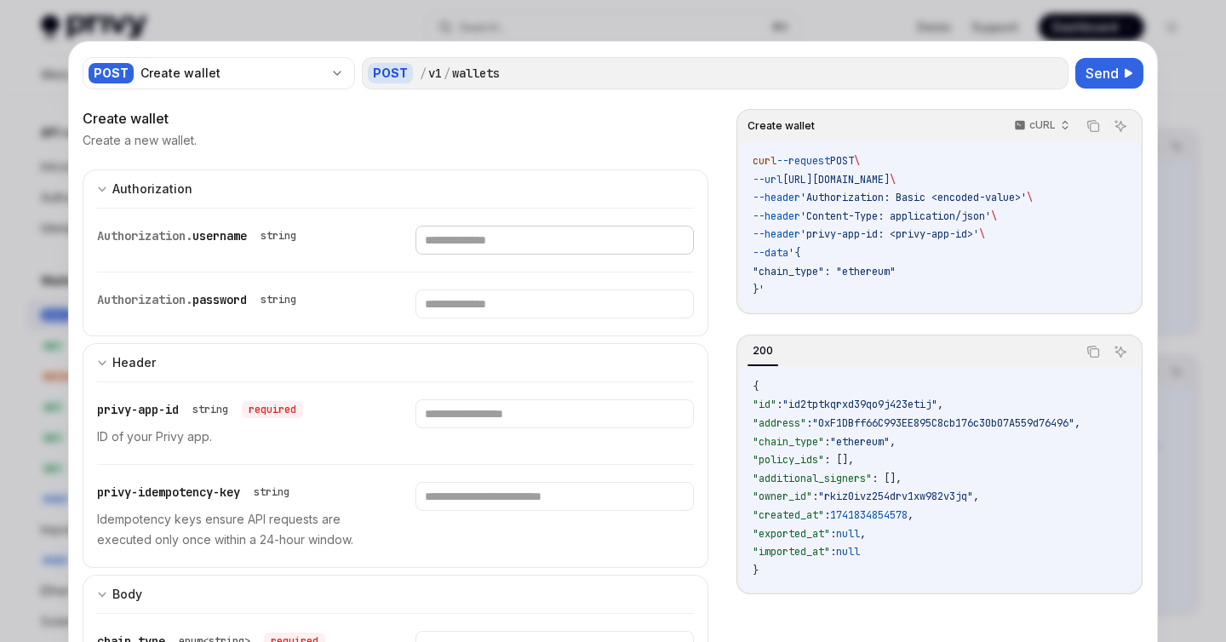
click at [477, 237] on input "text" at bounding box center [553, 240] width 277 height 29
type input "***"
click at [475, 300] on input "text" at bounding box center [531, 303] width 262 height 29
type input "***"
click at [493, 403] on input "text" at bounding box center [553, 413] width 277 height 29
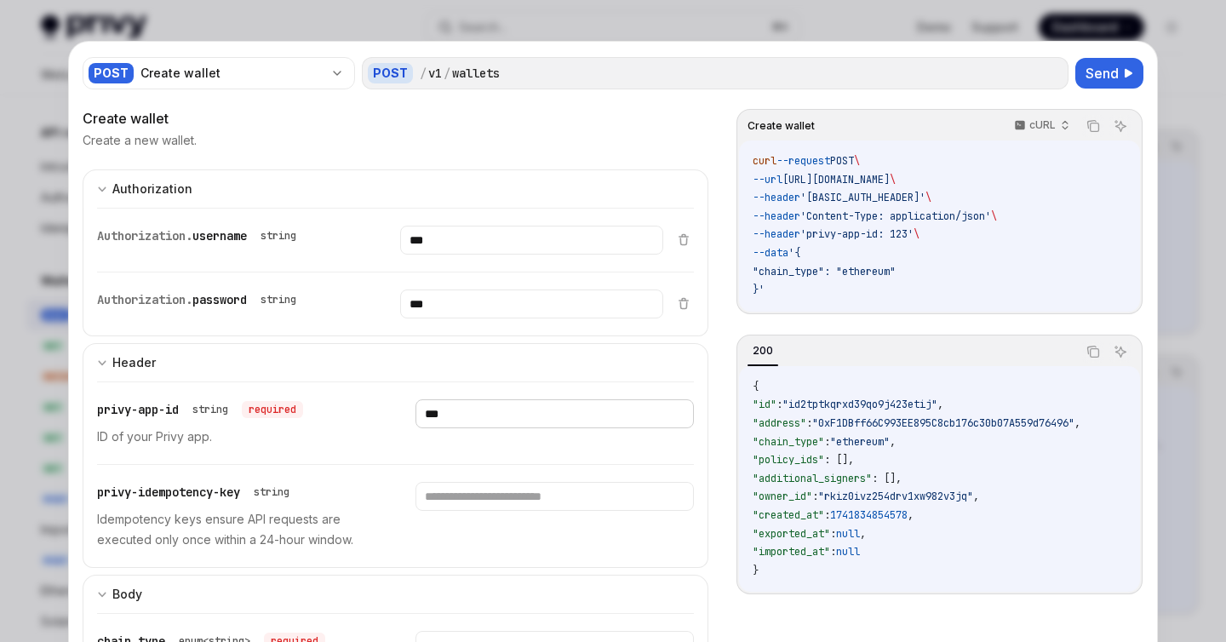
scroll to position [352, 0]
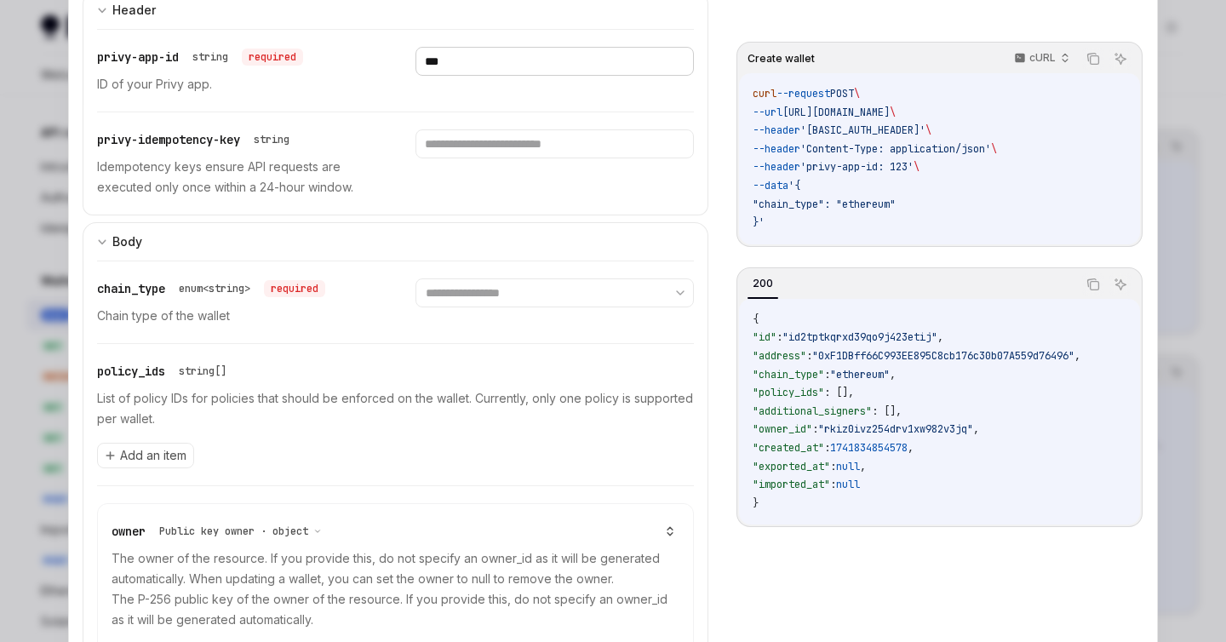
type input "***"
click at [481, 286] on select "**********" at bounding box center [553, 292] width 277 height 29
select select "****"
click at [415, 278] on select "**********" at bounding box center [553, 292] width 277 height 29
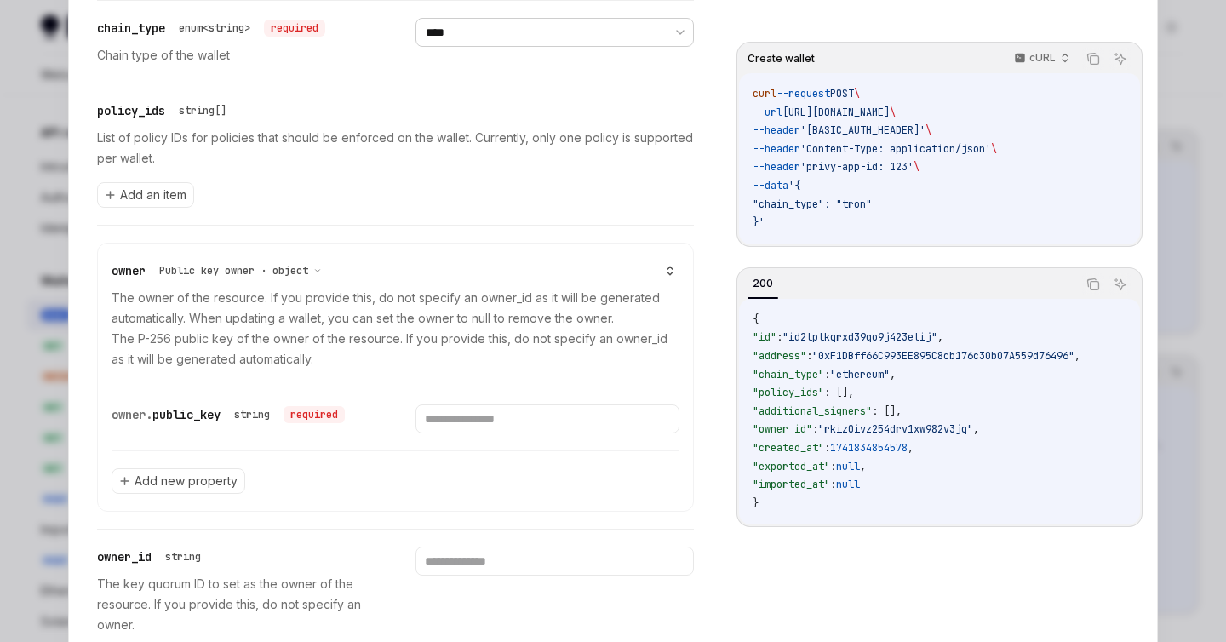
scroll to position [718, 0]
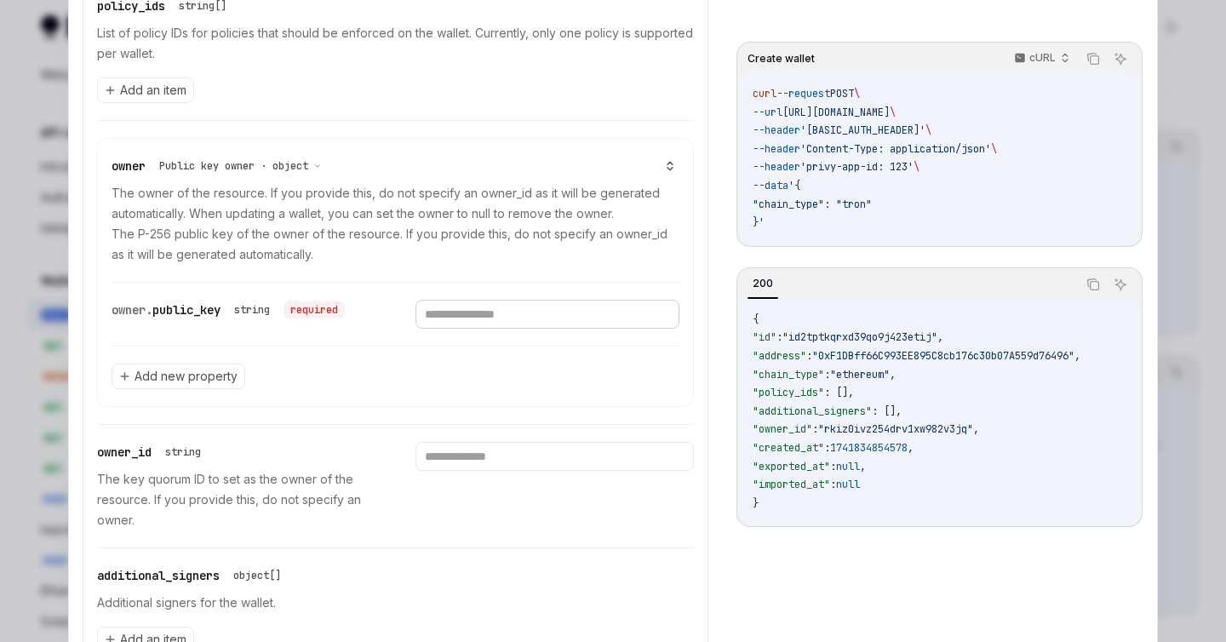
click at [496, 315] on input "text" at bounding box center [546, 314] width 263 height 29
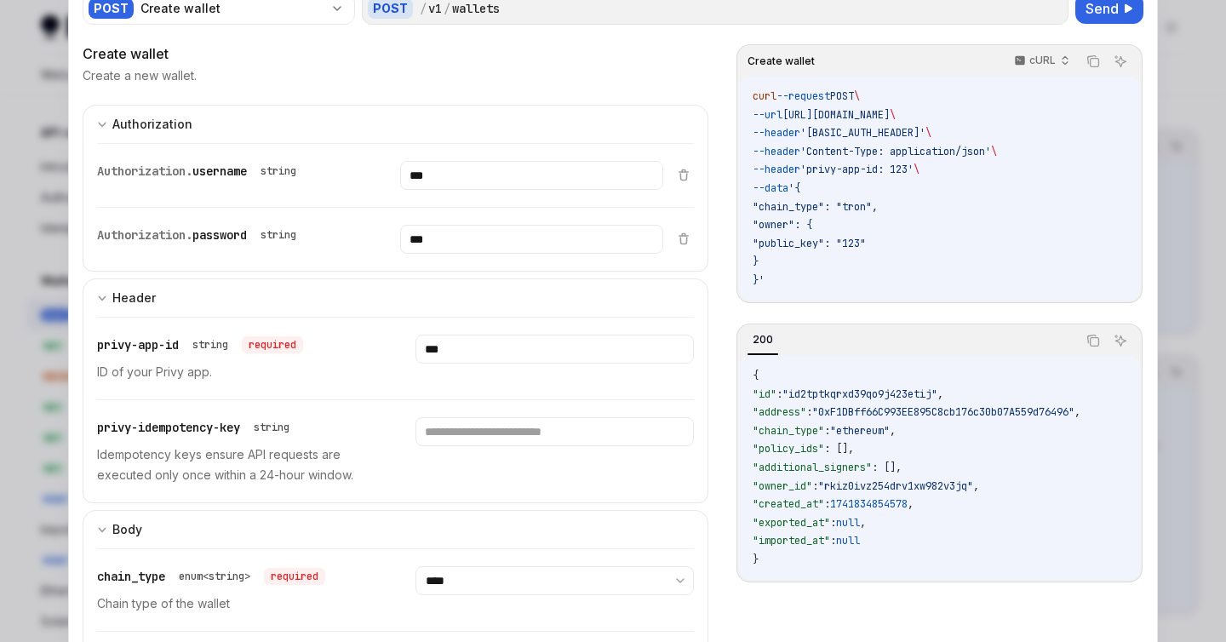
scroll to position [0, 0]
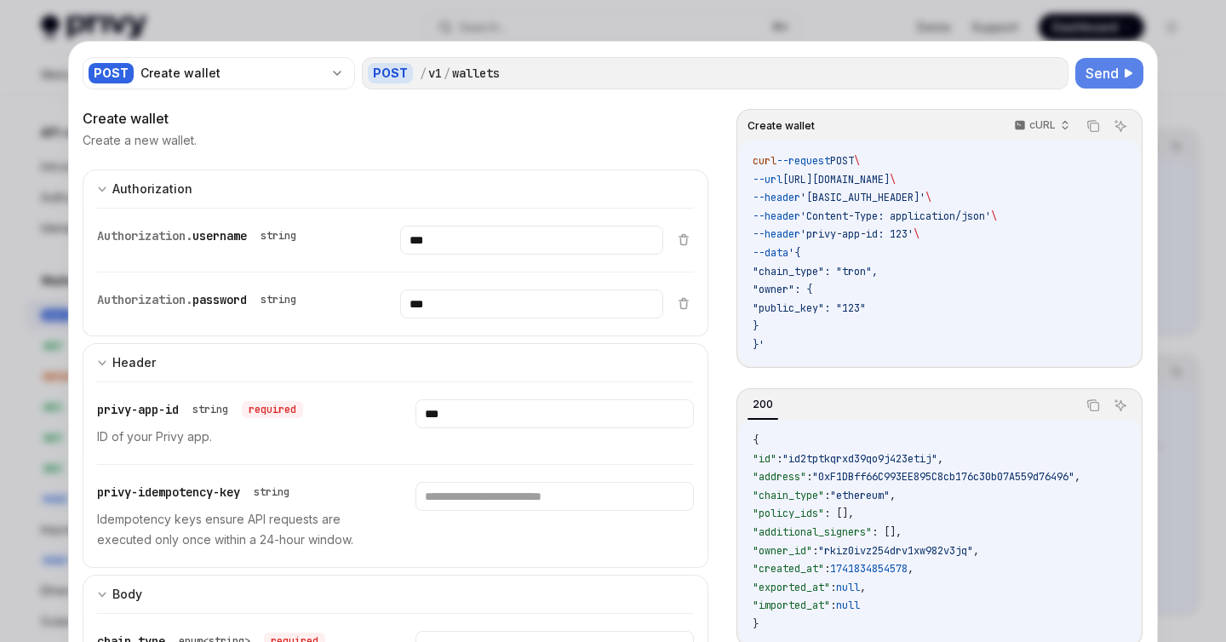
type input "***"
click at [1103, 73] on span "Send" at bounding box center [1101, 73] width 33 height 20
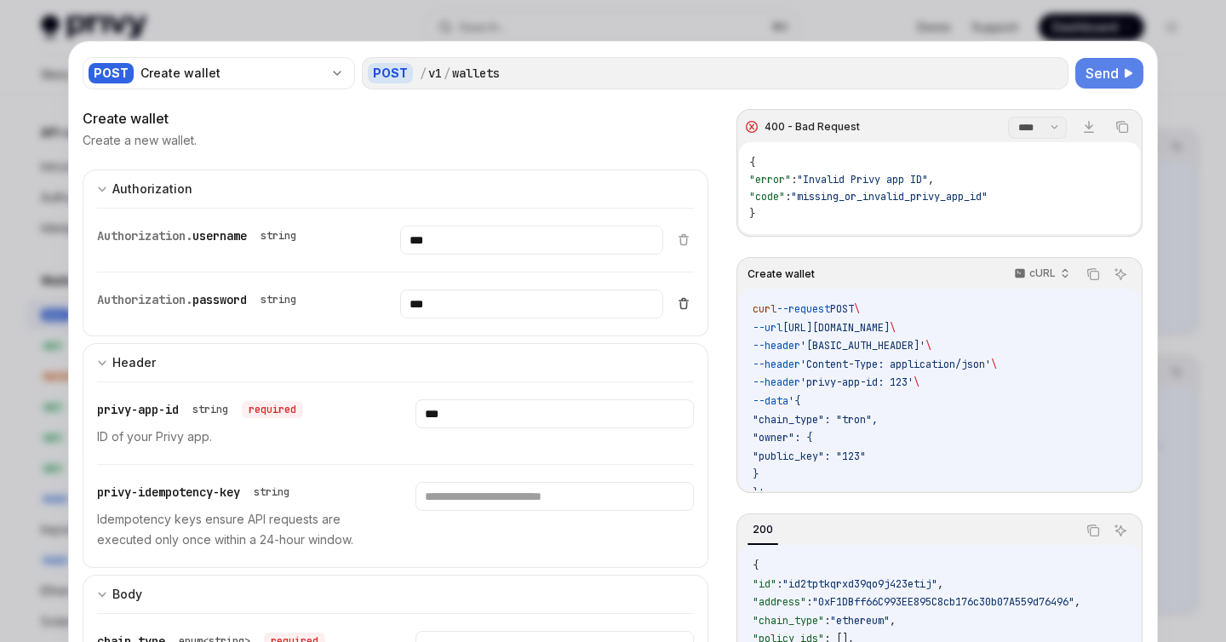
click at [679, 305] on icon at bounding box center [684, 303] width 14 height 14
click at [682, 237] on icon at bounding box center [684, 239] width 14 height 14
drag, startPoint x: 468, startPoint y: 423, endPoint x: 381, endPoint y: 420, distance: 86.9
click at [381, 421] on div "privy-app-id string required ID of your Privy app. ***" at bounding box center [395, 423] width 597 height 82
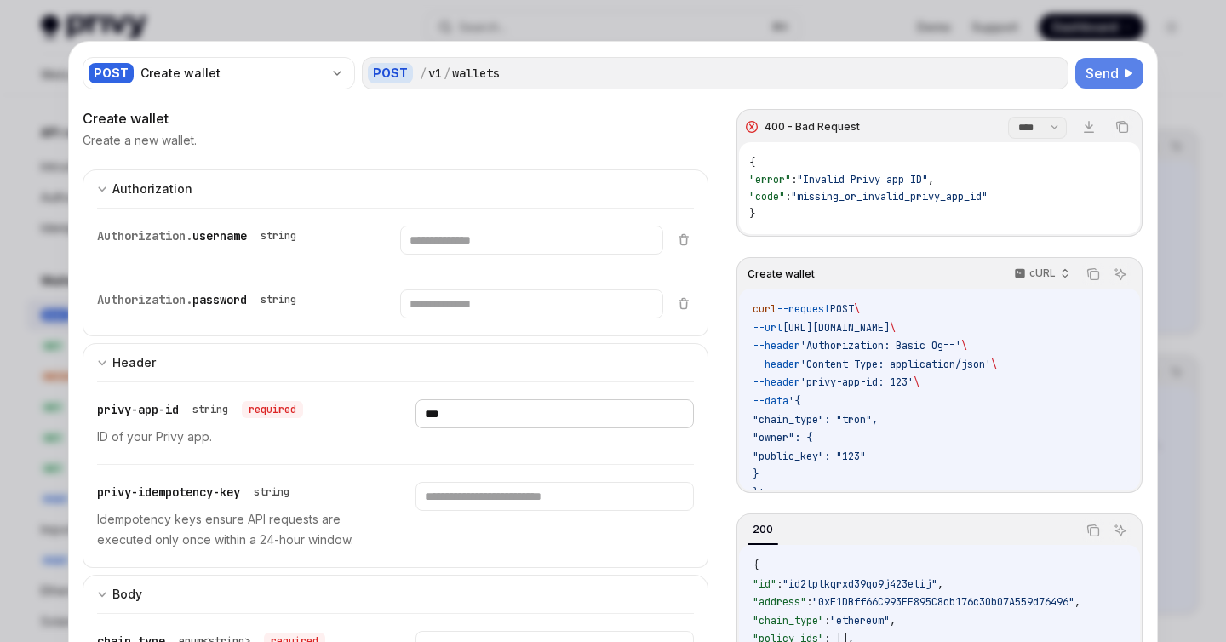
paste input "**********"
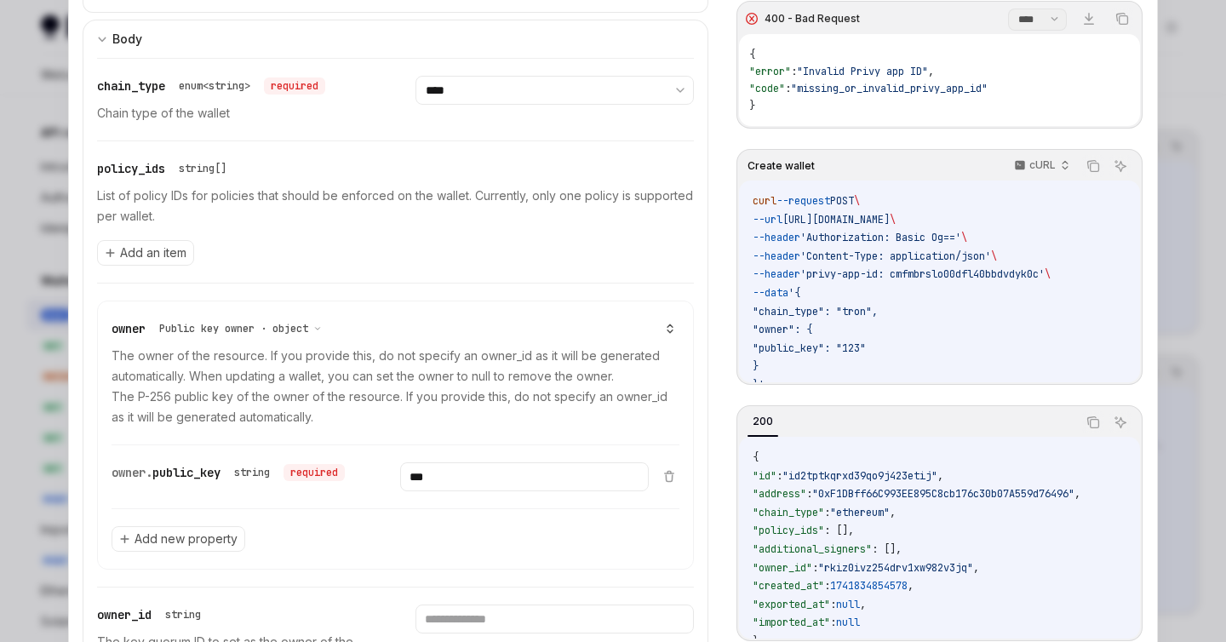
scroll to position [661, 0]
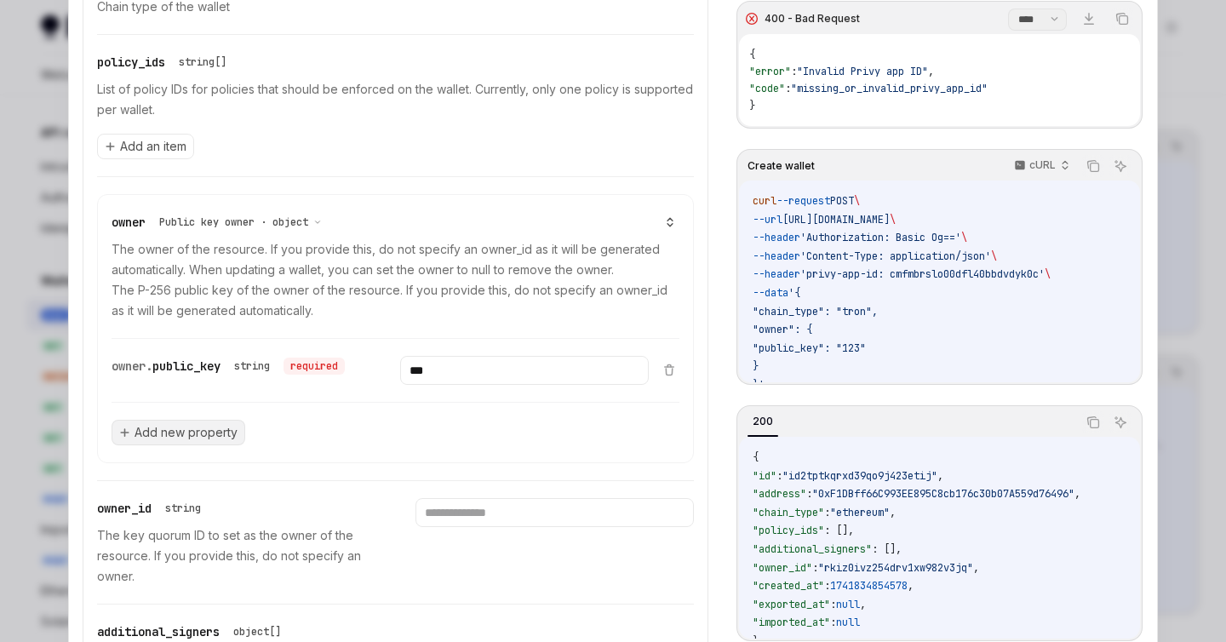
type input "**********"
click at [208, 430] on span "Add new property" at bounding box center [185, 432] width 103 height 17
click at [662, 372] on icon at bounding box center [669, 370] width 14 height 14
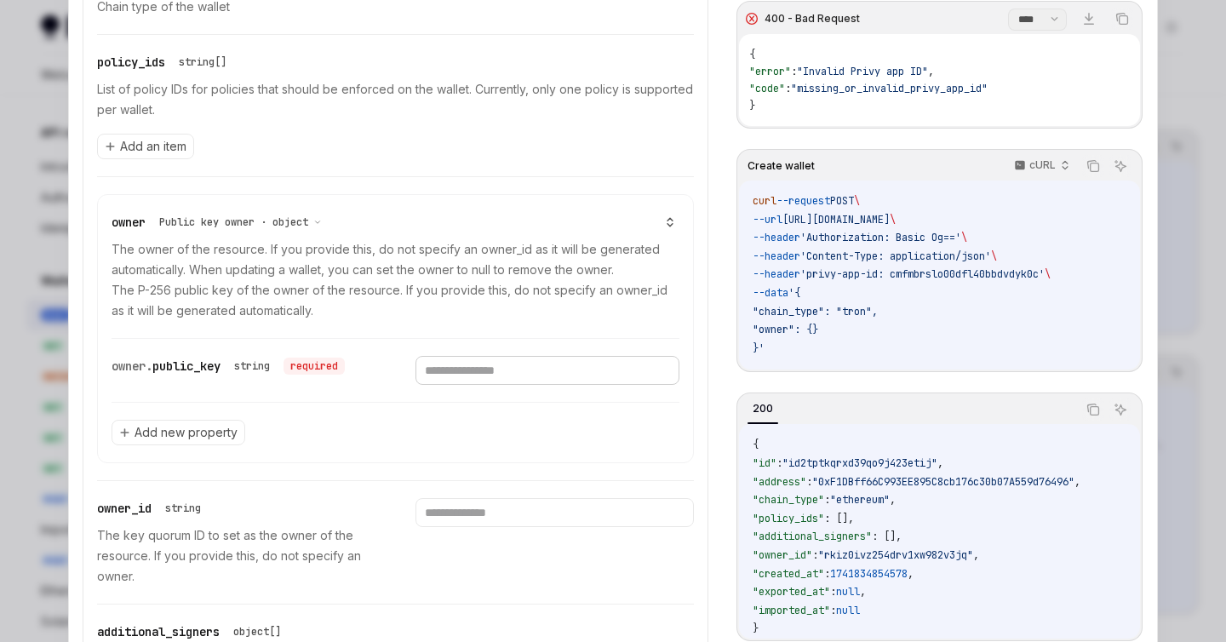
click at [580, 378] on input "text" at bounding box center [546, 370] width 263 height 29
click at [466, 366] on input "text" at bounding box center [546, 370] width 263 height 29
paste input "**********"
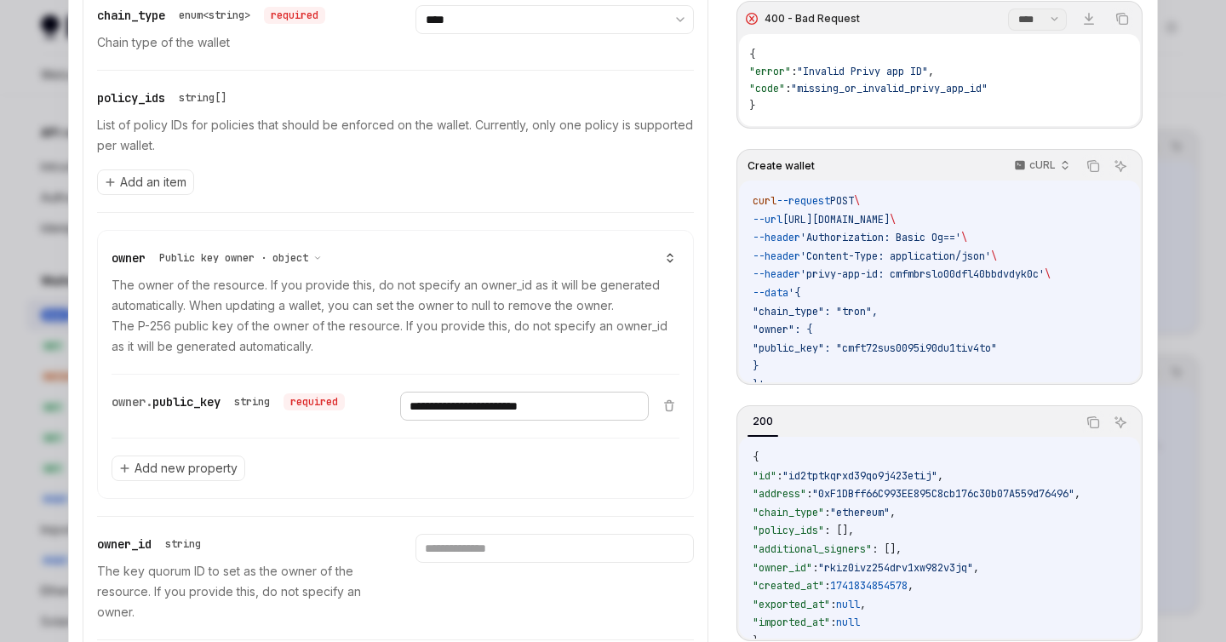
scroll to position [195, 0]
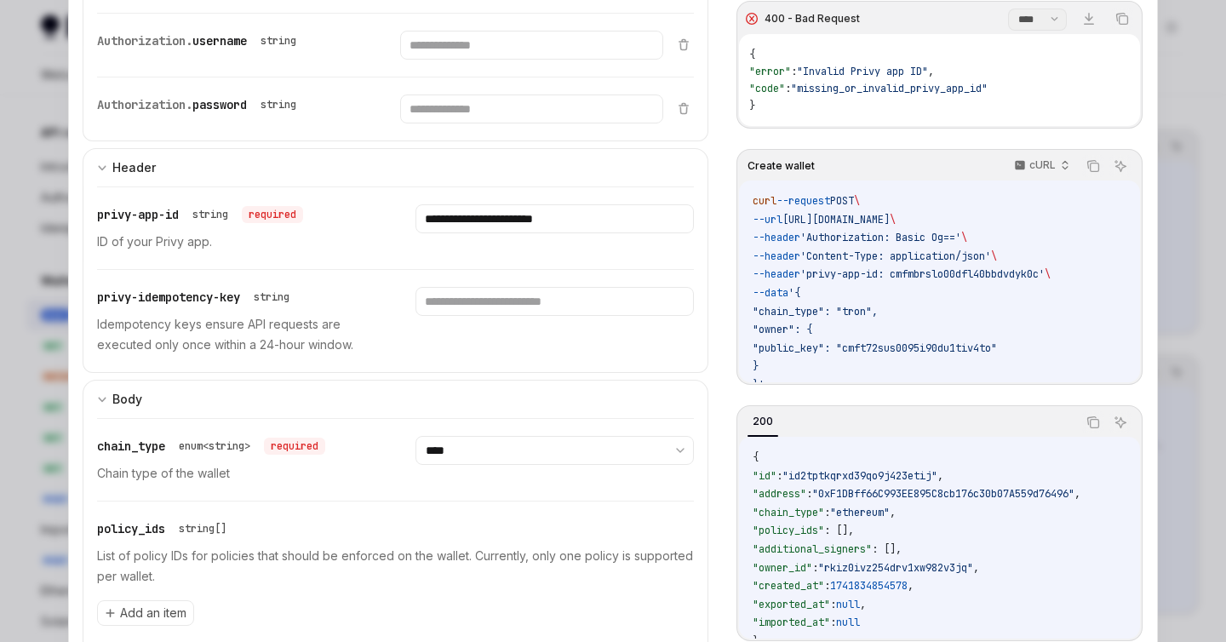
type input "**********"
click at [466, 445] on select "**********" at bounding box center [553, 450] width 277 height 29
select select "******"
click at [415, 436] on select "**********" at bounding box center [553, 450] width 277 height 29
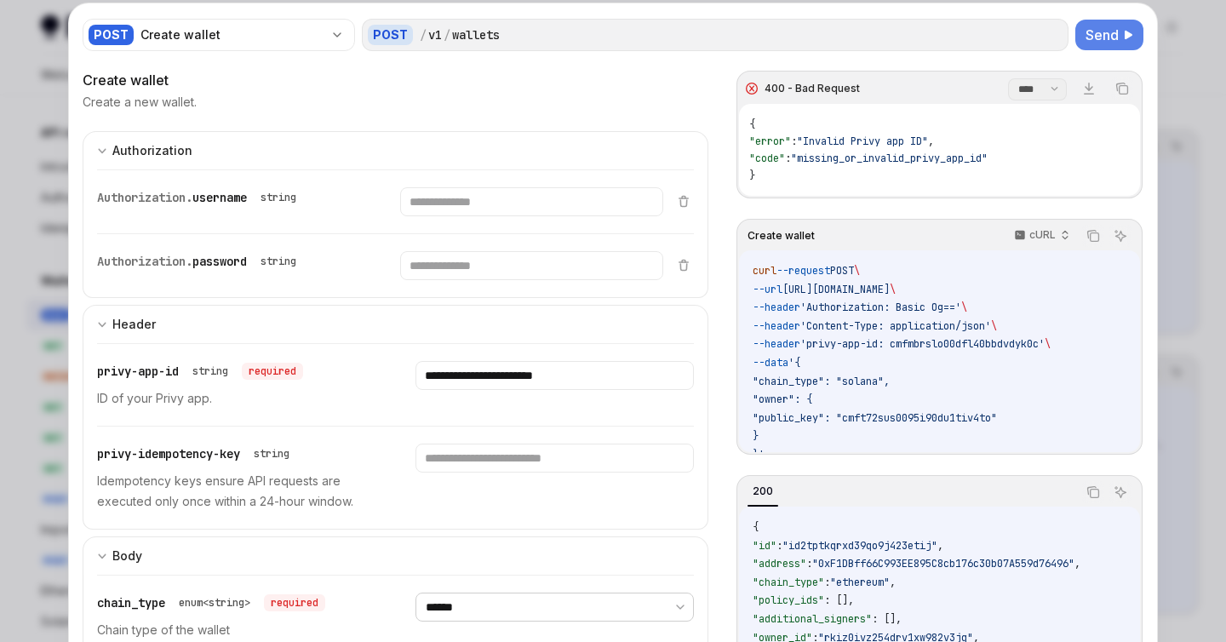
scroll to position [0, 0]
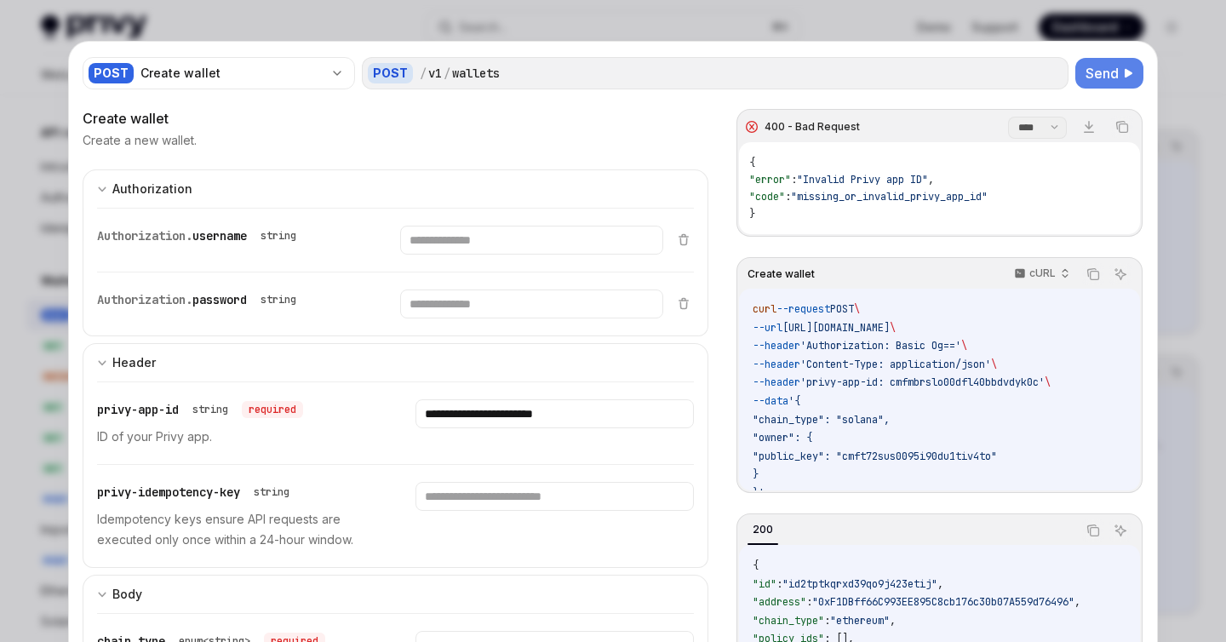
click at [1098, 71] on span "Send" at bounding box center [1101, 73] width 33 height 20
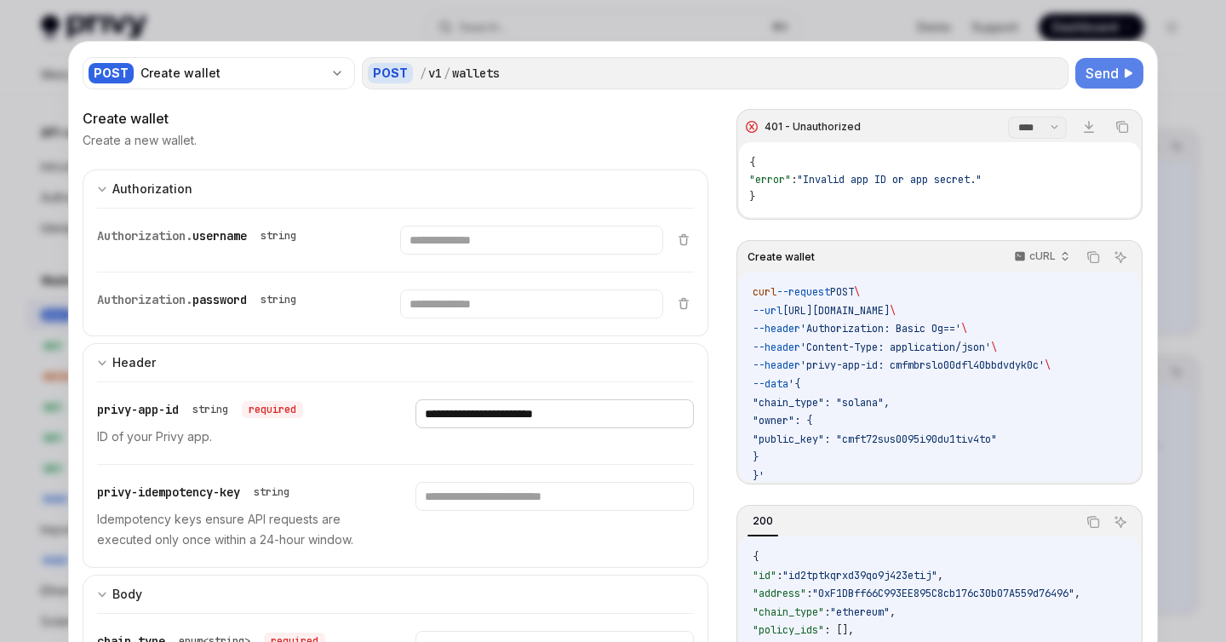
click at [601, 419] on input "**********" at bounding box center [553, 413] width 277 height 29
drag, startPoint x: 623, startPoint y: 417, endPoint x: 390, endPoint y: 417, distance: 233.2
click at [390, 417] on div "**********" at bounding box center [395, 423] width 597 height 82
click at [1101, 75] on span "Send" at bounding box center [1101, 73] width 33 height 20
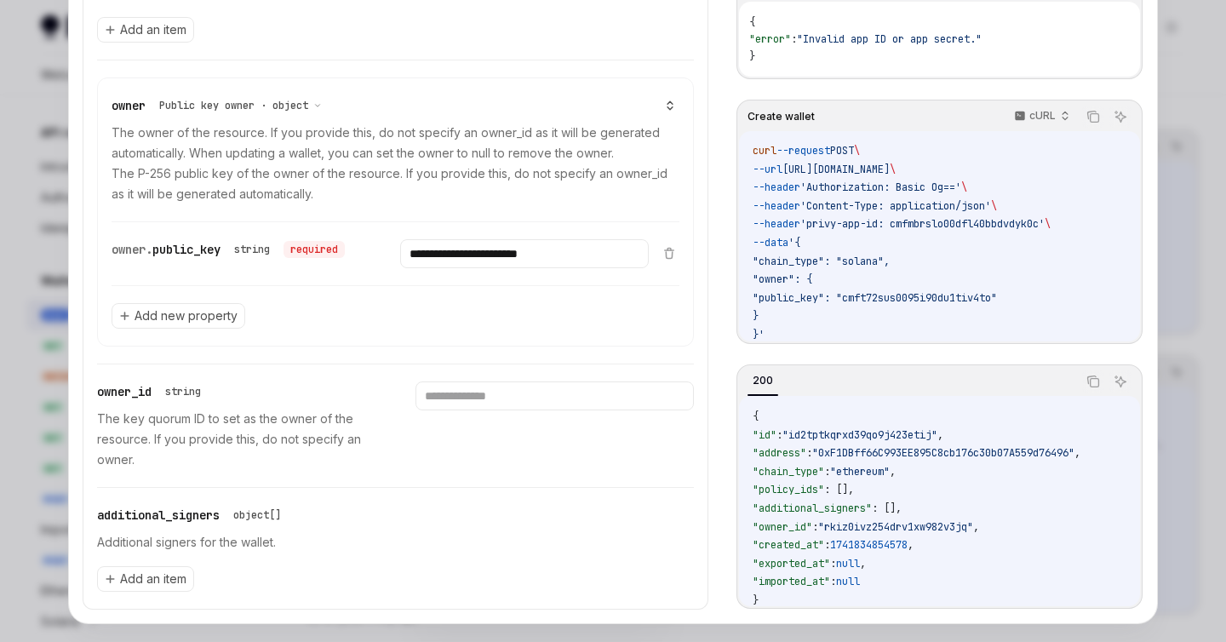
scroll to position [779, 0]
drag, startPoint x: 592, startPoint y: 257, endPoint x: 353, endPoint y: 248, distance: 238.5
click at [352, 248] on div "**********" at bounding box center [380, 252] width 537 height 63
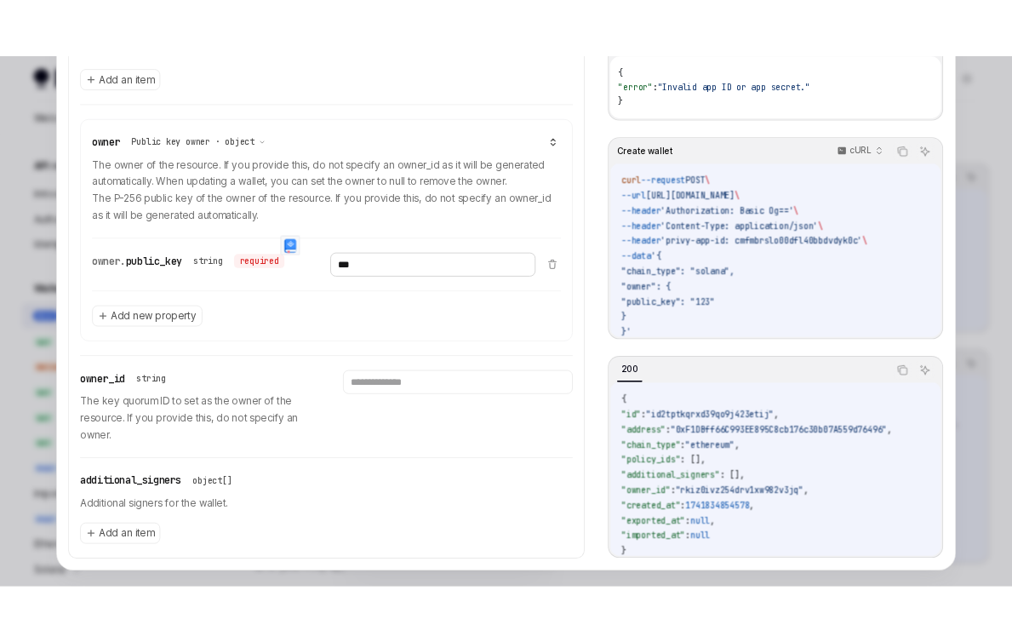
scroll to position [0, 0]
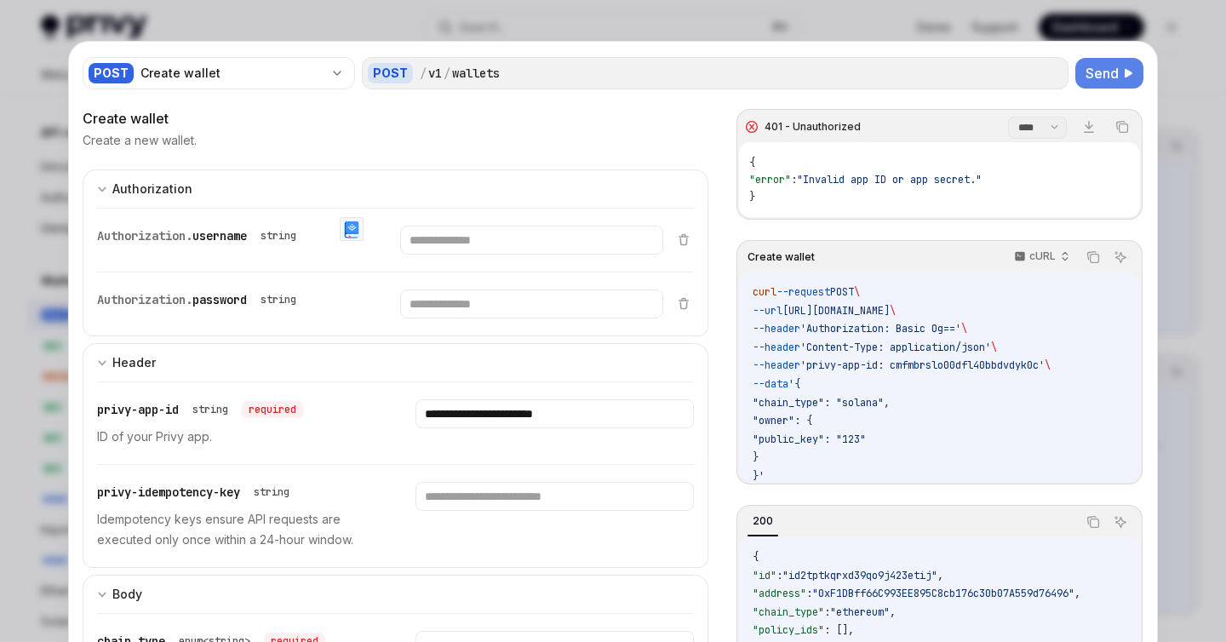
type input "***"
click at [1101, 68] on span "Send" at bounding box center [1101, 73] width 33 height 20
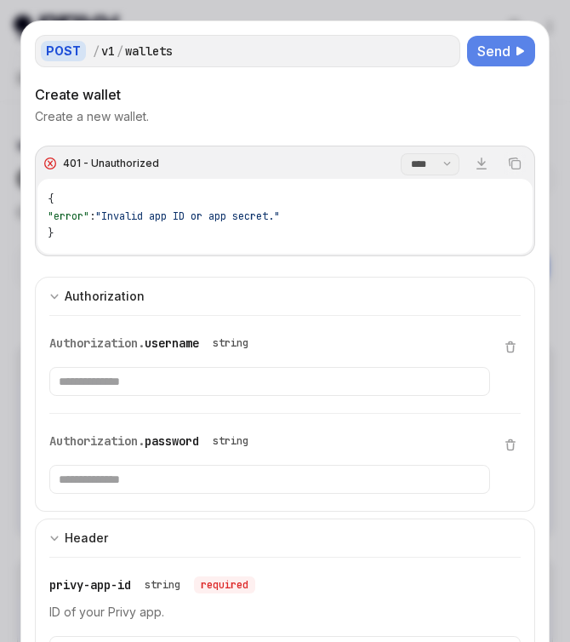
click at [485, 61] on button "Send" at bounding box center [501, 51] width 68 height 31
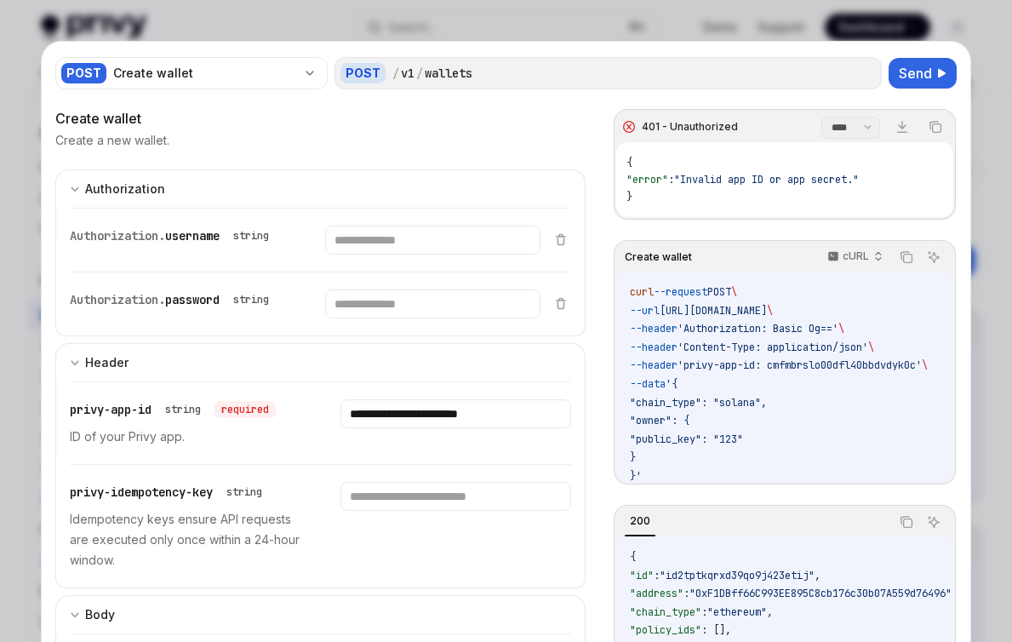
click at [677, 28] on div at bounding box center [506, 321] width 1012 height 642
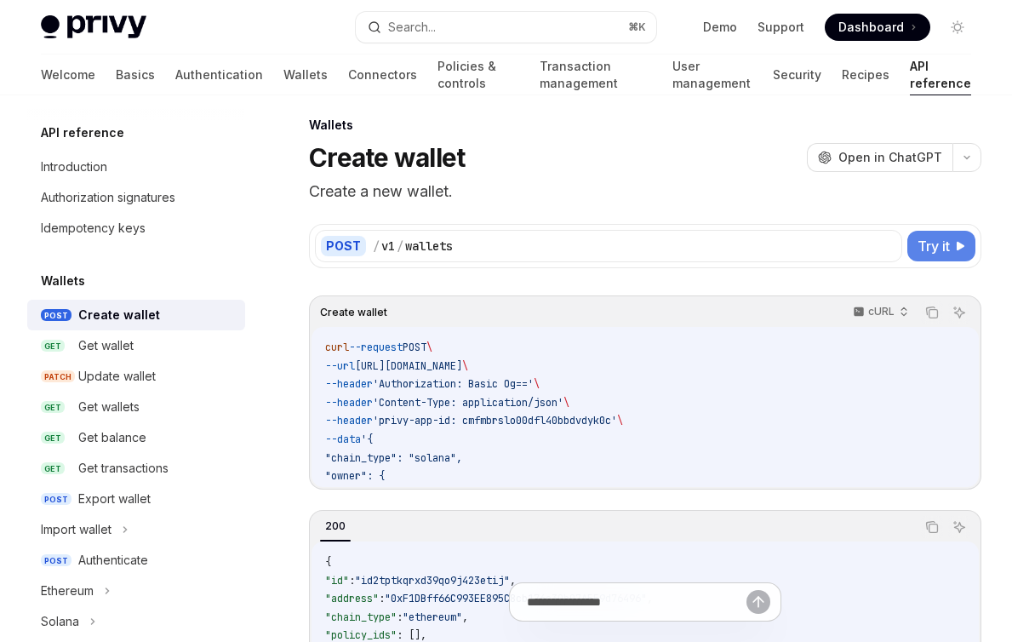
click at [925, 253] on span "Try it" at bounding box center [934, 246] width 32 height 20
type textarea "*"
select select "******"
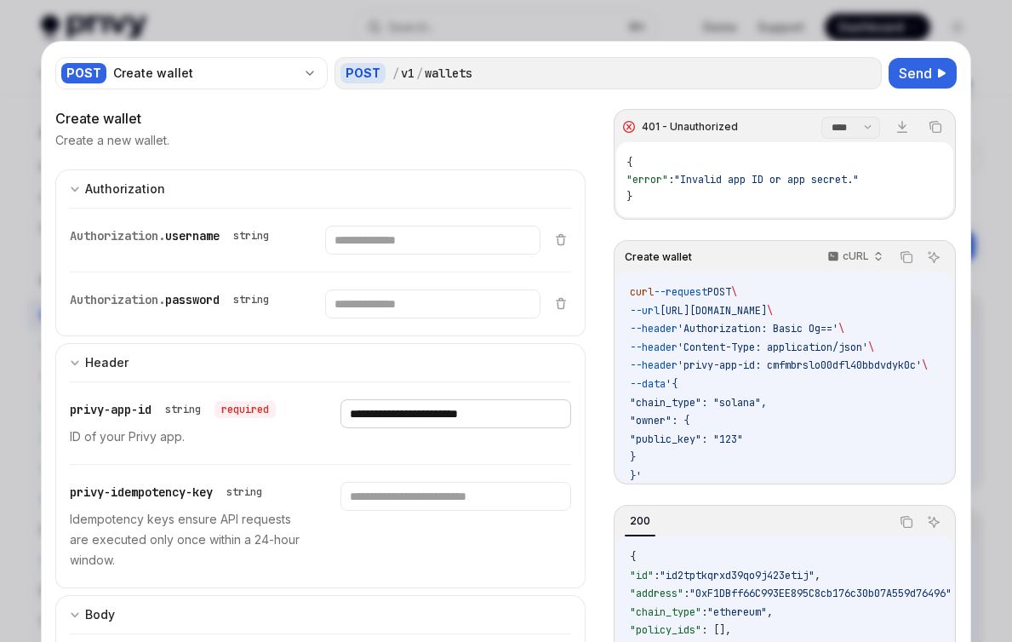
drag, startPoint x: 549, startPoint y: 406, endPoint x: 272, endPoint y: 403, distance: 276.6
click at [272, 403] on div "**********" at bounding box center [320, 423] width 501 height 82
paste input "text"
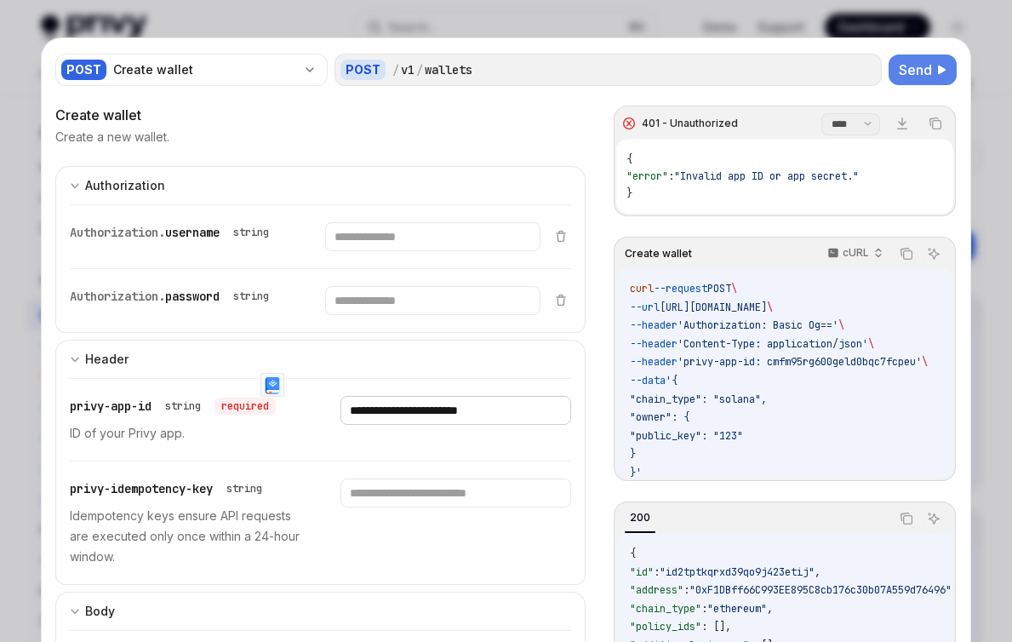
type input "**********"
click at [917, 66] on span "Send" at bounding box center [915, 70] width 33 height 20
click at [915, 71] on span "Send" at bounding box center [915, 70] width 33 height 20
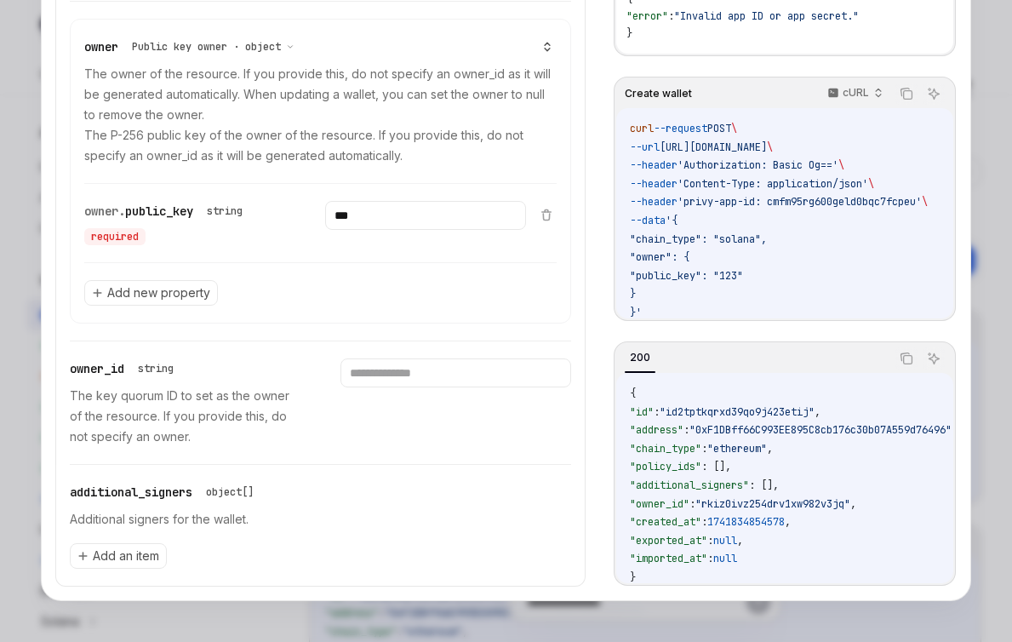
scroll to position [0, 0]
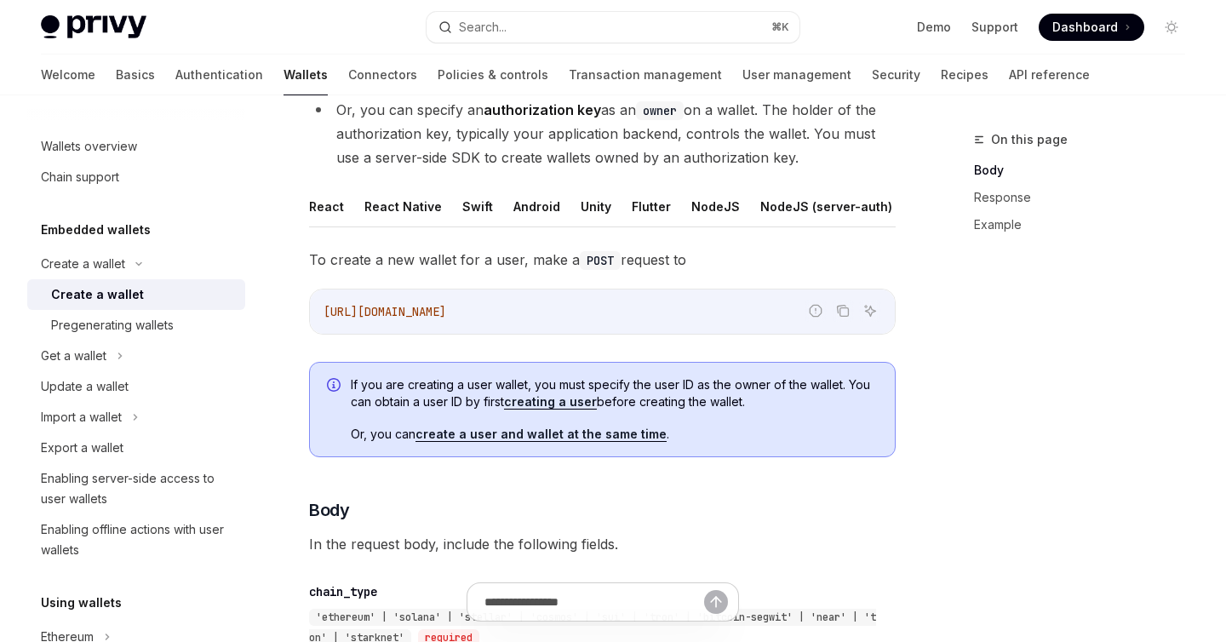
scroll to position [323, 0]
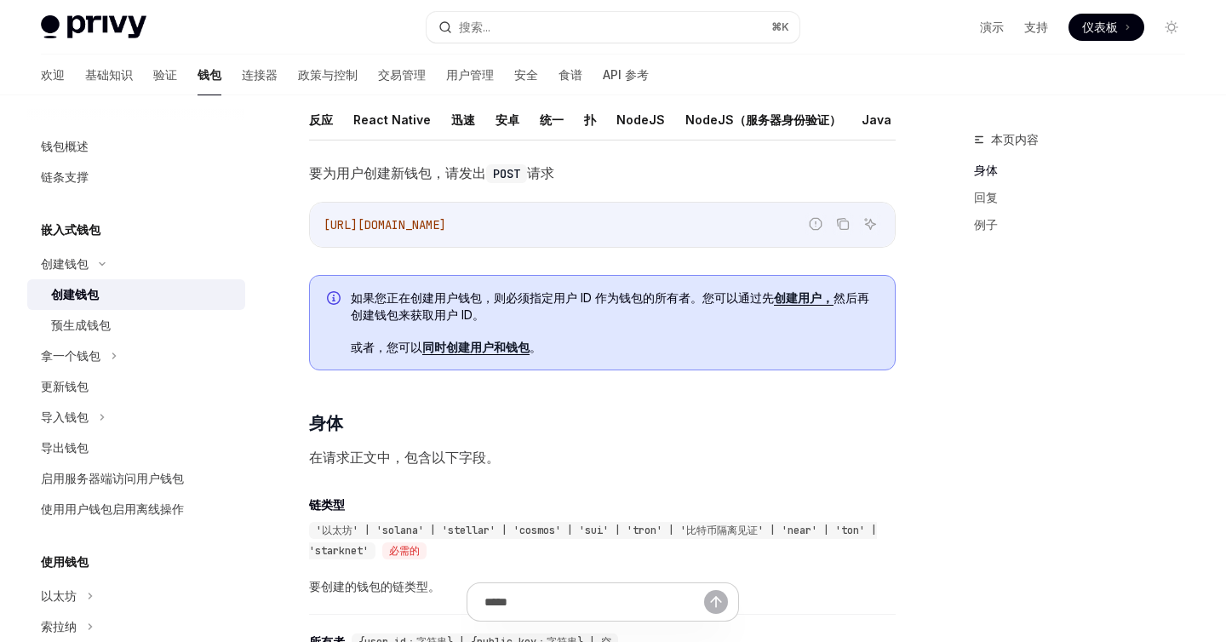
click at [491, 344] on font "同时创建用户和钱包" at bounding box center [475, 347] width 107 height 14
type textarea "*"
